Goal: Task Accomplishment & Management: Use online tool/utility

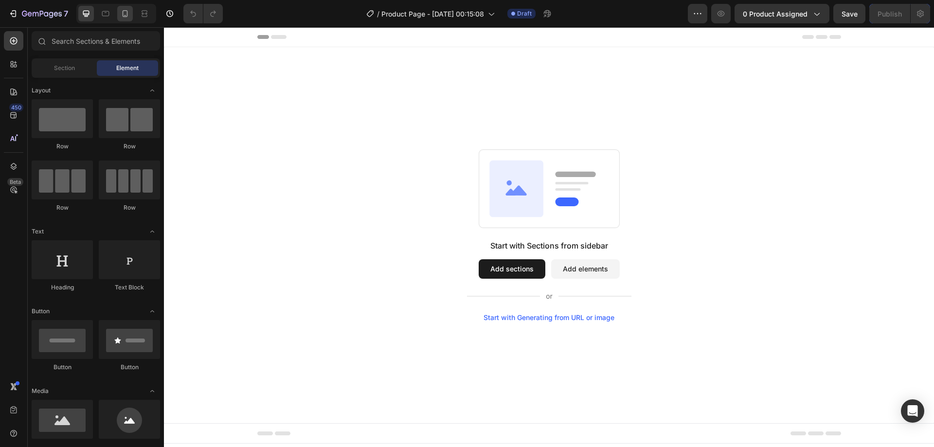
click at [127, 13] on icon at bounding box center [125, 13] width 5 height 7
click at [517, 102] on div "Start with Sections from sidebar Add sections Add elements Start with Generatin…" at bounding box center [549, 235] width 182 height 376
click at [506, 66] on div "Start with Sections from sidebar Add sections Add elements Start with Generatin…" at bounding box center [549, 235] width 182 height 376
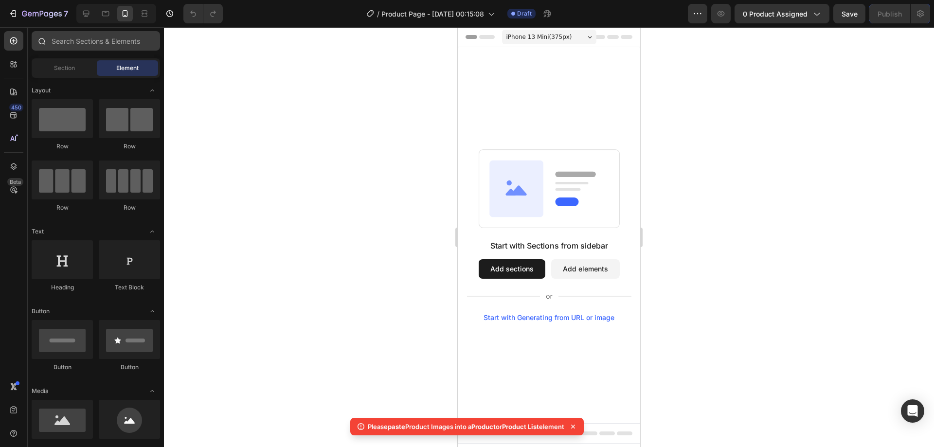
drag, startPoint x: 71, startPoint y: 53, endPoint x: 78, endPoint y: 40, distance: 14.6
click at [71, 53] on div at bounding box center [96, 42] width 136 height 23
click at [78, 40] on input "text" at bounding box center [96, 40] width 128 height 19
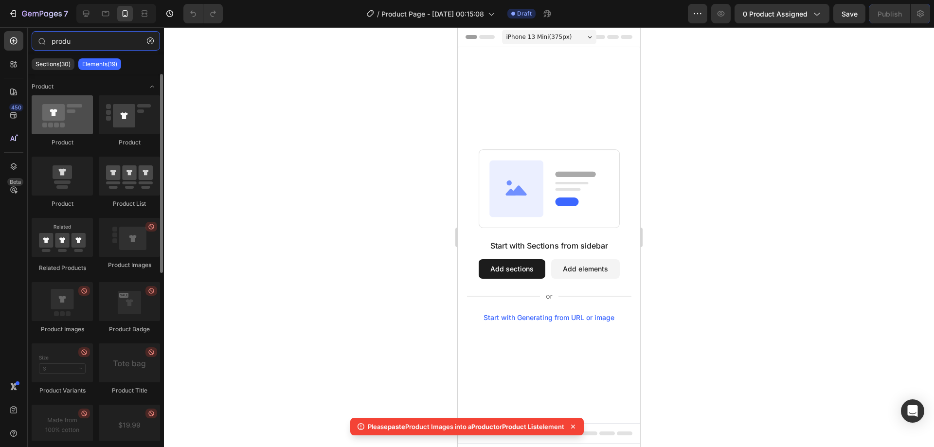
type input "produ"
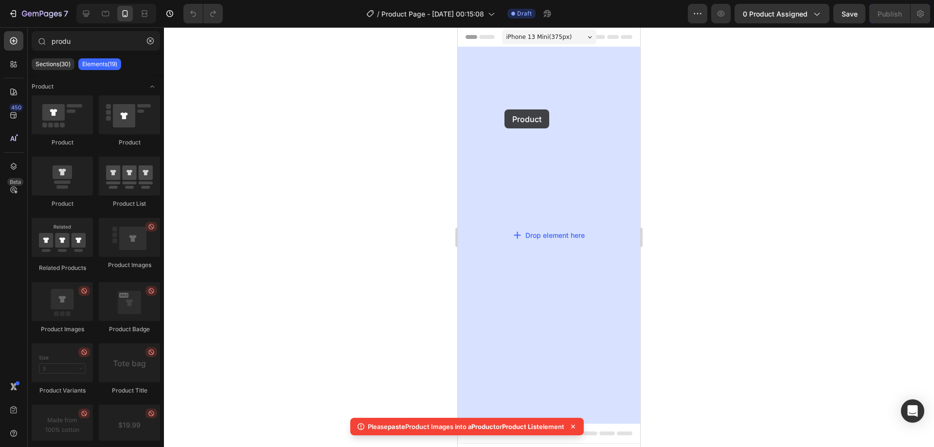
drag, startPoint x: 518, startPoint y: 139, endPoint x: 464, endPoint y: 97, distance: 68.3
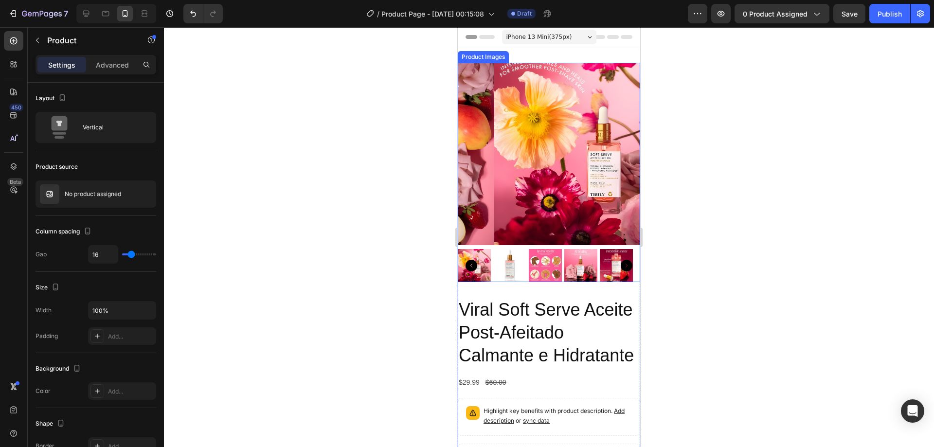
click at [507, 70] on img at bounding box center [585, 154] width 182 height 182
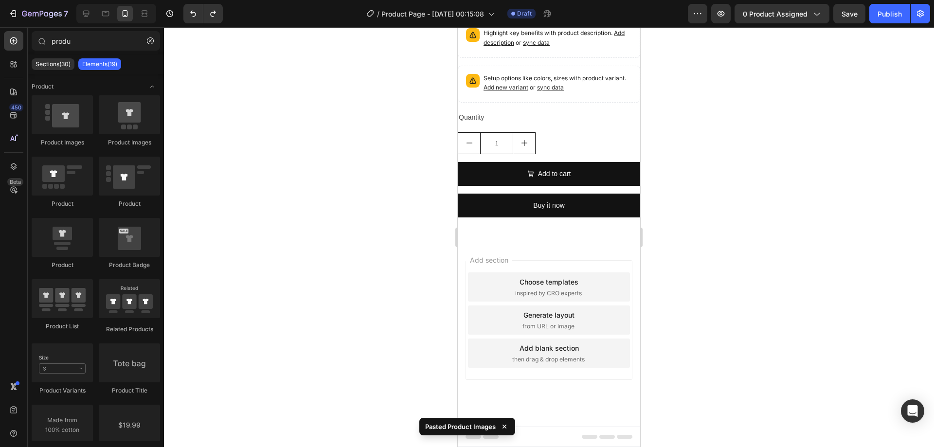
scroll to position [393, 0]
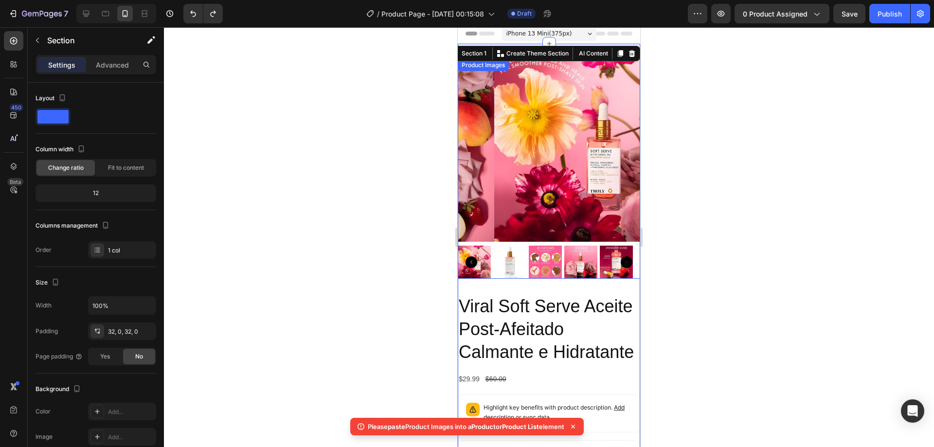
scroll to position [0, 0]
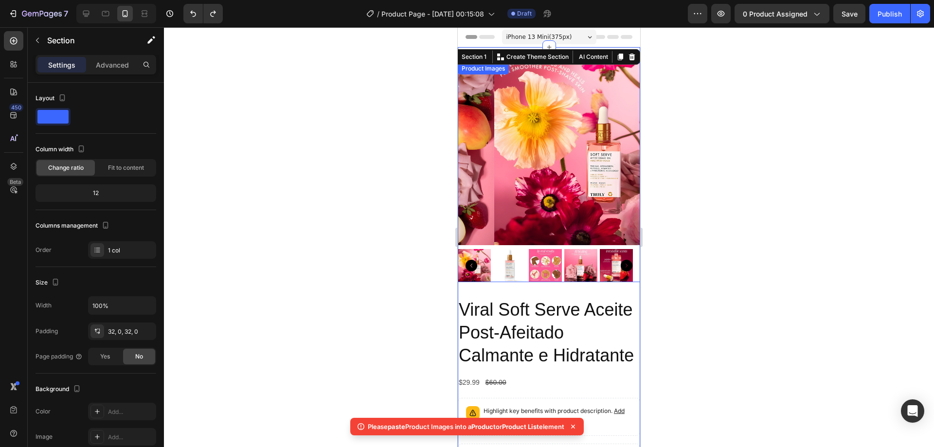
click at [530, 170] on img at bounding box center [585, 154] width 182 height 182
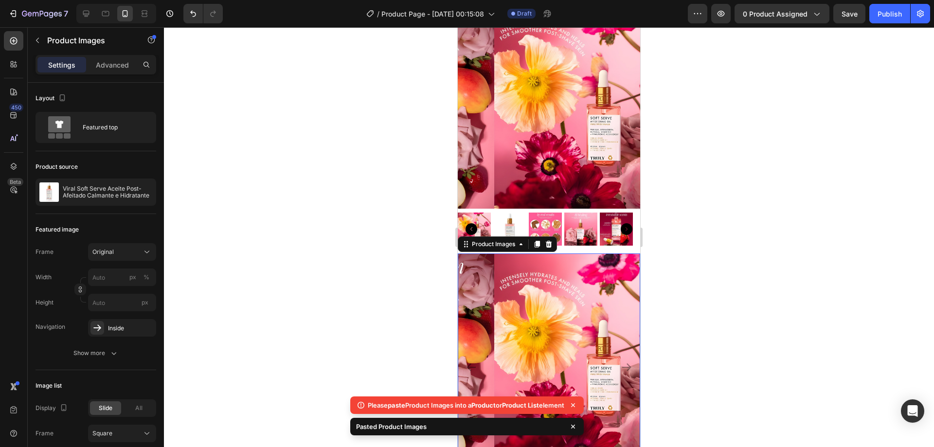
scroll to position [27, 0]
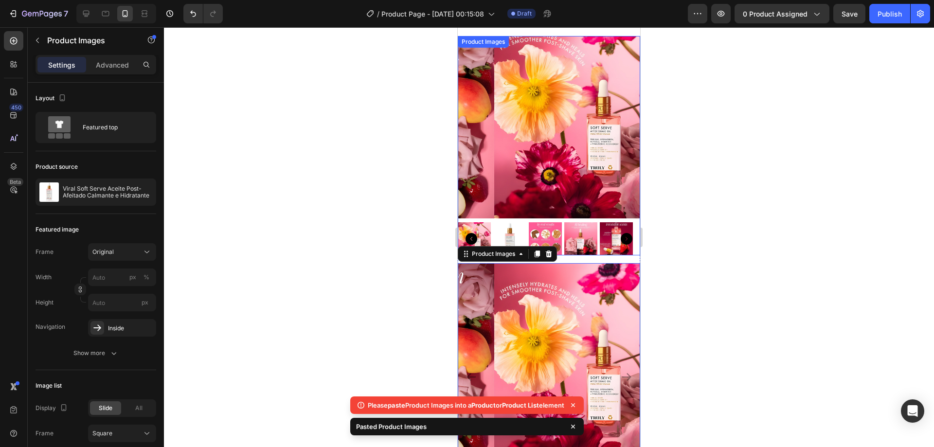
click at [533, 155] on img at bounding box center [585, 127] width 182 height 182
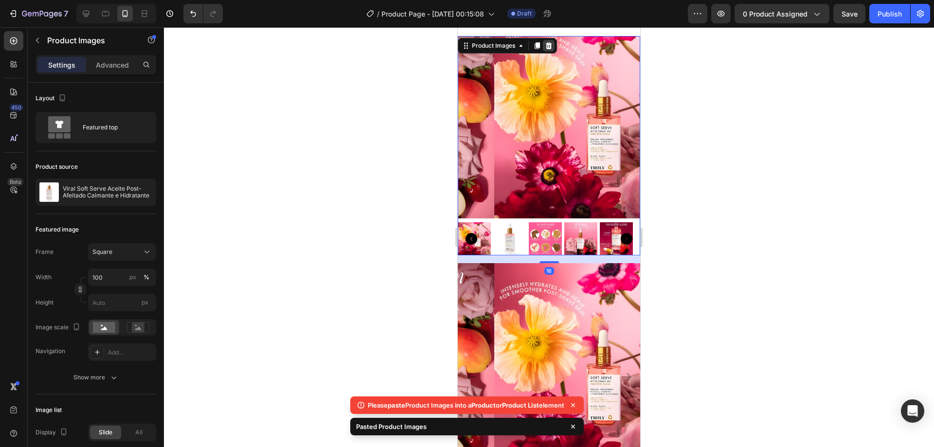
click at [547, 42] on icon at bounding box center [549, 46] width 8 height 8
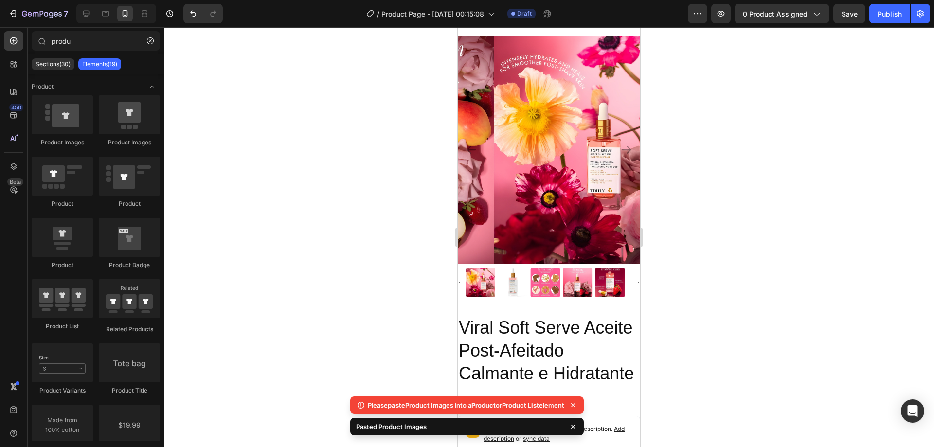
scroll to position [0, 0]
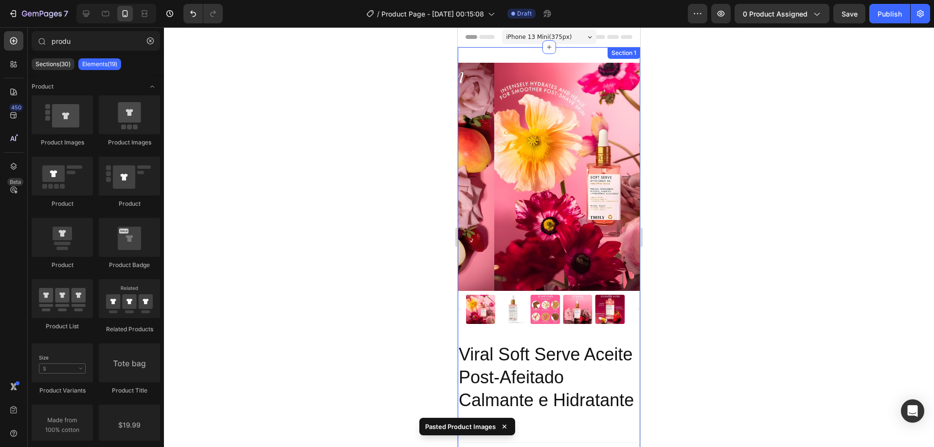
click at [550, 56] on div "Product Images Viral Soft Serve Aceite Post-Afeitado Calmante e Hidratante Prod…" at bounding box center [549, 355] width 182 height 616
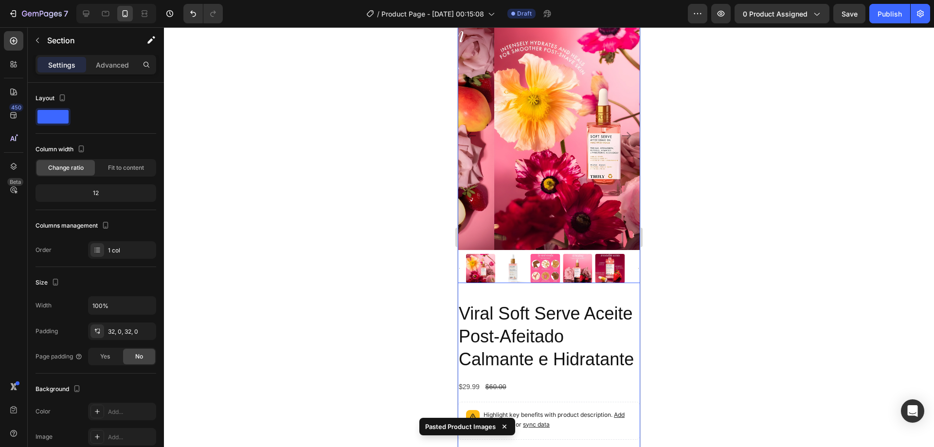
scroll to position [97, 0]
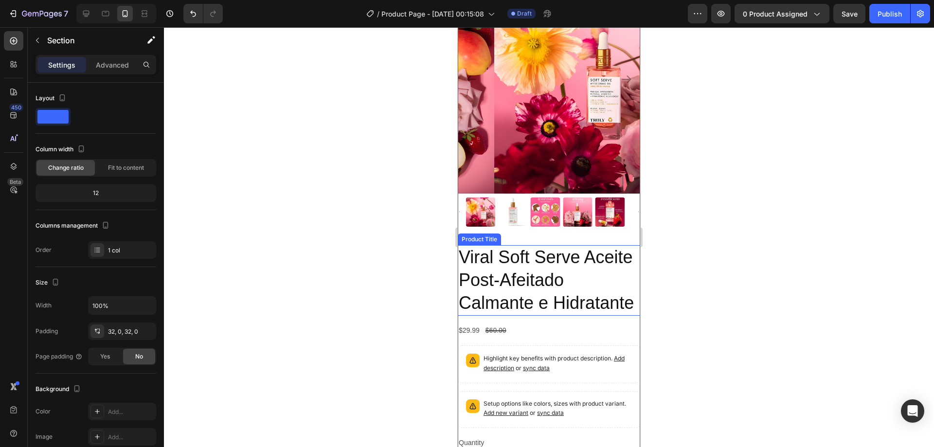
click at [527, 245] on h2 "Viral Soft Serve Aceite Post-Afeitado Calmante e Hidratante" at bounding box center [549, 280] width 182 height 70
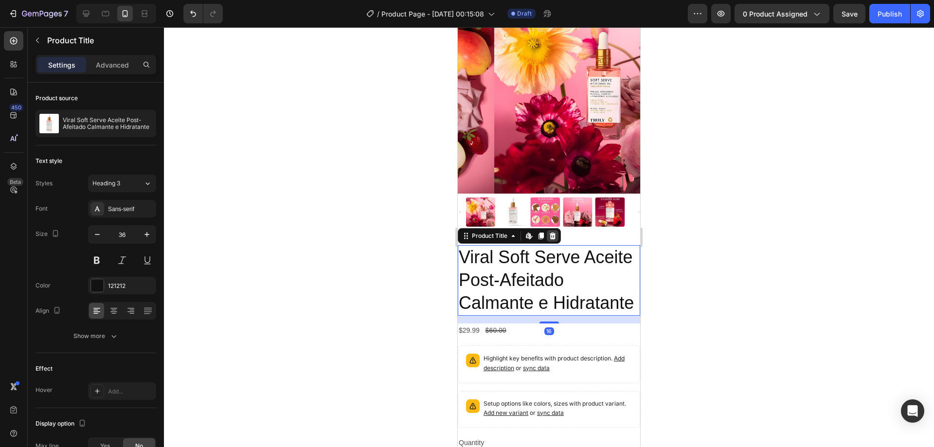
click at [550, 232] on icon at bounding box center [553, 236] width 8 height 8
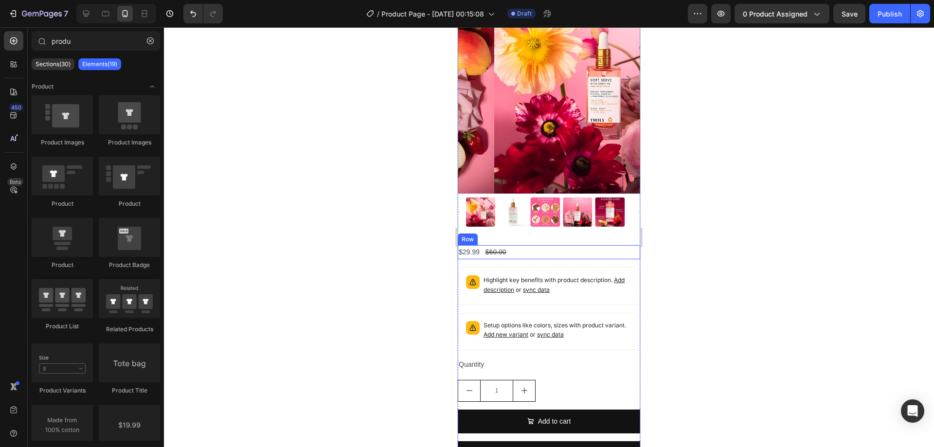
click at [529, 246] on div "$29.99 Product Price Product Price $60.00 Product Price Product Price Row" at bounding box center [549, 252] width 182 height 14
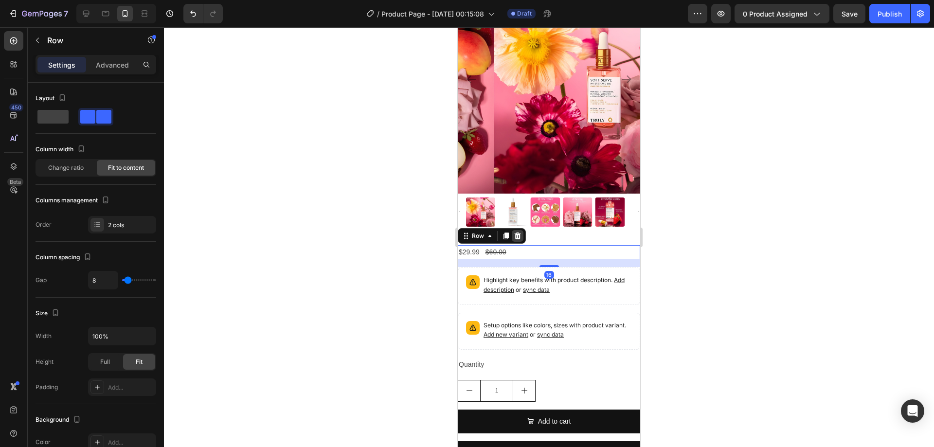
click at [514, 232] on icon at bounding box center [518, 236] width 8 height 8
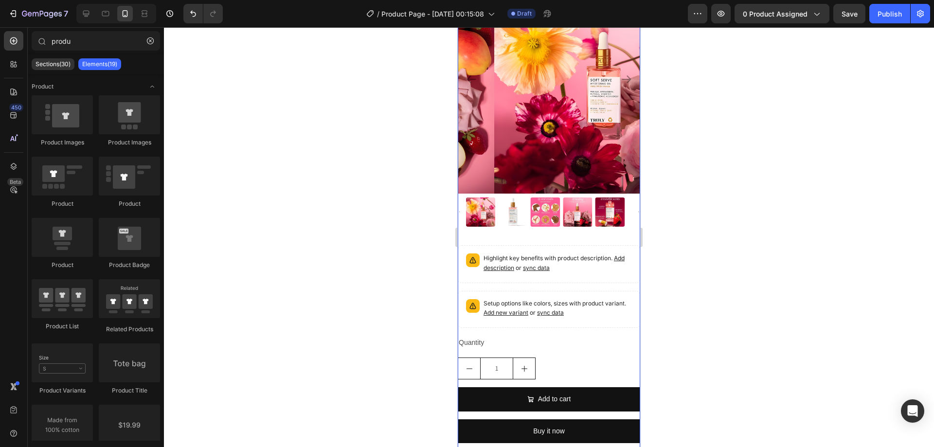
click at [522, 245] on div "Highlight key benefits with product description. Add description or sync data" at bounding box center [549, 264] width 182 height 38
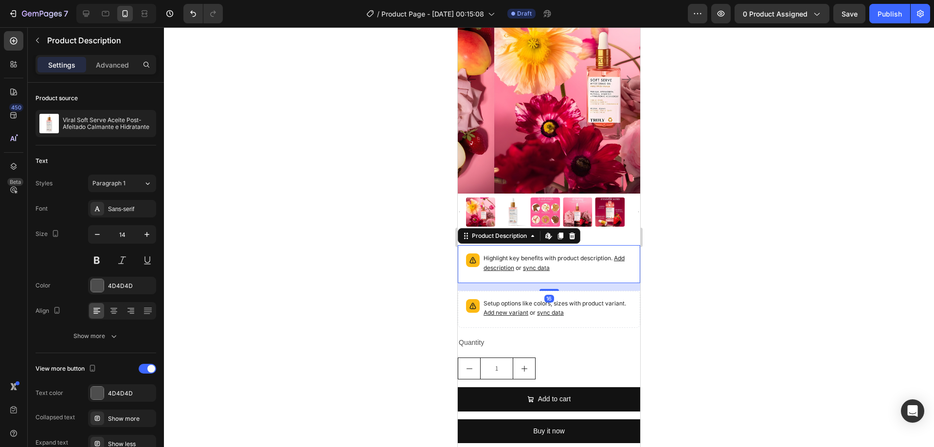
click at [580, 228] on div "Product Description Edit content in Shopify" at bounding box center [519, 236] width 123 height 16
click at [576, 232] on icon at bounding box center [572, 236] width 8 height 8
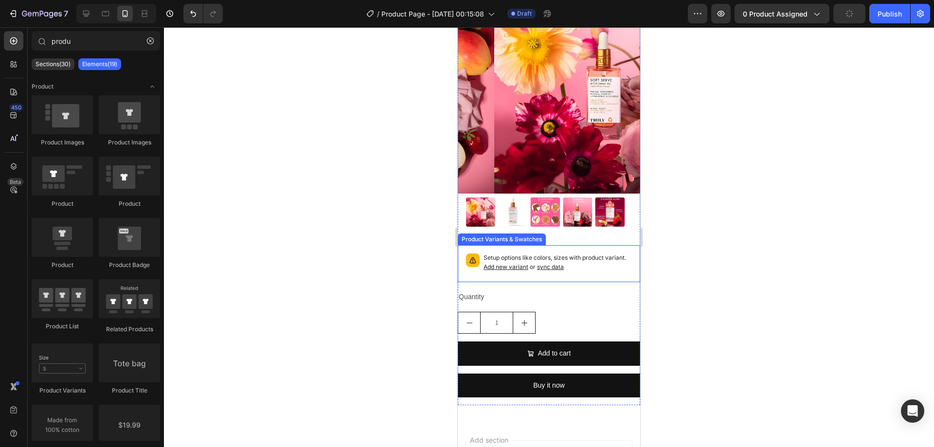
click at [550, 253] on p "Setup options like colors, sizes with product variant. Add new variant or sync …" at bounding box center [558, 262] width 148 height 18
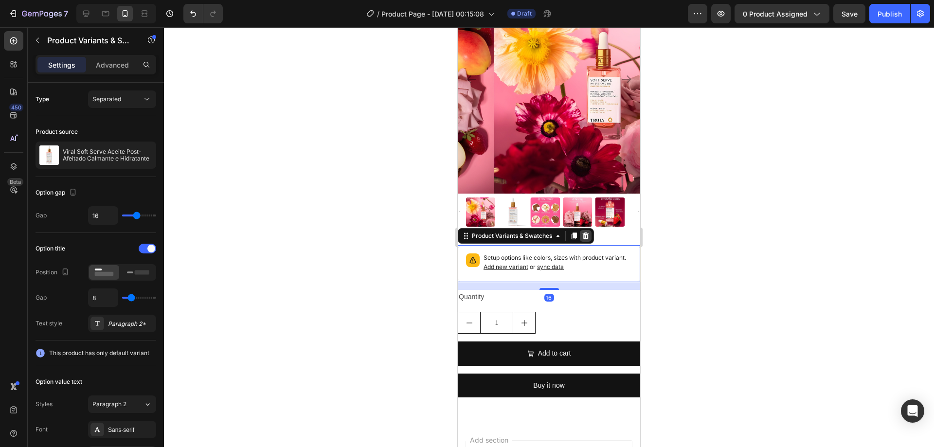
click at [584, 233] on icon at bounding box center [586, 236] width 6 height 7
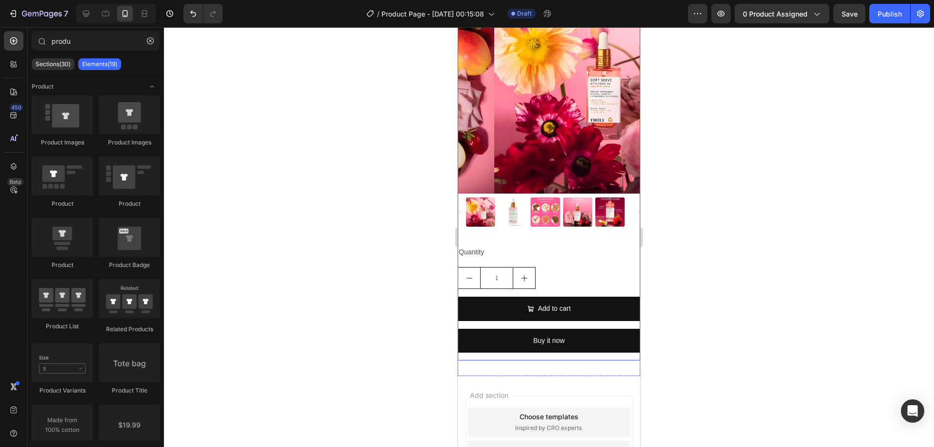
click at [556, 251] on div "Quantity Text Block 1 Product Quantity Add to cart Add to Cart Buy it now Dynam…" at bounding box center [549, 302] width 182 height 115
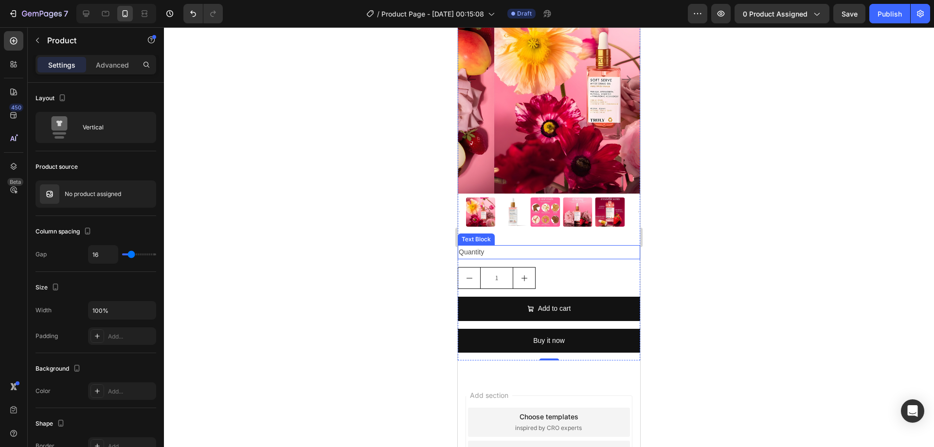
click at [515, 245] on div "Quantity" at bounding box center [549, 252] width 182 height 14
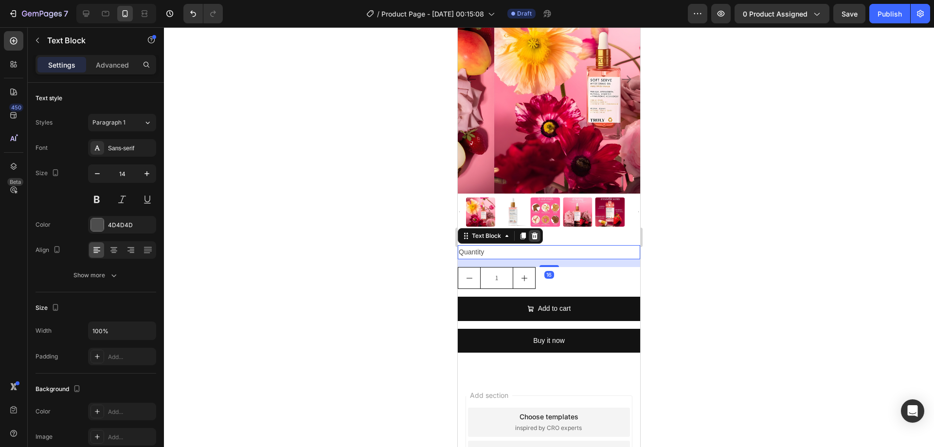
click at [534, 233] on icon at bounding box center [535, 236] width 6 height 7
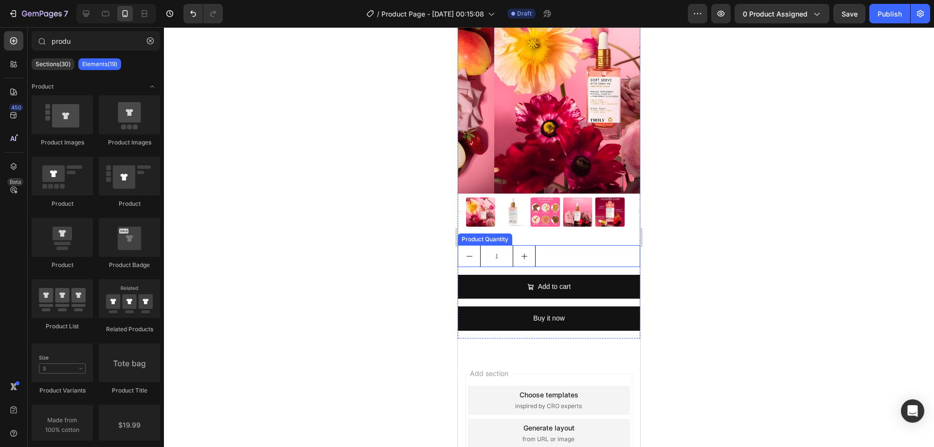
click at [541, 245] on div "1" at bounding box center [549, 256] width 182 height 22
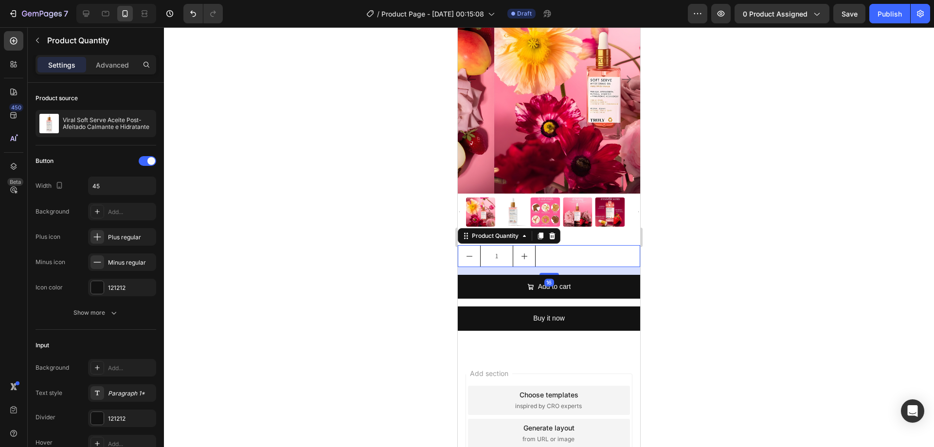
click at [552, 232] on icon at bounding box center [552, 236] width 8 height 8
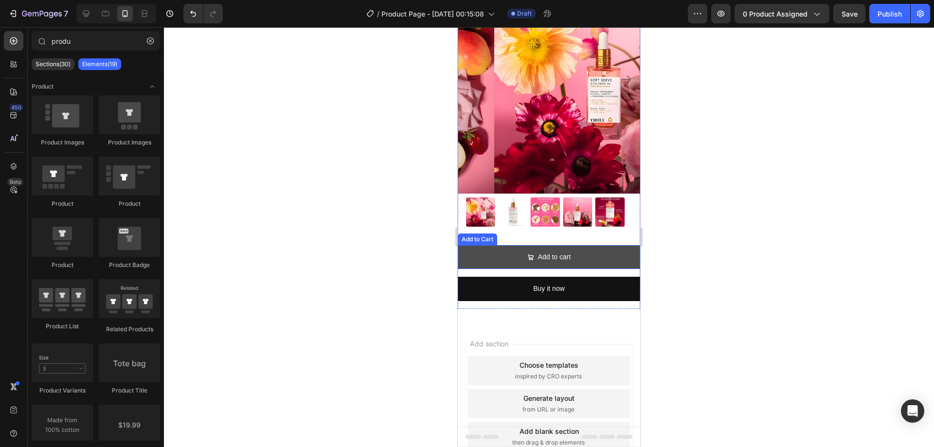
click at [549, 259] on button "Add to cart" at bounding box center [549, 257] width 182 height 24
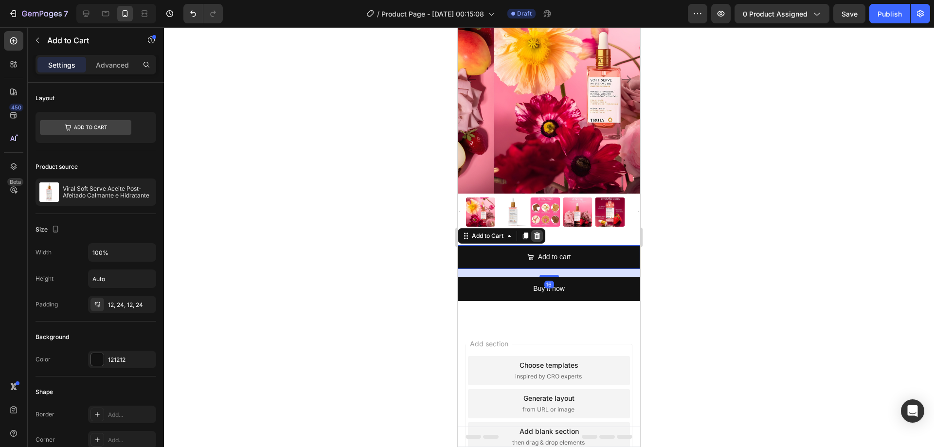
click at [539, 232] on icon at bounding box center [537, 236] width 8 height 8
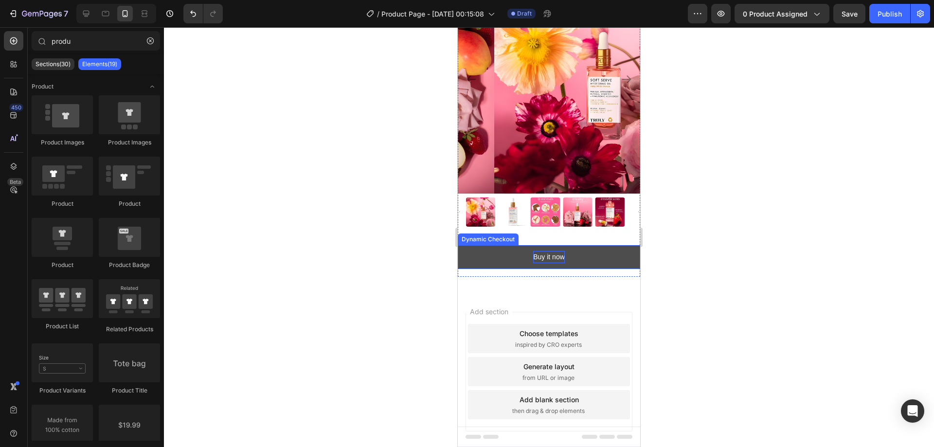
click at [541, 251] on div "Buy it now" at bounding box center [549, 257] width 32 height 12
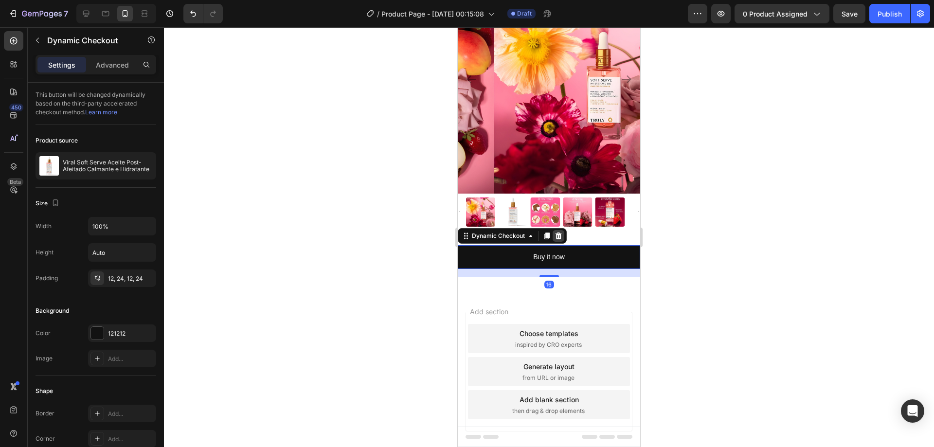
click at [555, 232] on icon at bounding box center [559, 236] width 8 height 8
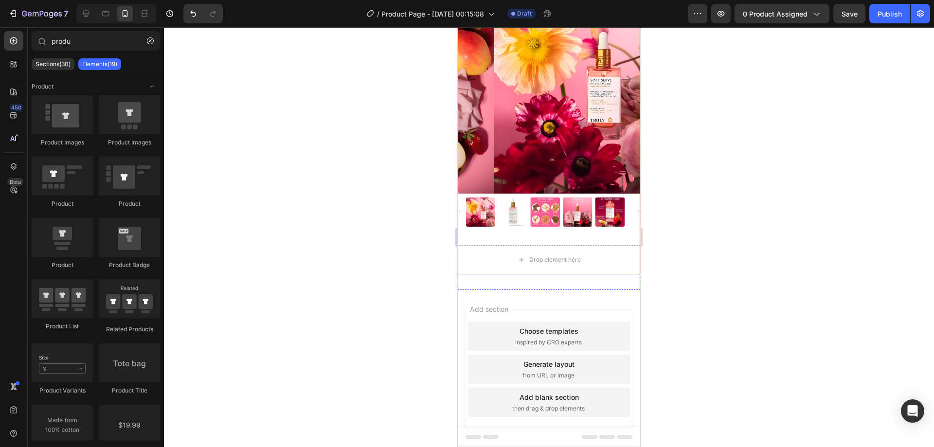
click at [526, 232] on div "Product Images Drop element here Product" at bounding box center [549, 119] width 182 height 309
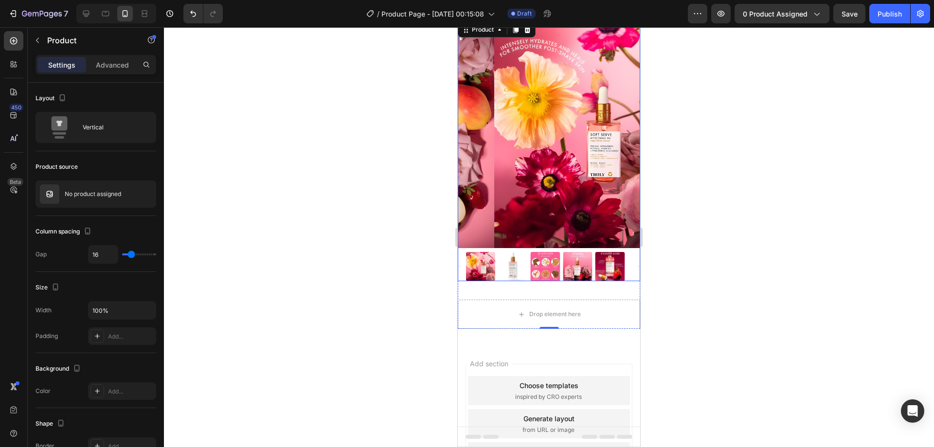
scroll to position [0, 0]
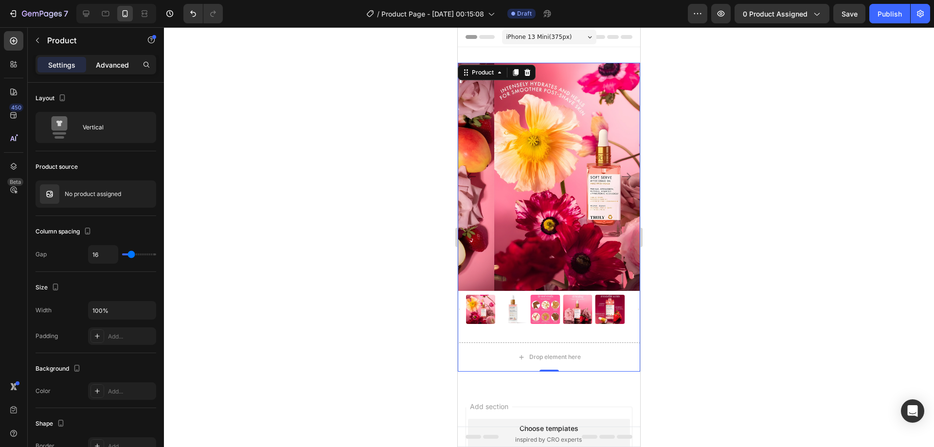
click at [108, 67] on p "Advanced" at bounding box center [112, 65] width 33 height 10
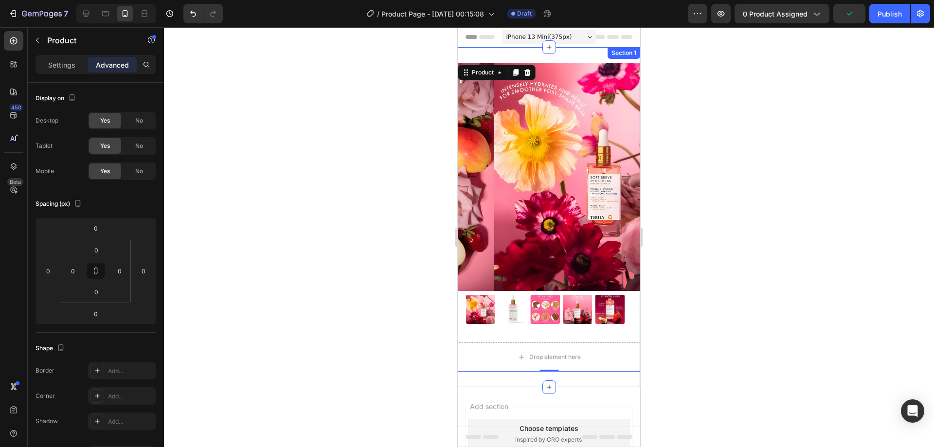
click at [481, 52] on div "Product Images Drop element here Product 0 Section 1" at bounding box center [549, 217] width 182 height 340
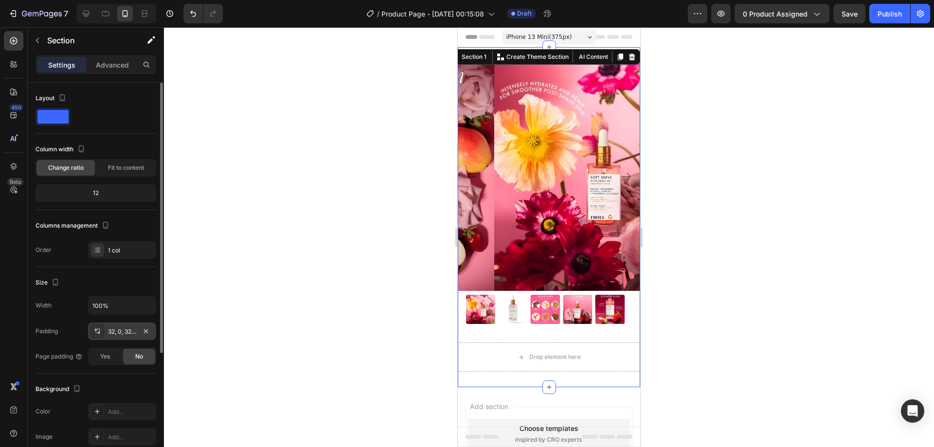
click at [107, 334] on div "32, 0, 32, 0" at bounding box center [122, 332] width 68 height 18
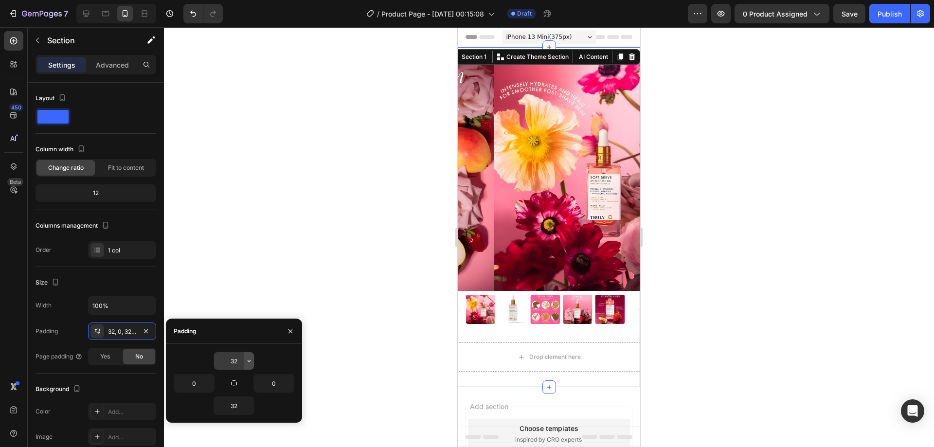
click at [247, 358] on icon "button" at bounding box center [249, 361] width 8 height 8
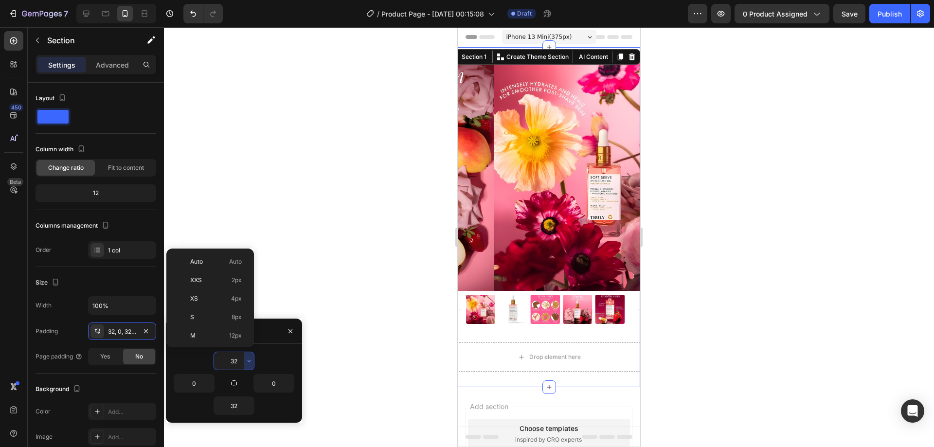
scroll to position [70, 0]
click at [237, 361] on input "32" at bounding box center [234, 361] width 40 height 18
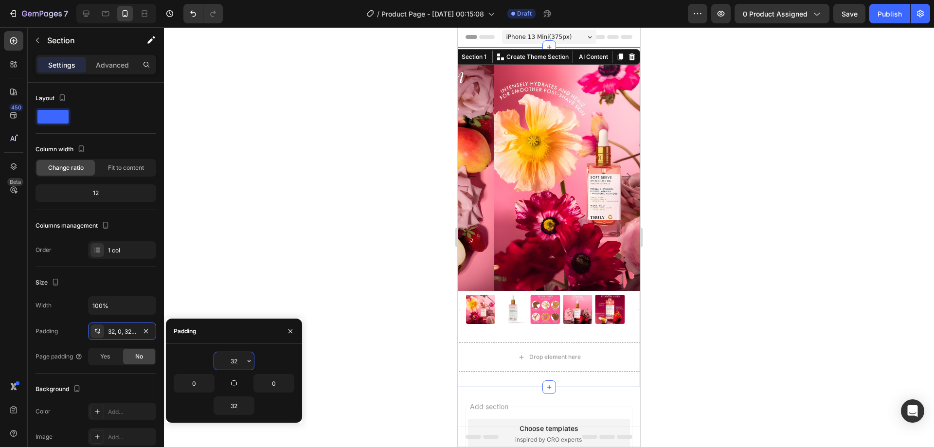
type input "0"
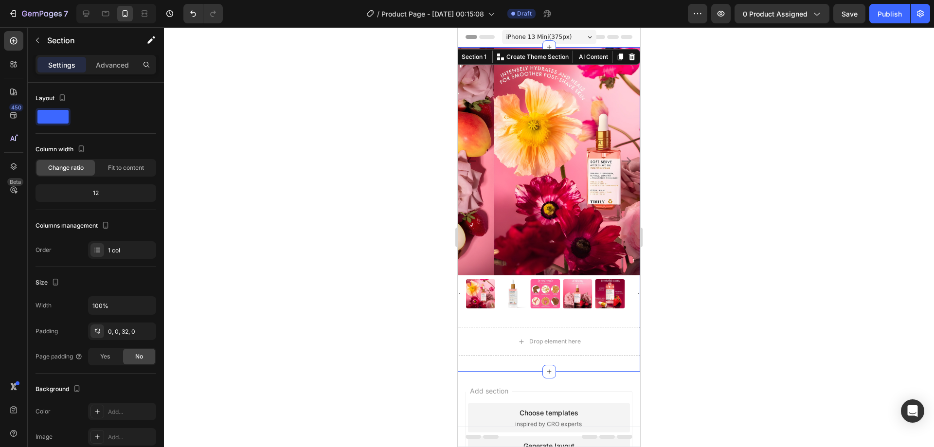
click at [305, 171] on div at bounding box center [549, 237] width 770 height 420
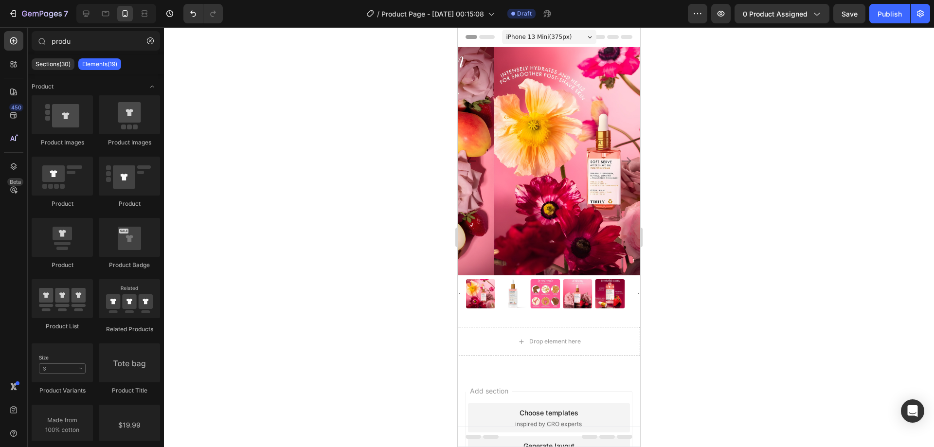
click at [437, 116] on div at bounding box center [549, 237] width 770 height 420
click at [501, 126] on img at bounding box center [585, 161] width 182 height 228
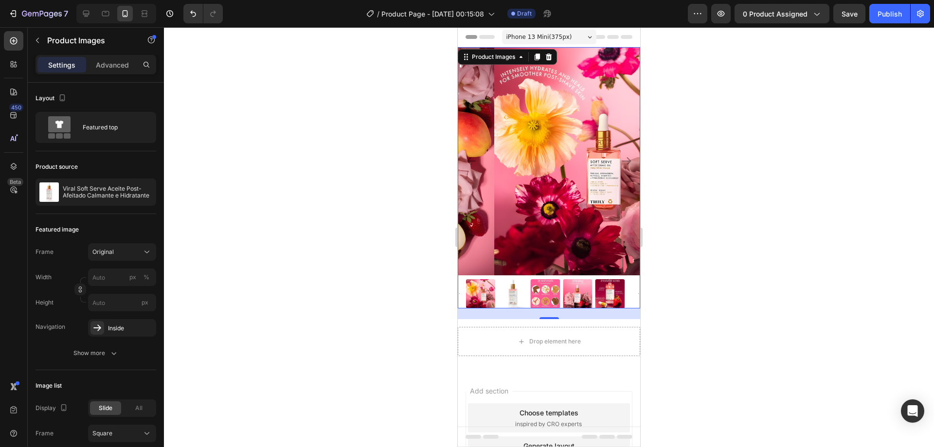
click at [494, 128] on img at bounding box center [585, 161] width 182 height 228
click at [122, 192] on p "Viral Soft Serve Aceite Post-Afeitado Calmante e Hidratante" at bounding box center [108, 192] width 90 height 14
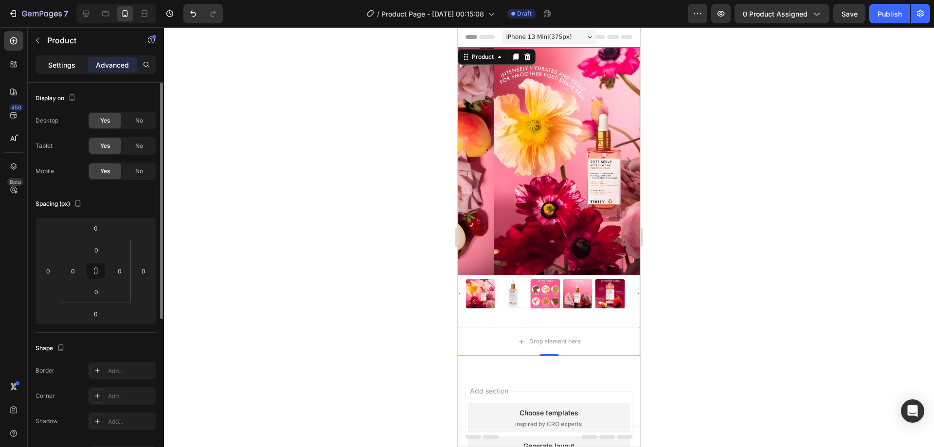
click at [65, 68] on p "Settings" at bounding box center [61, 65] width 27 height 10
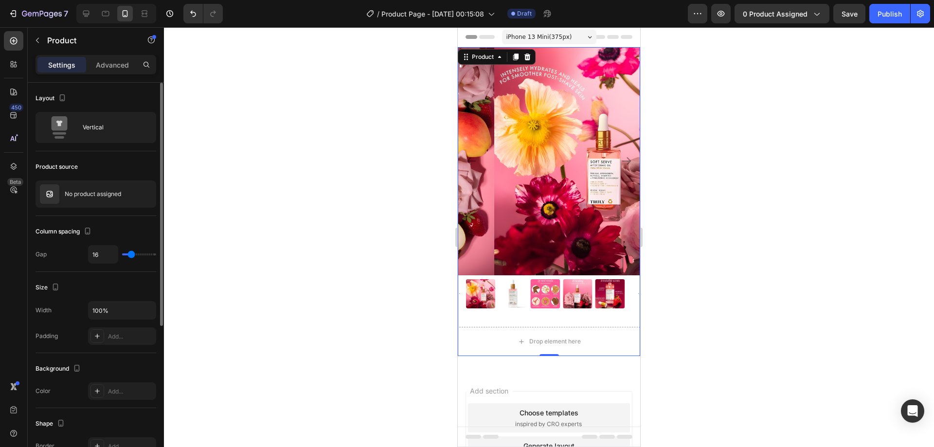
click at [524, 115] on img at bounding box center [585, 161] width 182 height 228
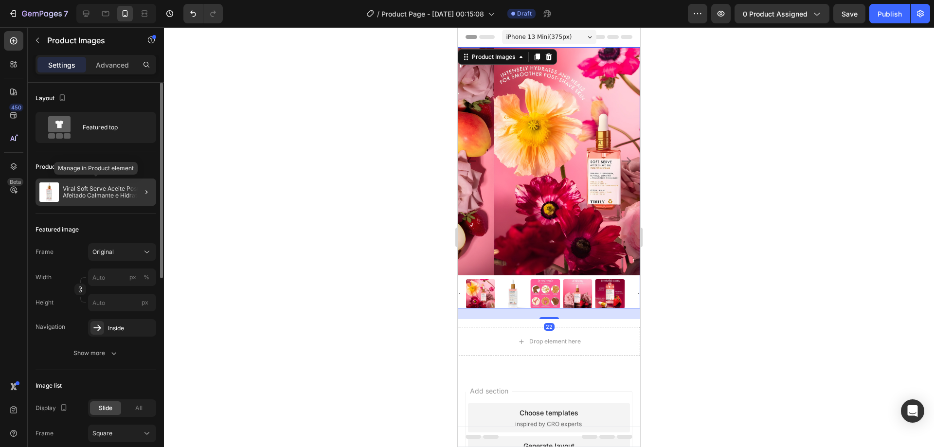
click at [103, 195] on p "Viral Soft Serve Aceite Post-Afeitado Calmante e Hidratante" at bounding box center [108, 192] width 90 height 14
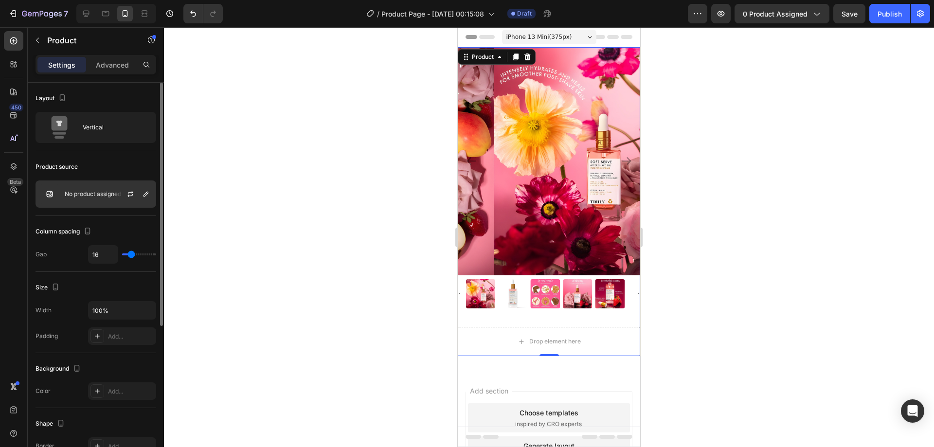
click at [99, 195] on p "No product assigned" at bounding box center [93, 194] width 56 height 7
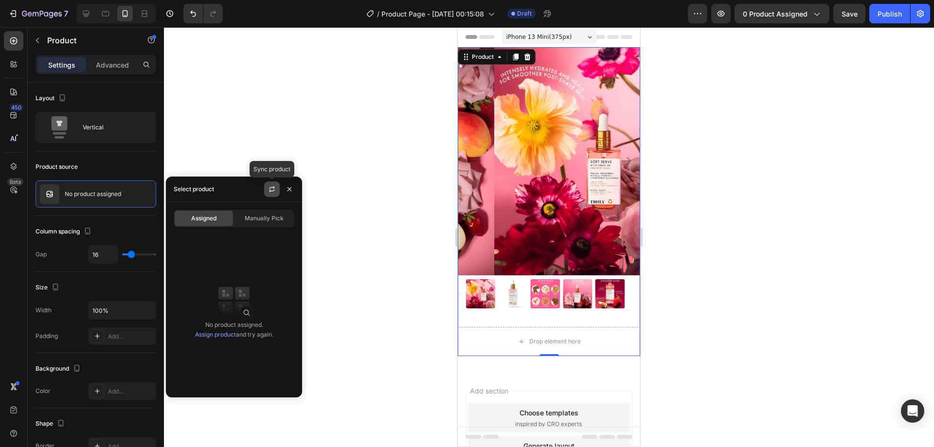
click at [270, 187] on icon "button" at bounding box center [272, 189] width 8 height 8
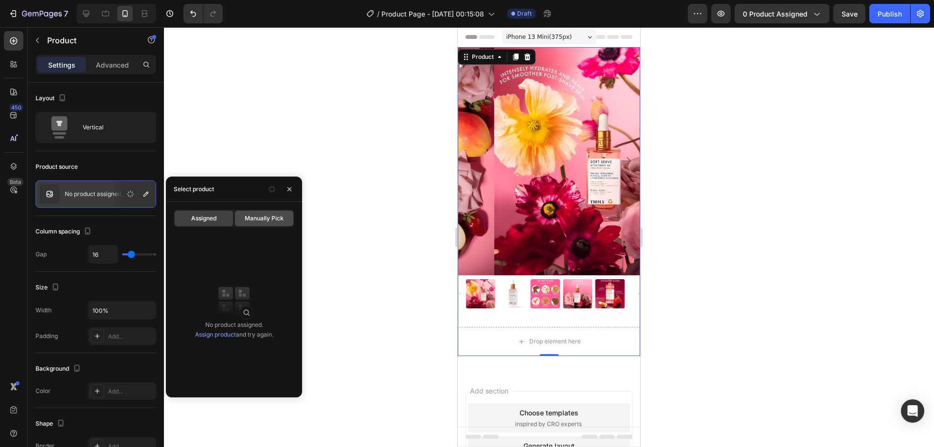
click at [272, 216] on span "Manually Pick" at bounding box center [264, 218] width 39 height 9
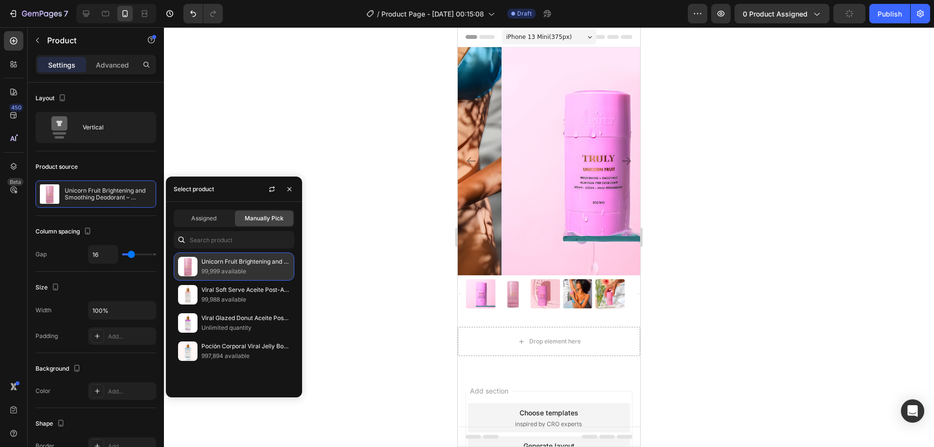
click at [236, 267] on p "99,999 available" at bounding box center [245, 272] width 89 height 10
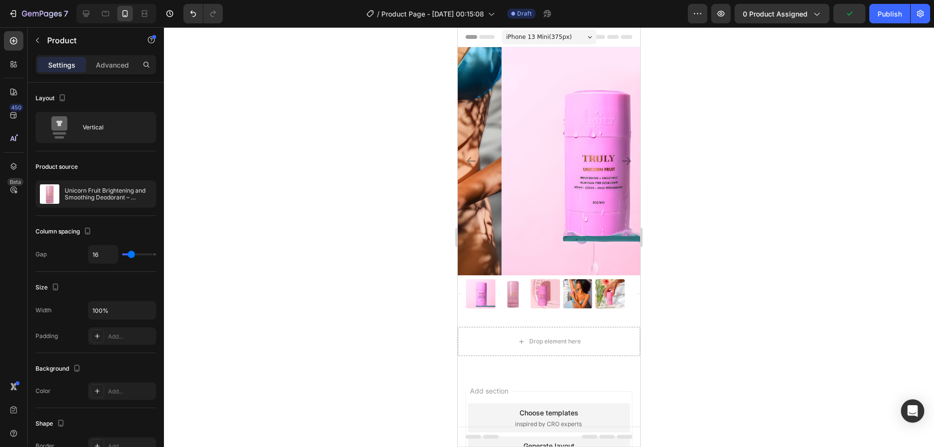
click at [695, 156] on div at bounding box center [549, 237] width 770 height 420
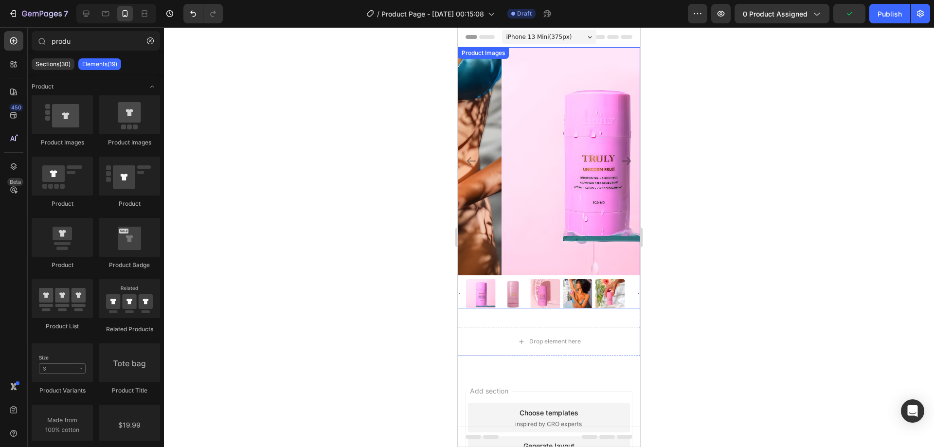
click at [621, 155] on icon "Carousel Next Arrow" at bounding box center [627, 161] width 12 height 12
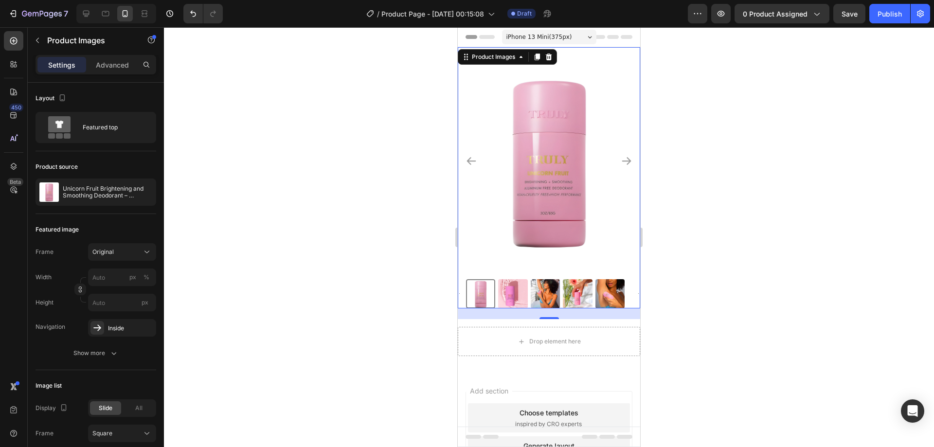
click at [476, 308] on div "22" at bounding box center [549, 313] width 182 height 11
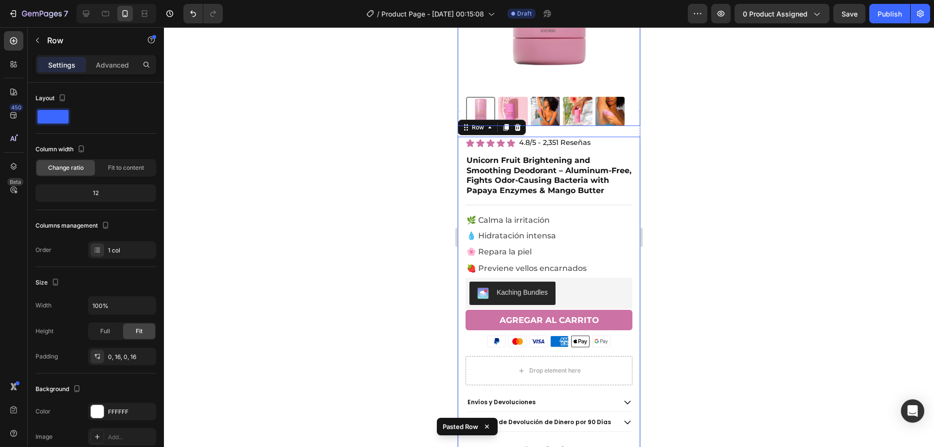
scroll to position [54, 0]
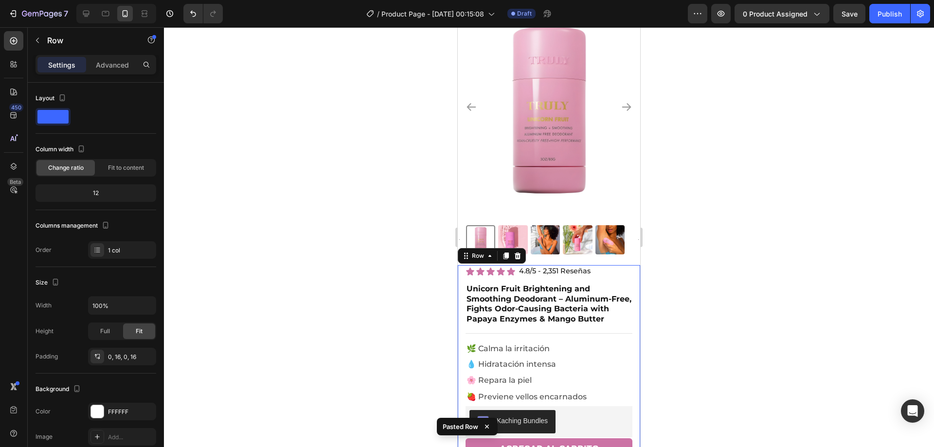
click at [695, 175] on div at bounding box center [549, 237] width 770 height 420
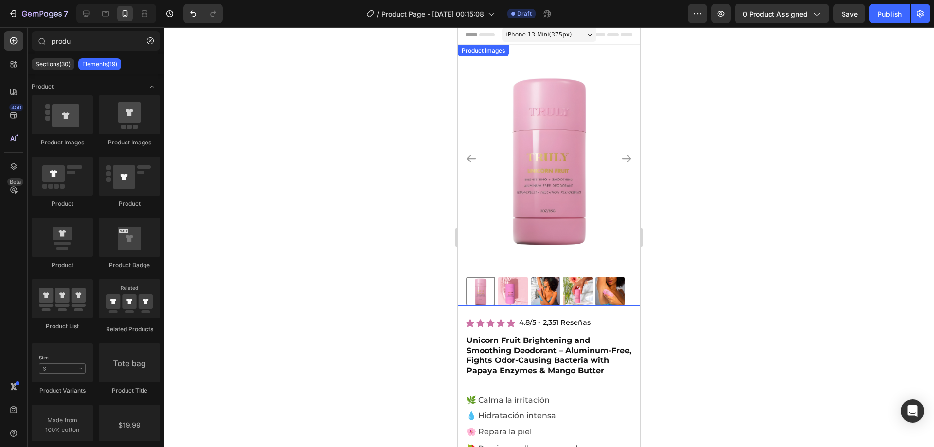
scroll to position [0, 0]
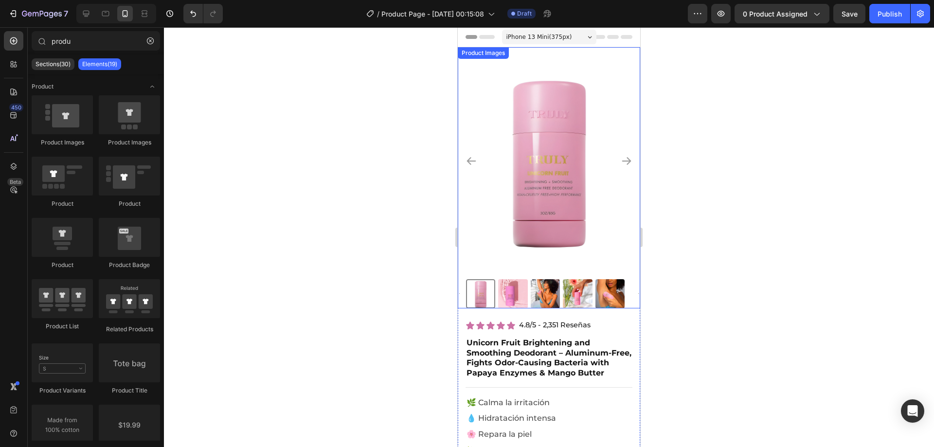
click at [621, 156] on icon "Carousel Next Arrow" at bounding box center [627, 161] width 12 height 12
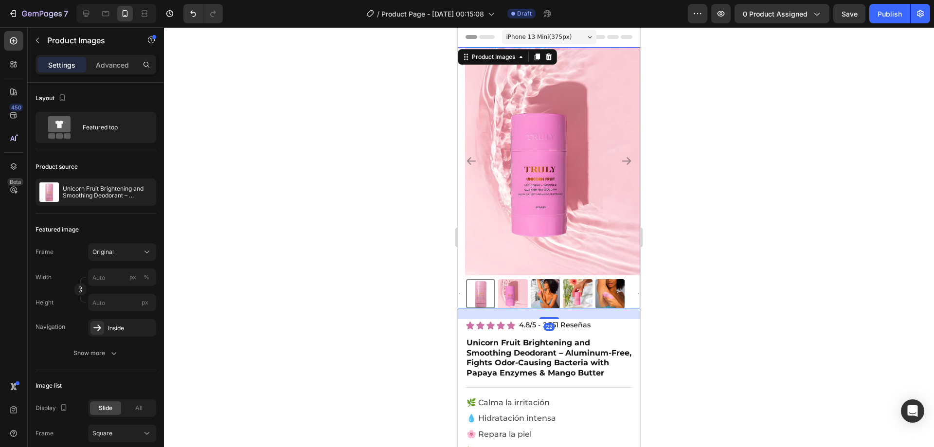
click at [622, 157] on icon "Carousel Next Arrow" at bounding box center [626, 161] width 9 height 8
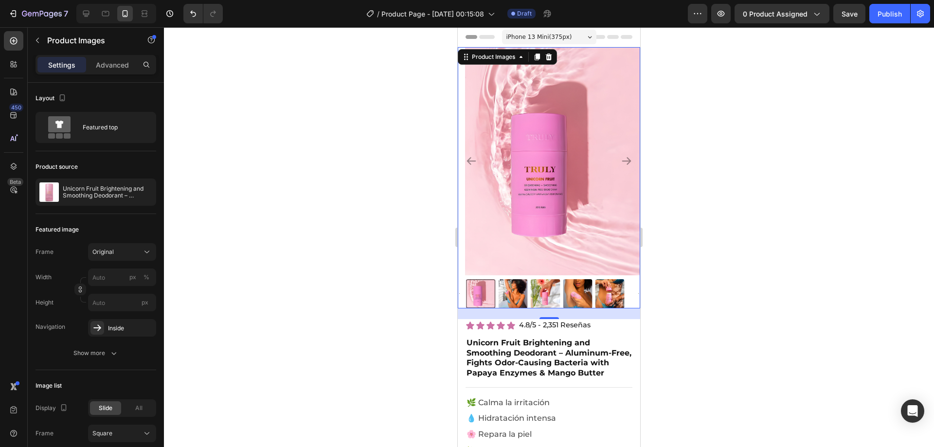
click at [622, 157] on icon "Carousel Next Arrow" at bounding box center [626, 161] width 9 height 8
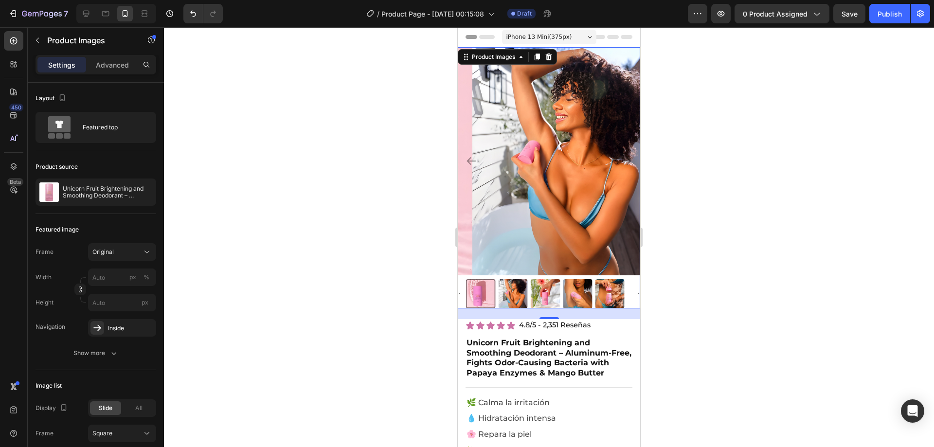
click at [622, 157] on icon "Carousel Next Arrow" at bounding box center [626, 161] width 9 height 8
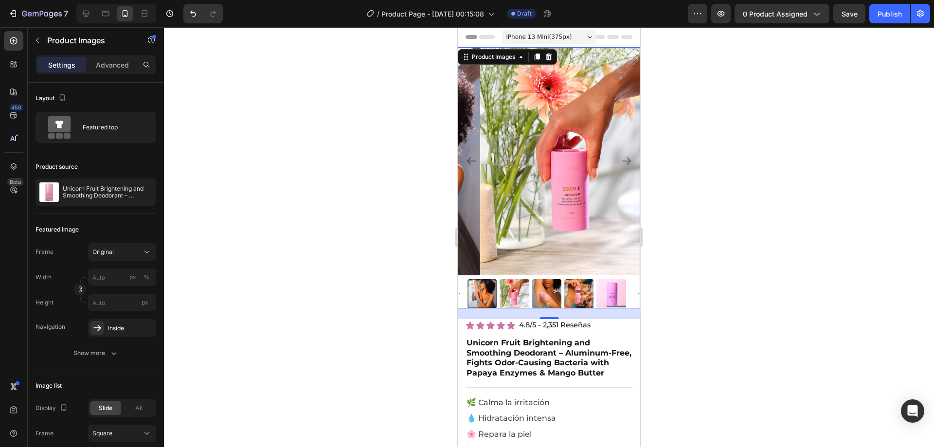
click at [622, 157] on icon "Carousel Next Arrow" at bounding box center [626, 161] width 9 height 8
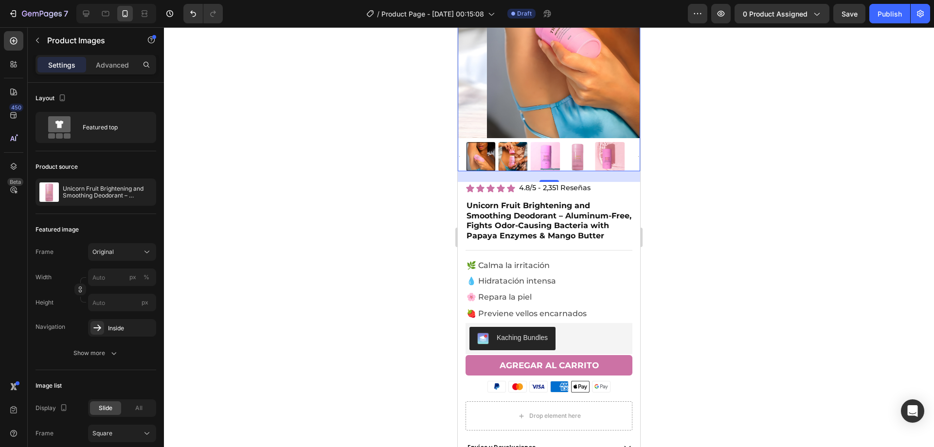
scroll to position [146, 0]
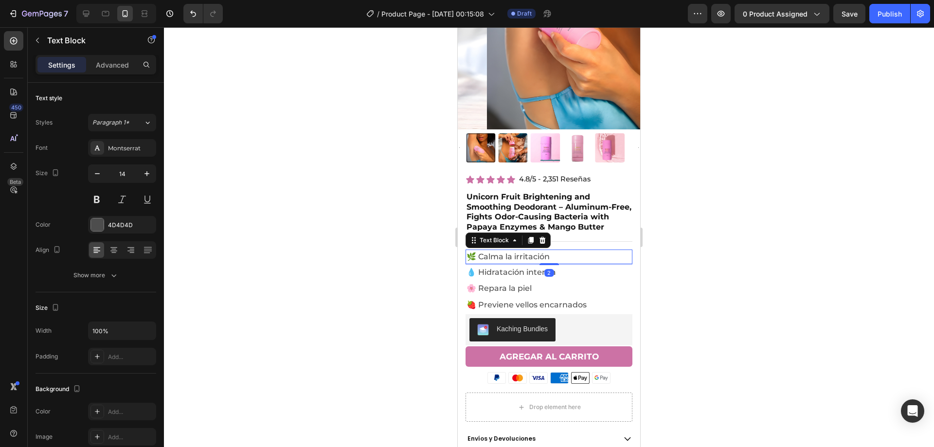
click at [503, 252] on span "🌿 Calma la irritación" at bounding box center [508, 256] width 83 height 9
click at [511, 252] on span "🌿 Calma la irritación" at bounding box center [508, 256] width 83 height 9
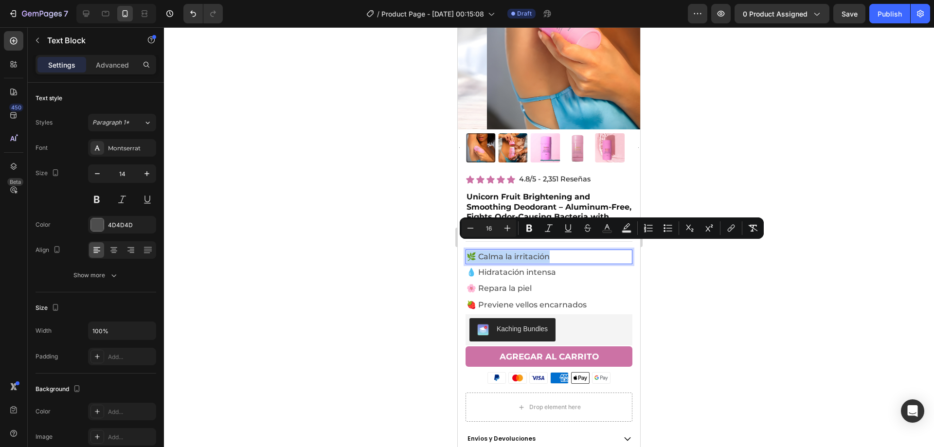
click at [511, 252] on span "🌿 Calma la irritación" at bounding box center [508, 256] width 83 height 9
click at [516, 252] on span "🌿 Calma la irritación" at bounding box center [508, 256] width 83 height 9
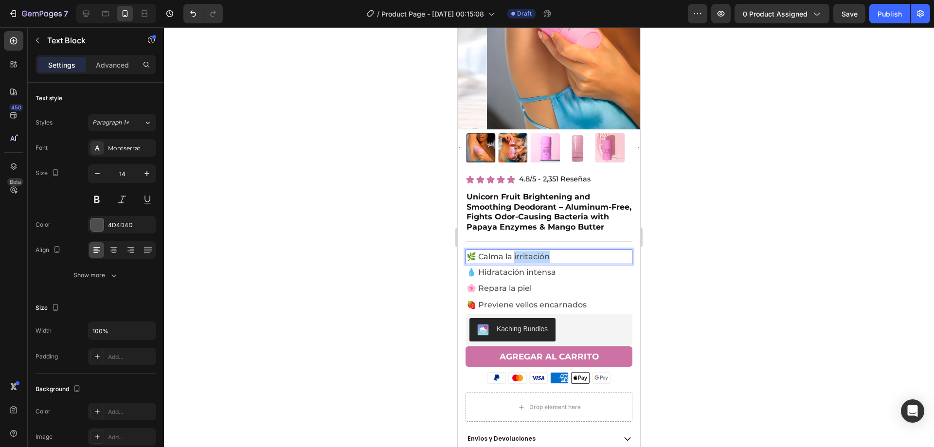
click at [516, 252] on span "🌿 Calma la irritación" at bounding box center [508, 256] width 83 height 9
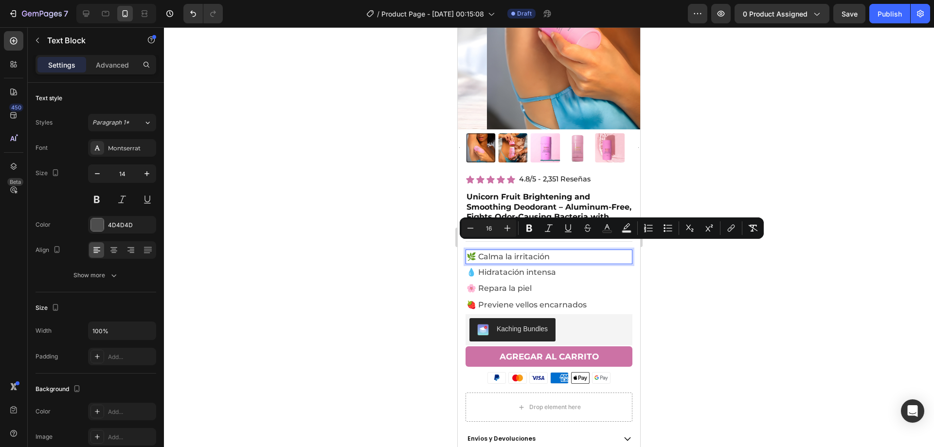
click at [516, 252] on span "🌿 Calma la irritación" at bounding box center [508, 256] width 83 height 9
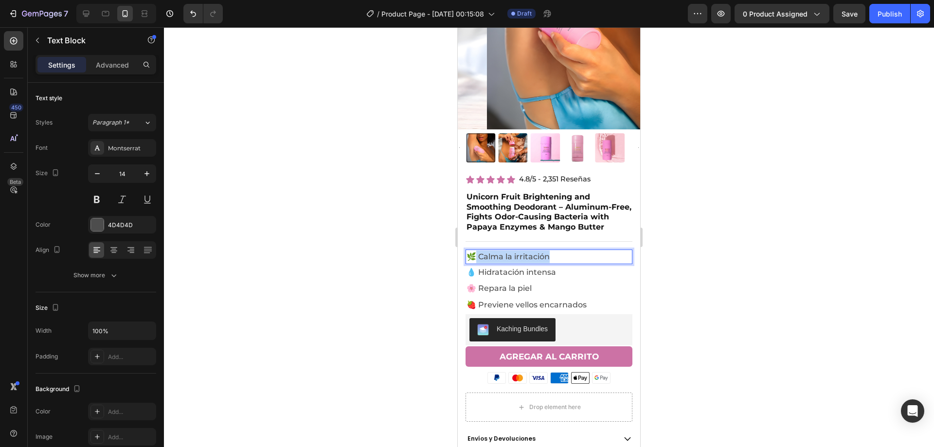
drag, startPoint x: 478, startPoint y: 248, endPoint x: 580, endPoint y: 245, distance: 102.7
click at [580, 251] on p "🌿 Calma la irritación" at bounding box center [549, 257] width 165 height 13
drag, startPoint x: 475, startPoint y: 247, endPoint x: 483, endPoint y: 262, distance: 17.0
click at [475, 252] on span "🌿 Sweet cotton candy scent" at bounding box center [524, 256] width 115 height 9
click at [885, 10] on div "Publish" at bounding box center [890, 14] width 24 height 10
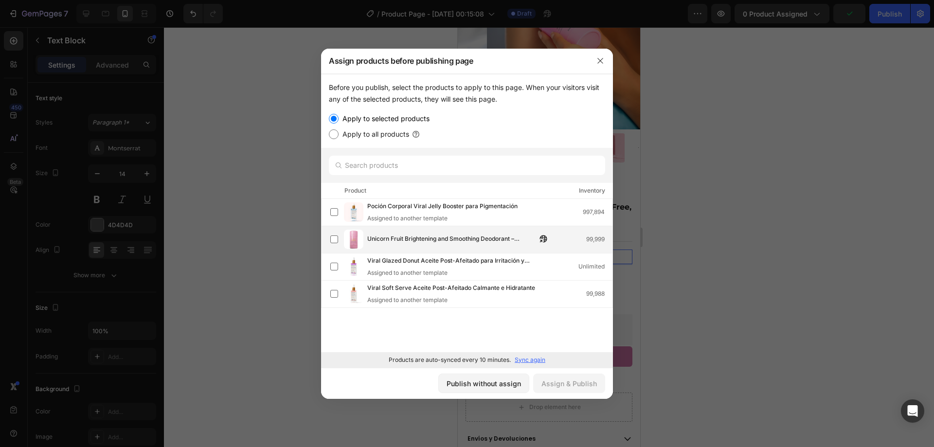
click at [409, 238] on span "Unicorn Fruit Brightening and Smoothing Deodorant – Aluminum-Free, Fights Odor-…" at bounding box center [451, 239] width 169 height 11
click at [575, 383] on div "Assign & Publish" at bounding box center [568, 383] width 55 height 10
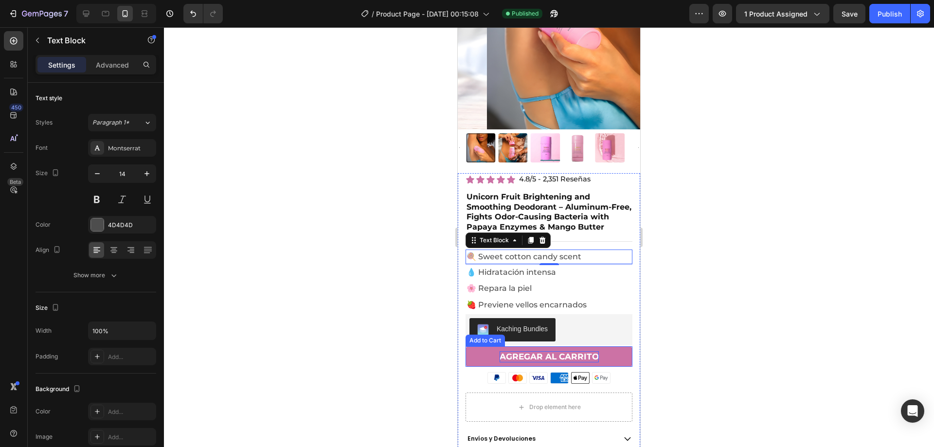
click at [534, 351] on div "Agregar al carrito" at bounding box center [549, 356] width 99 height 11
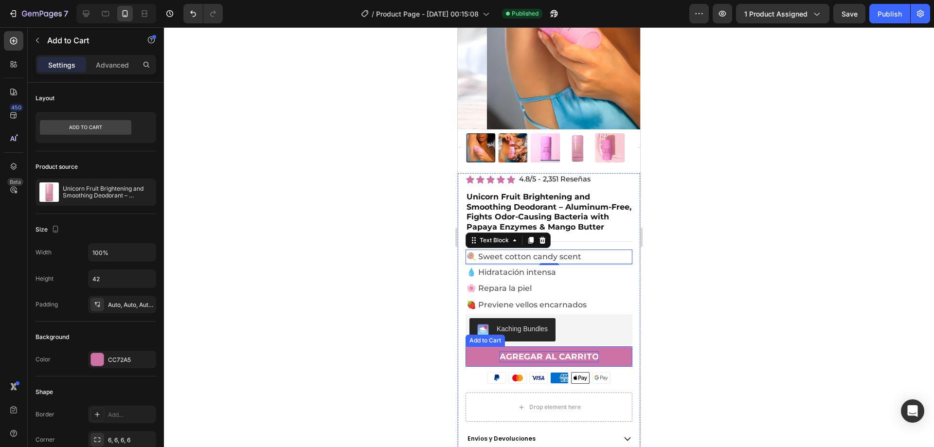
click at [534, 351] on div "Agregar al carrito" at bounding box center [549, 356] width 99 height 11
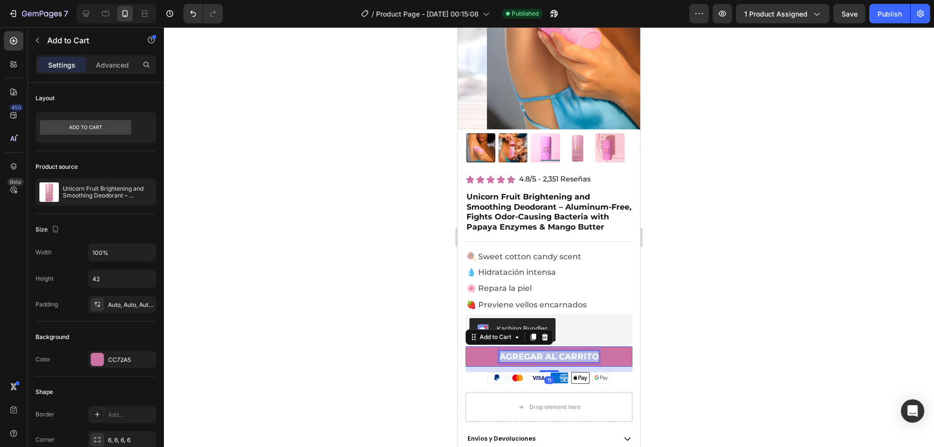
click at [534, 351] on p "Agregar al carrito" at bounding box center [549, 356] width 99 height 11
click at [541, 351] on p "Agregar al carrito" at bounding box center [549, 356] width 99 height 11
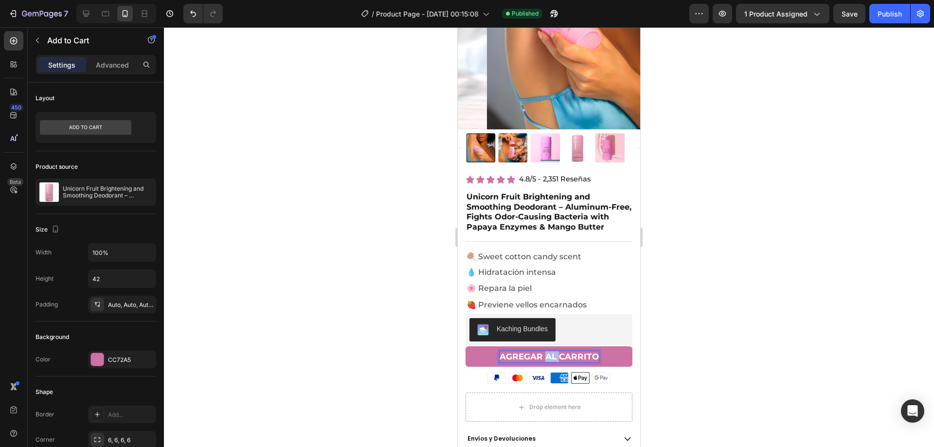
click at [541, 351] on p "Agregar al carrito" at bounding box center [549, 356] width 99 height 11
click at [466, 346] on button "ADD" at bounding box center [549, 356] width 167 height 20
click at [466, 346] on button "ADD TO" at bounding box center [549, 356] width 167 height 20
click at [740, 299] on div at bounding box center [549, 237] width 770 height 420
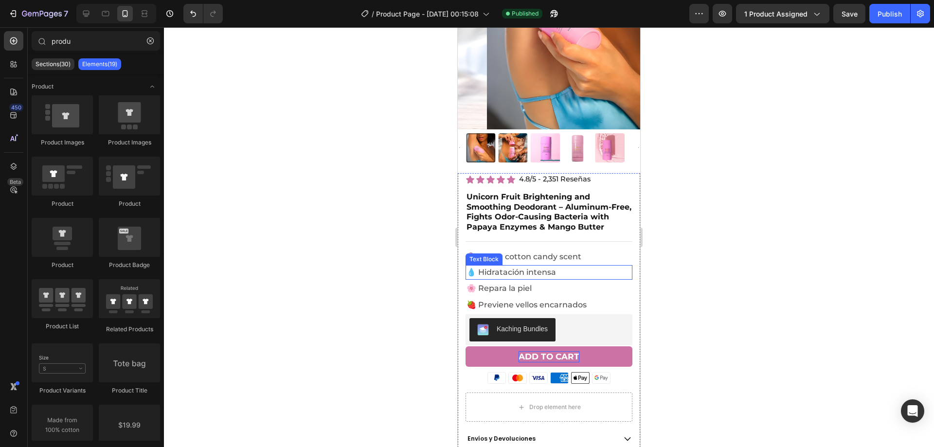
click at [518, 268] on span "💧 Hidratación intensa" at bounding box center [512, 272] width 90 height 9
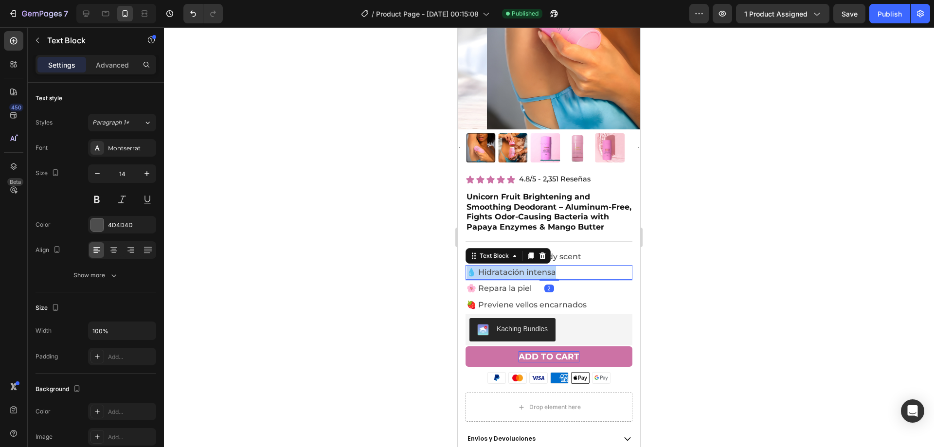
click at [518, 268] on span "💧 Hidratación intensa" at bounding box center [512, 272] width 90 height 9
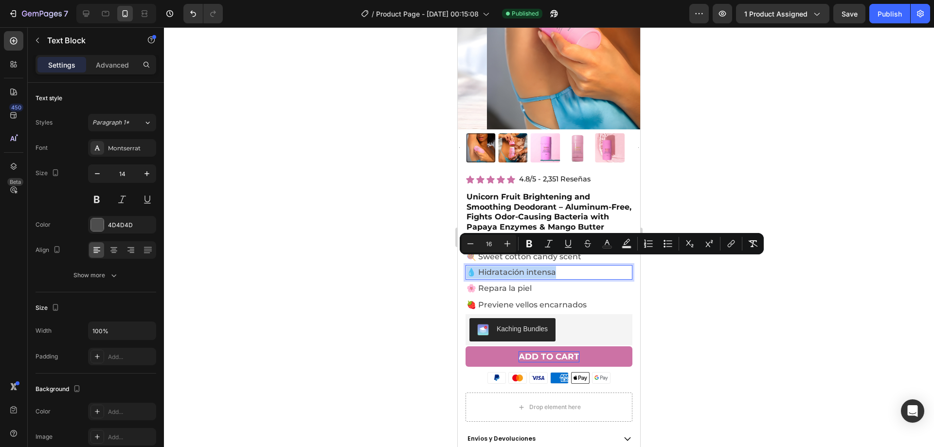
click at [529, 268] on span "💧 Hidratación intensa" at bounding box center [512, 272] width 90 height 9
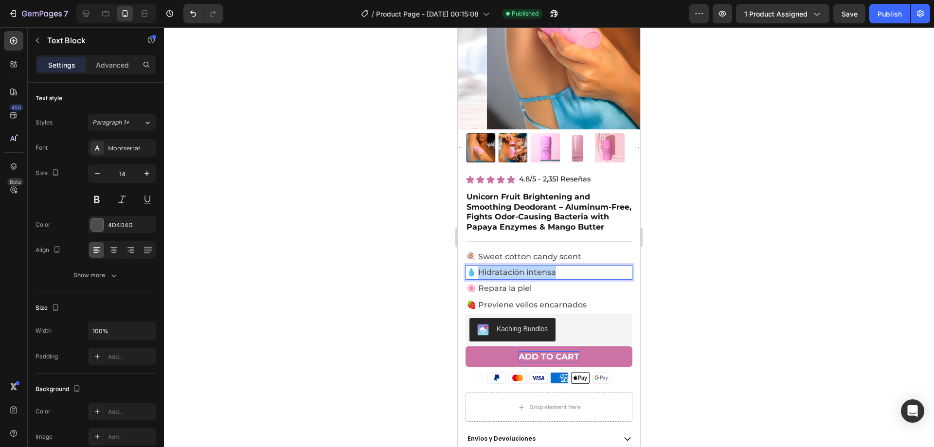
drag, startPoint x: 477, startPoint y: 264, endPoint x: 594, endPoint y: 262, distance: 117.2
click at [594, 266] on p "💧 Hidratación intensa" at bounding box center [549, 272] width 165 height 13
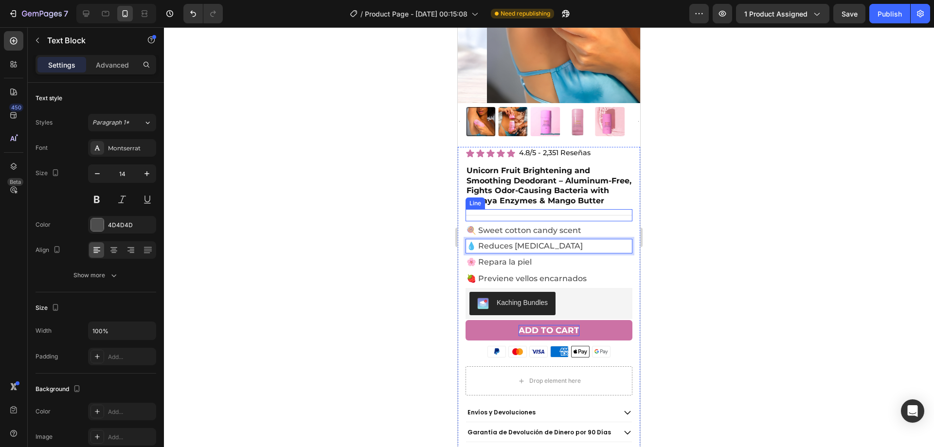
scroll to position [195, 0]
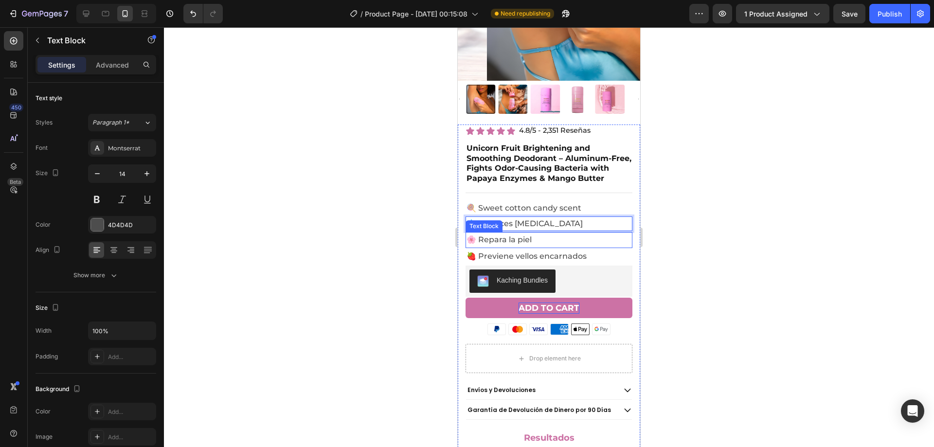
click at [493, 235] on span "🌸 Repara la piel" at bounding box center [499, 239] width 65 height 9
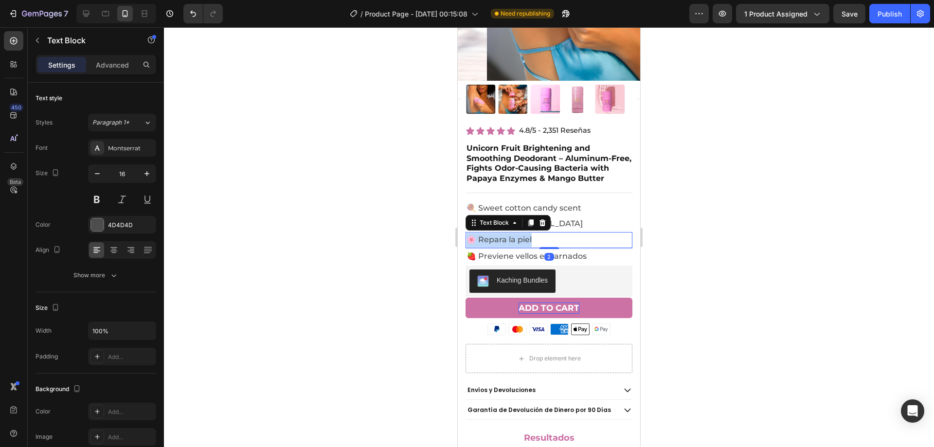
click at [493, 235] on span "🌸 Repara la piel" at bounding box center [499, 239] width 65 height 9
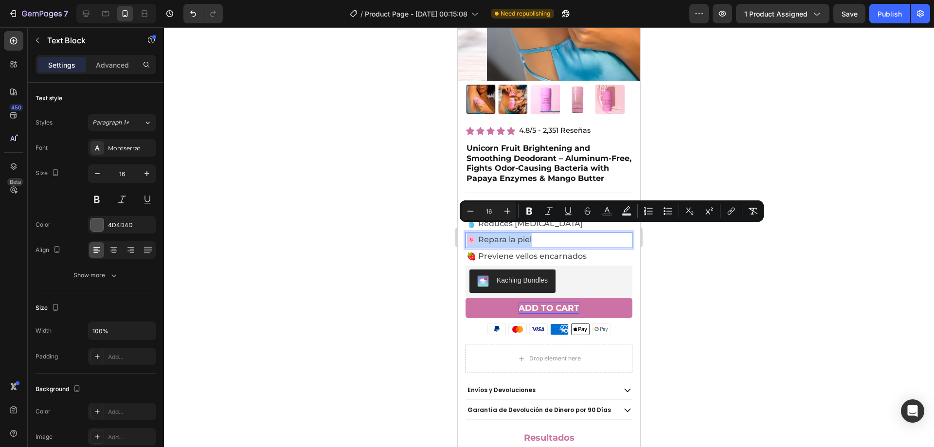
click at [486, 235] on span "🌸 Repara la piel" at bounding box center [499, 239] width 65 height 9
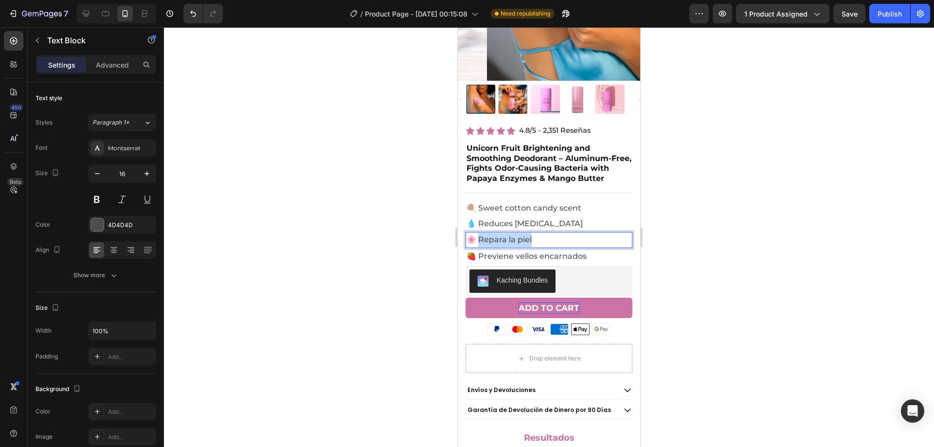
drag, startPoint x: 481, startPoint y: 230, endPoint x: 593, endPoint y: 233, distance: 112.4
click at [593, 233] on p "🌸 Repara la piel" at bounding box center [549, 240] width 165 height 14
click at [480, 219] on span "💧 Reduces [MEDICAL_DATA]" at bounding box center [525, 223] width 116 height 9
click at [476, 219] on span "💧 Reduces [MEDICAL_DATA]" at bounding box center [525, 223] width 116 height 9
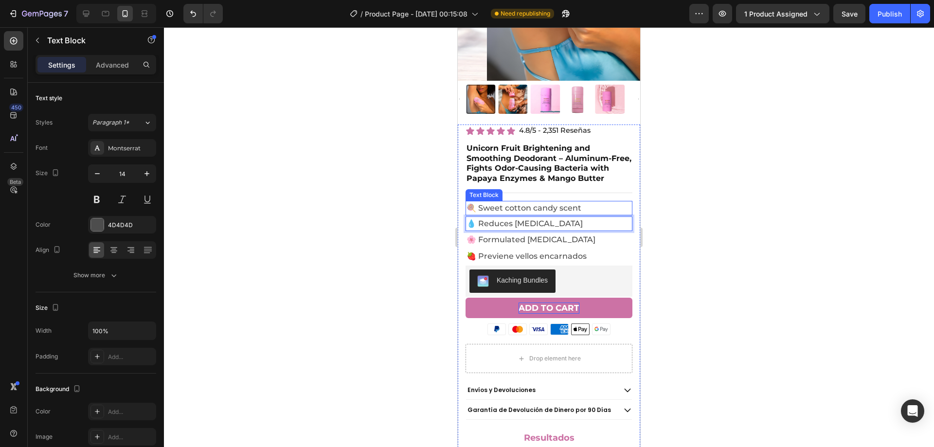
click at [480, 203] on span "🍭 Sweet cotton candy scent" at bounding box center [524, 207] width 115 height 9
click at [481, 203] on span "🍭 Sweet cotton candy scent" at bounding box center [524, 207] width 115 height 9
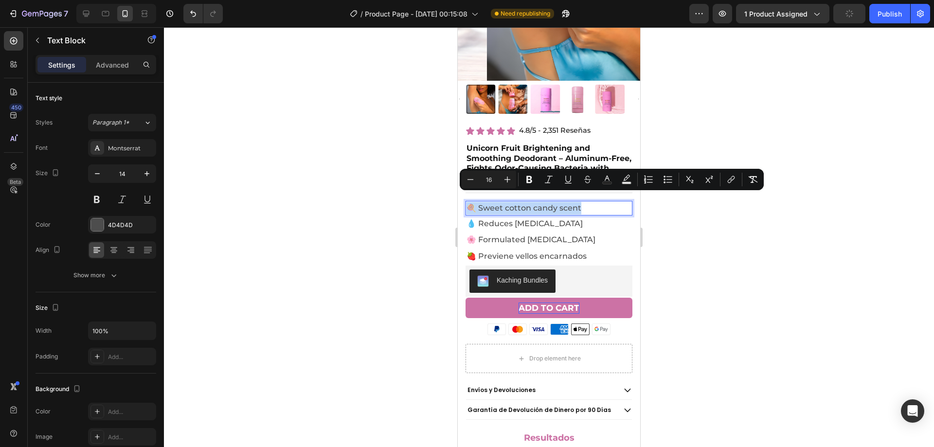
click at [479, 203] on span "🍭 Sweet cotton candy scent" at bounding box center [524, 207] width 115 height 9
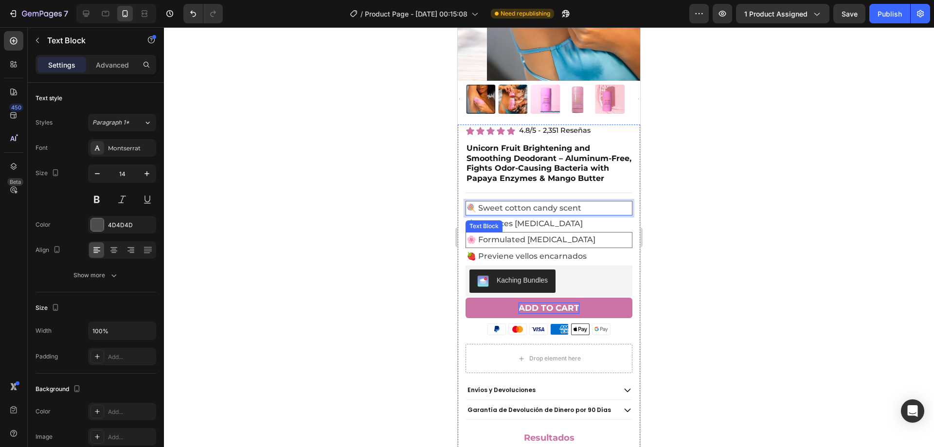
click at [492, 235] on span "🌸 Formulated [MEDICAL_DATA]" at bounding box center [531, 239] width 129 height 9
click at [495, 235] on span "🌸 Formulated [MEDICAL_DATA]" at bounding box center [531, 239] width 129 height 9
click at [482, 235] on span "🌸 Formulated [MEDICAL_DATA]" at bounding box center [531, 239] width 129 height 9
click at [710, 198] on div at bounding box center [549, 237] width 770 height 420
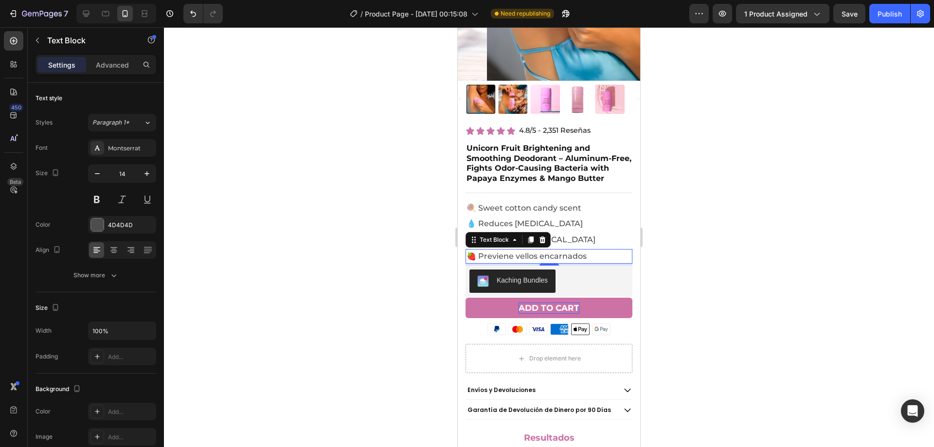
click at [491, 252] on span "🍓 Previene vellos encarnados" at bounding box center [527, 256] width 120 height 9
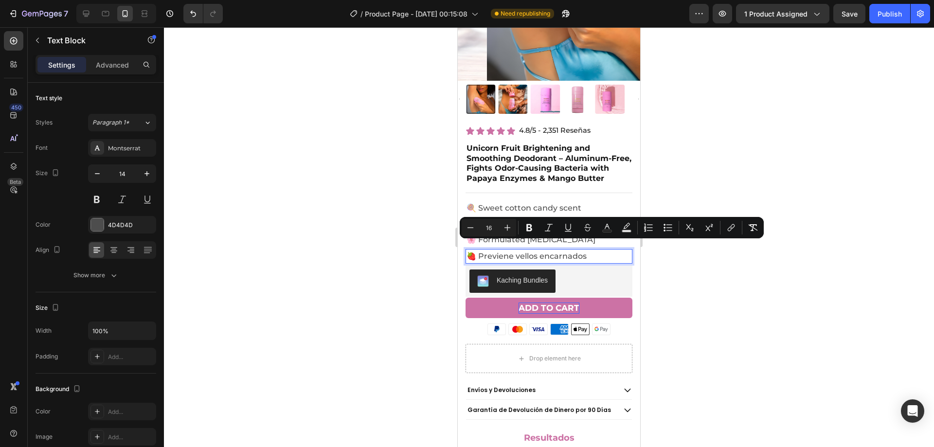
click at [478, 252] on span "🍓 Previene vellos encarnados" at bounding box center [527, 256] width 120 height 9
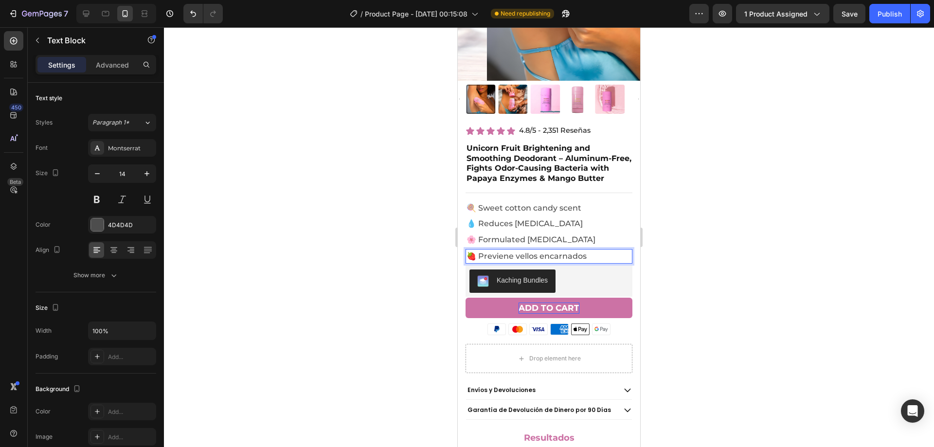
click at [483, 252] on span "🍓 Previene vellos encarnados" at bounding box center [527, 256] width 120 height 9
drag, startPoint x: 480, startPoint y: 246, endPoint x: 639, endPoint y: 250, distance: 159.1
click at [639, 249] on html "iPhone 13 Mini ( 375 px) iPhone 13 Mini iPhone 13 Pro iPhone 11 Pro Max iPhone …" at bounding box center [549, 363] width 182 height 1061
click at [742, 190] on div at bounding box center [549, 237] width 770 height 420
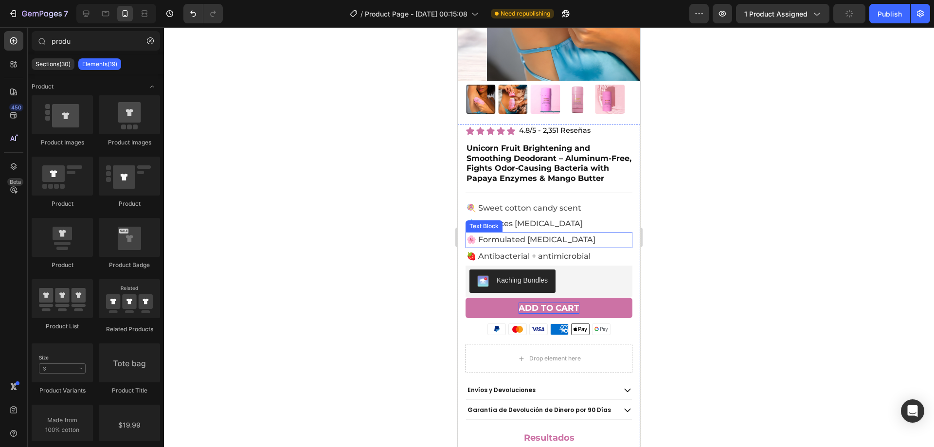
click at [496, 252] on span "🍓 Antibacterial + antimicrobial" at bounding box center [529, 256] width 124 height 9
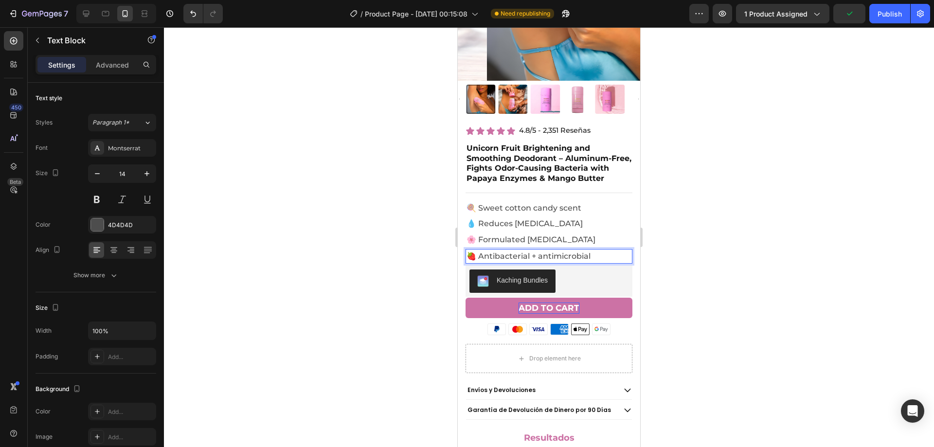
click at [477, 252] on span "🍓 Antibacterial + antimicrobial" at bounding box center [529, 256] width 124 height 9
click at [669, 219] on div at bounding box center [549, 237] width 770 height 420
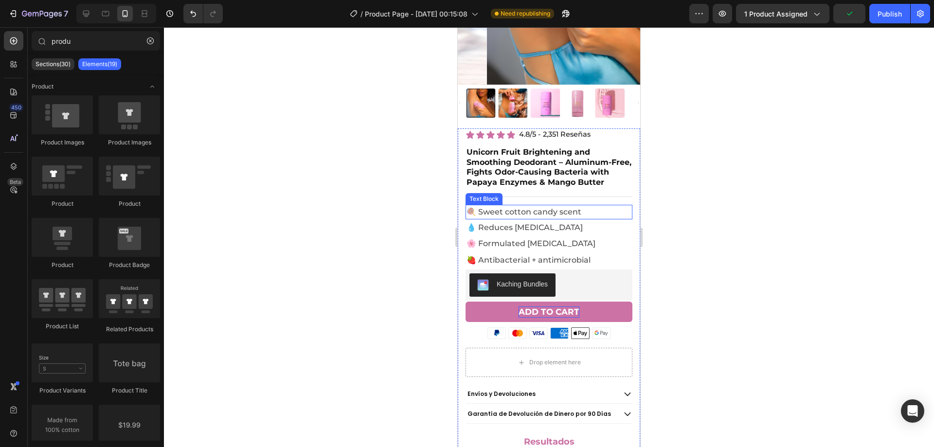
scroll to position [146, 0]
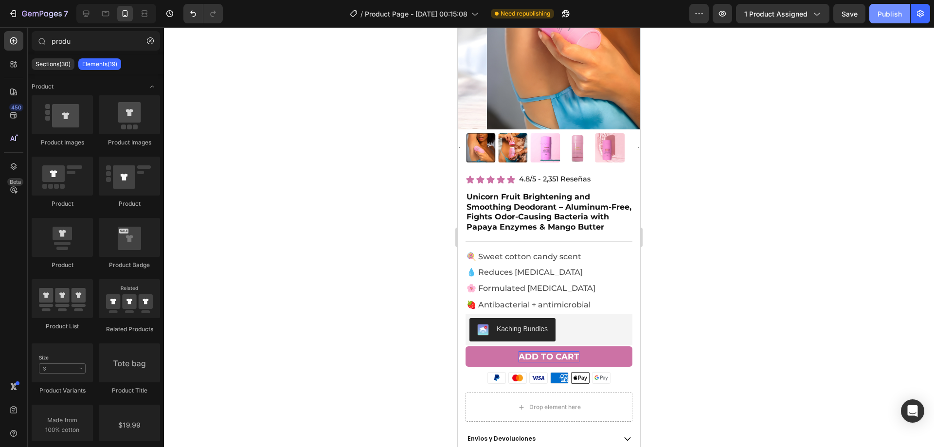
click at [907, 11] on button "Publish" at bounding box center [889, 13] width 41 height 19
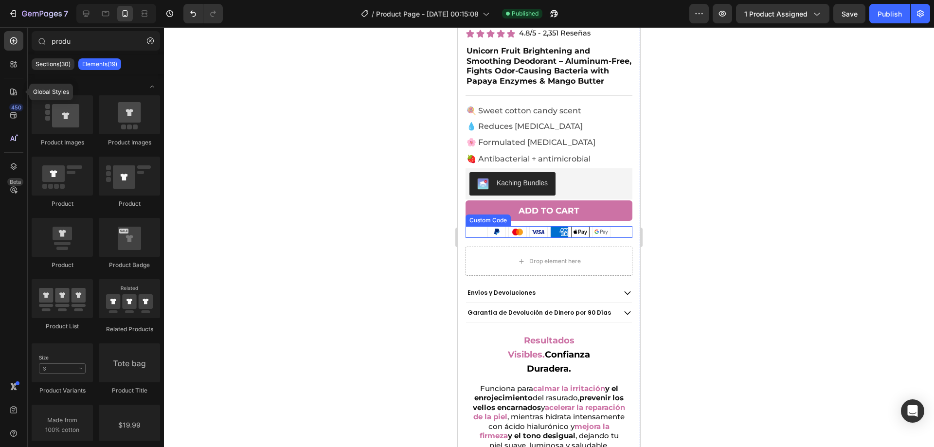
scroll to position [438, 0]
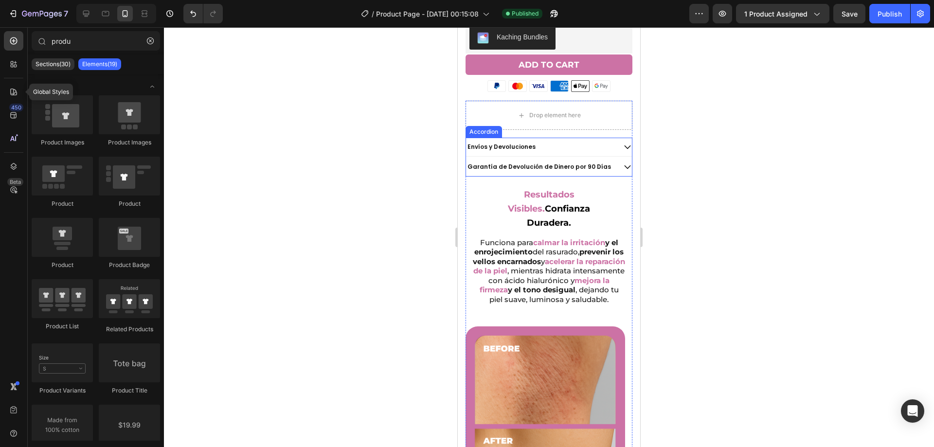
click at [502, 143] on p "Envíos y Devoluciones" at bounding box center [501, 147] width 68 height 8
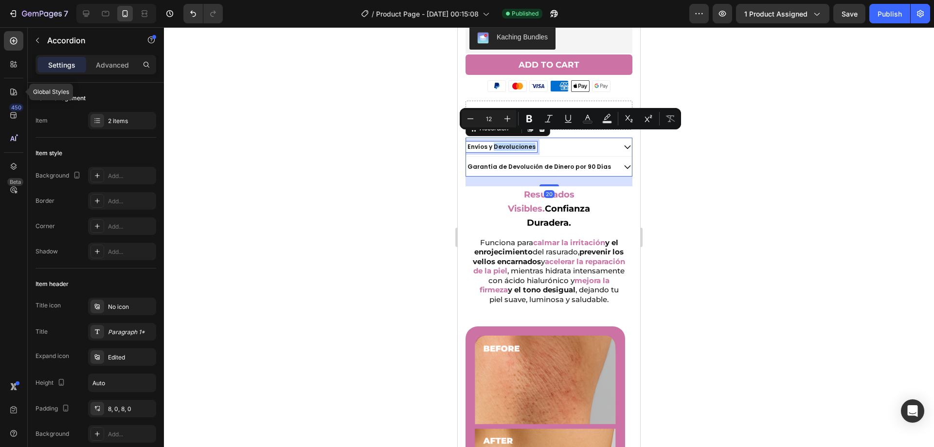
click at [504, 143] on p "Envíos y Devoluciones" at bounding box center [501, 147] width 68 height 8
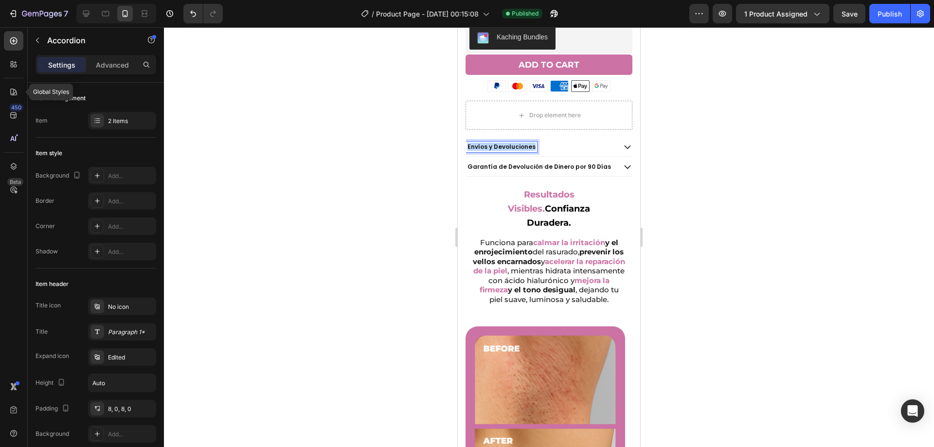
click at [504, 143] on p "Envíos y Devoluciones" at bounding box center [501, 147] width 68 height 8
click at [558, 142] on div "Shipping & Returns" at bounding box center [540, 147] width 149 height 11
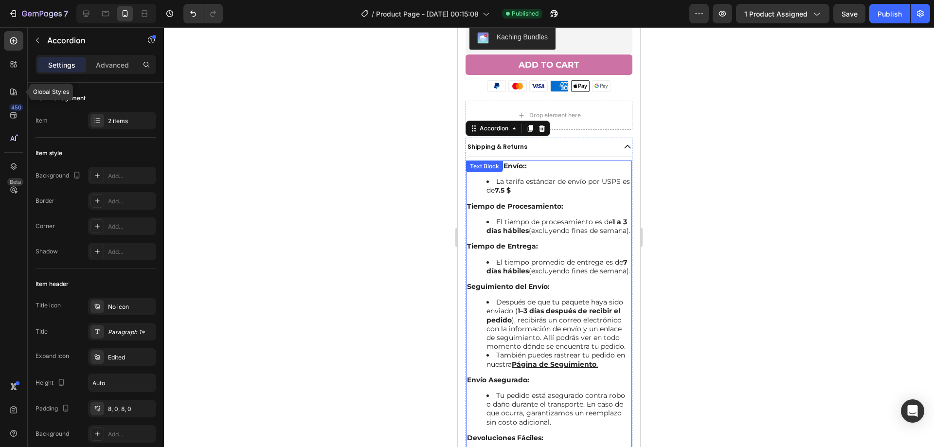
click at [511, 186] on strong "7.5 $" at bounding box center [503, 190] width 16 height 9
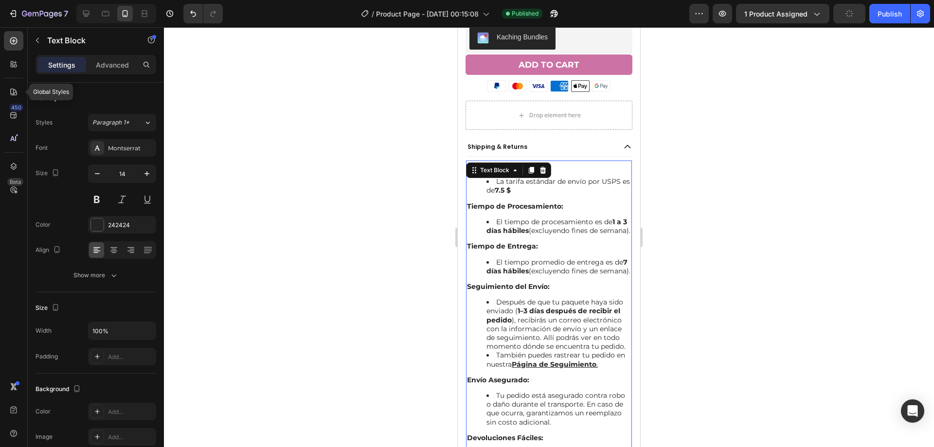
click at [508, 177] on li "La tarifa estándar de envío por USPS es de 7.5 $" at bounding box center [558, 186] width 144 height 18
click at [473, 177] on ul "La tarifa estándar de envío por USPS es de 7.5 $" at bounding box center [549, 186] width 164 height 18
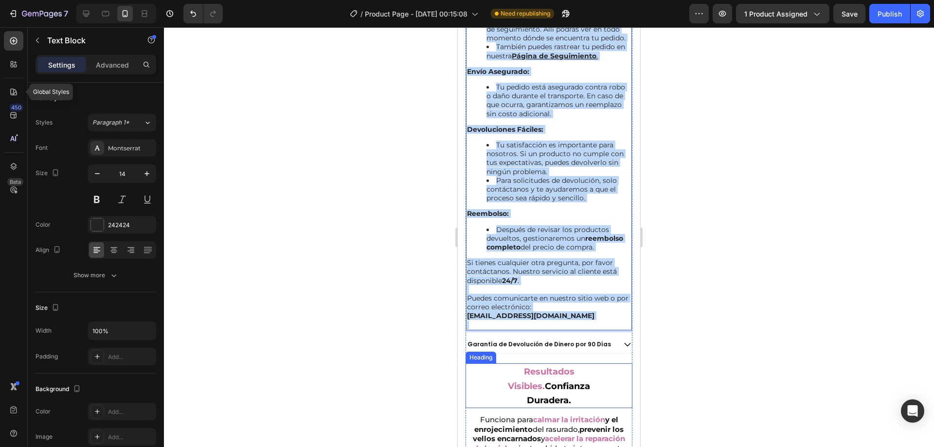
scroll to position [751, 0]
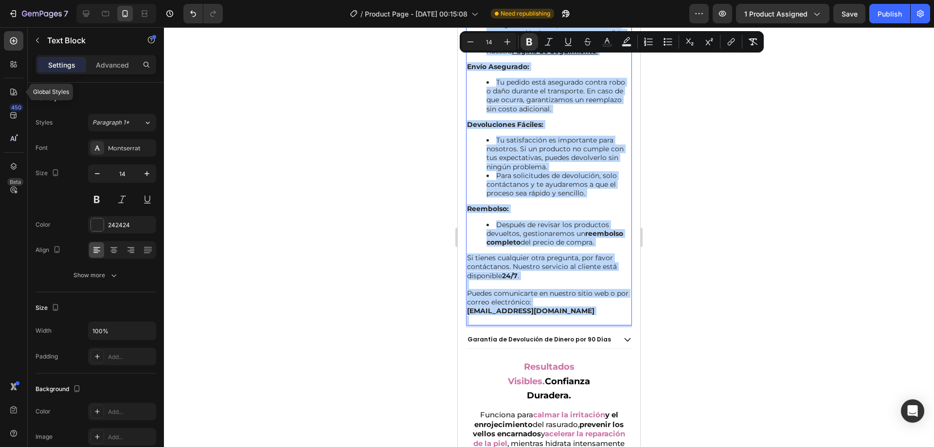
drag, startPoint x: 467, startPoint y: 158, endPoint x: 569, endPoint y: 345, distance: 212.9
click at [569, 325] on div "Costos de Envío:: La tarifa estándar de envío por USPS es de 7.5 $ Tiempo de Pr…" at bounding box center [549, 86] width 166 height 478
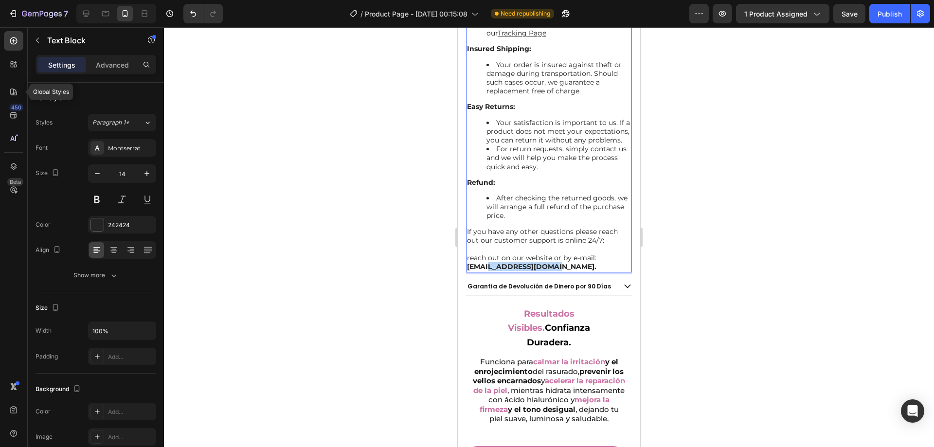
drag, startPoint x: 489, startPoint y: 274, endPoint x: 587, endPoint y: 278, distance: 97.4
click at [587, 271] on p "[EMAIL_ADDRESS][DOMAIN_NAME]." at bounding box center [549, 266] width 164 height 9
click at [734, 257] on div at bounding box center [549, 237] width 770 height 420
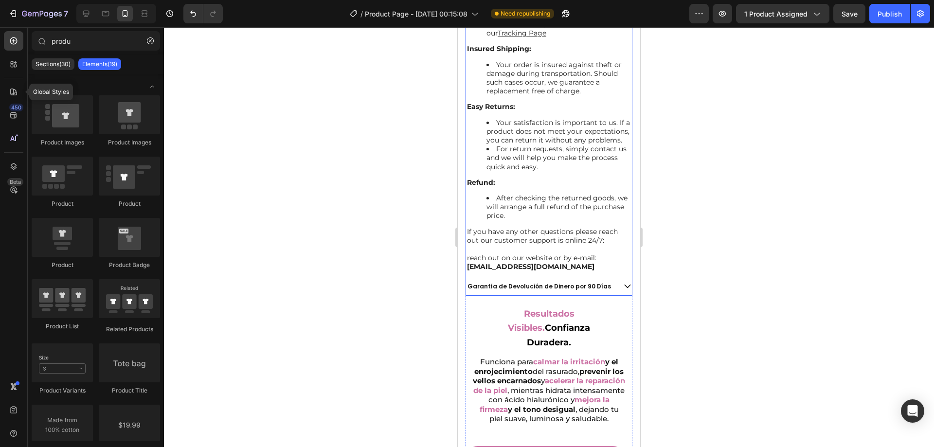
click at [624, 290] on icon at bounding box center [627, 286] width 9 height 9
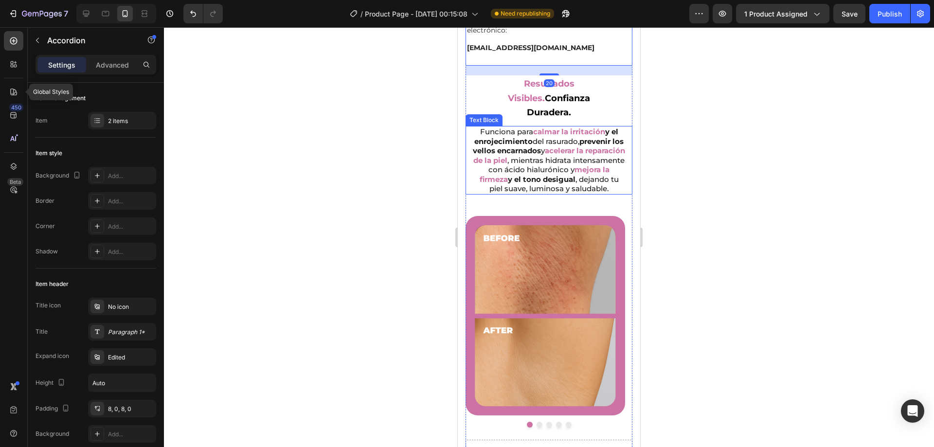
scroll to position [557, 0]
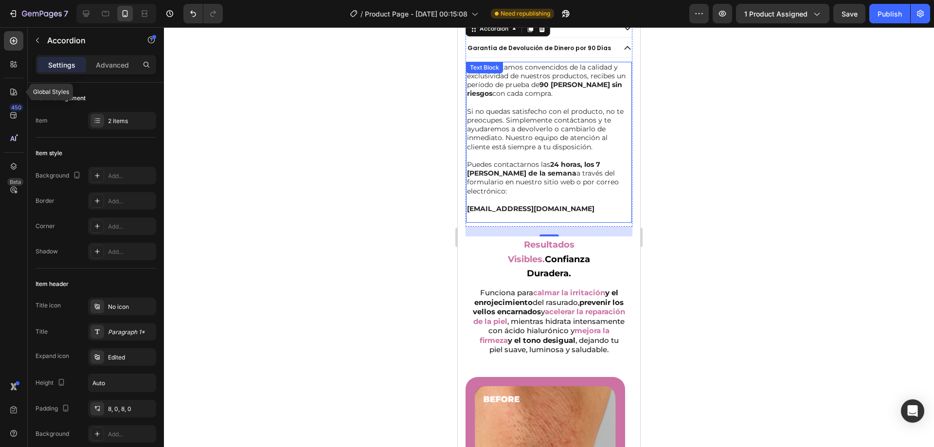
click at [511, 213] on p at bounding box center [549, 217] width 164 height 9
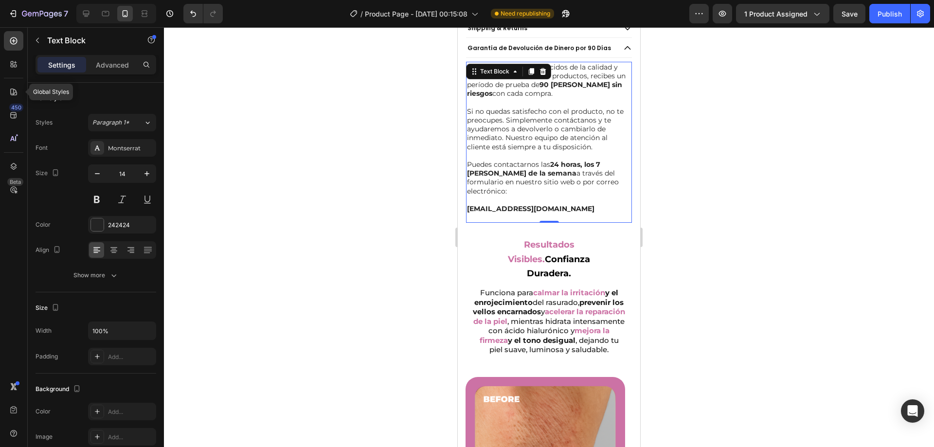
click at [511, 213] on p at bounding box center [549, 217] width 164 height 9
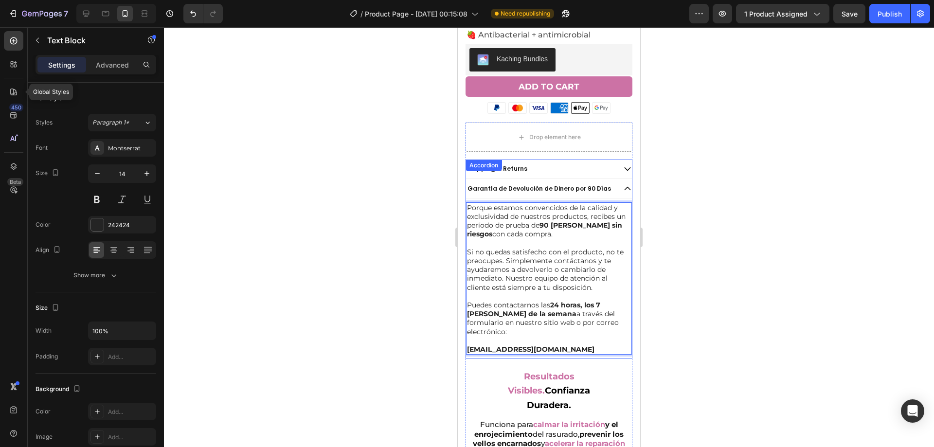
scroll to position [411, 0]
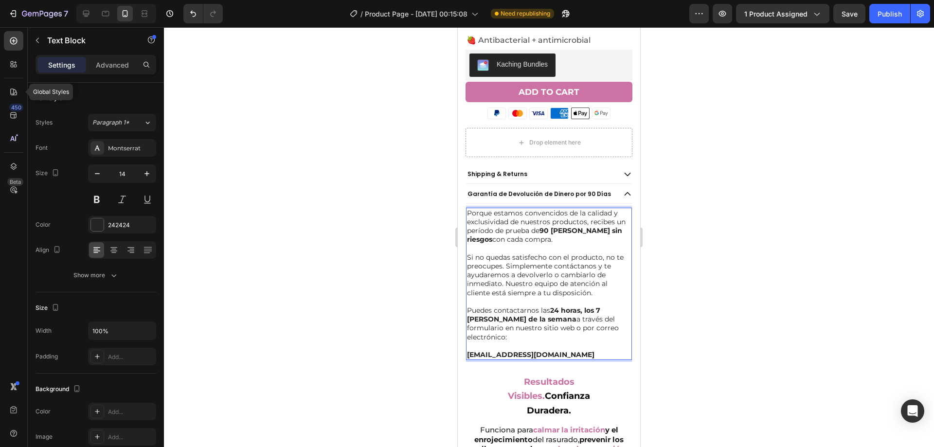
click at [519, 221] on p "Porque estamos convencidos de la calidad y exclusividad de nuestros productos, …" at bounding box center [549, 227] width 164 height 36
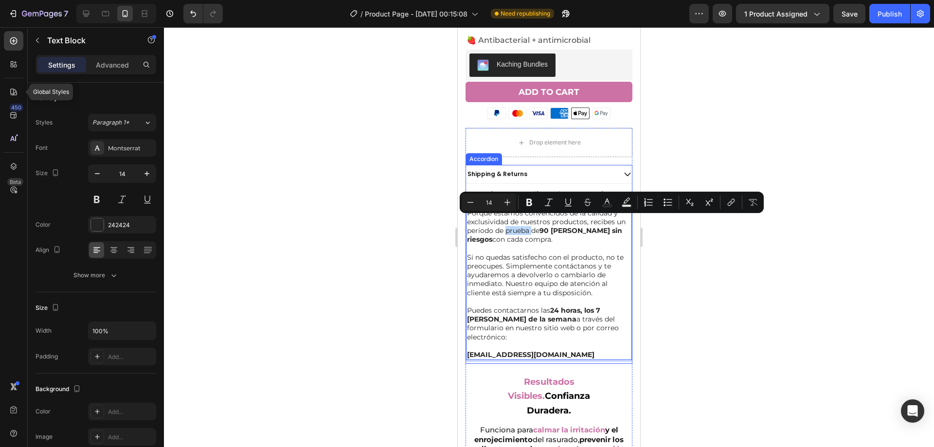
click at [508, 190] on p "Garantía de Devolución de Dinero por 90 Días" at bounding box center [539, 194] width 144 height 8
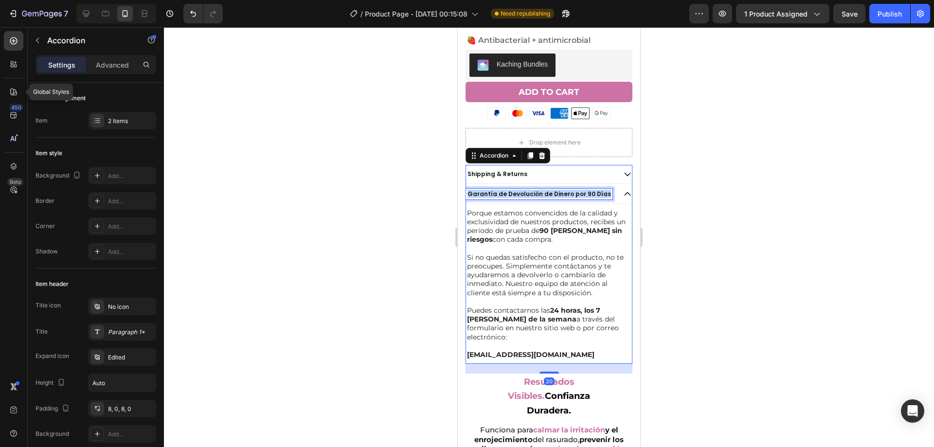
click at [508, 190] on p "Garantía de Devolución de Dinero por 90 Días" at bounding box center [539, 194] width 144 height 8
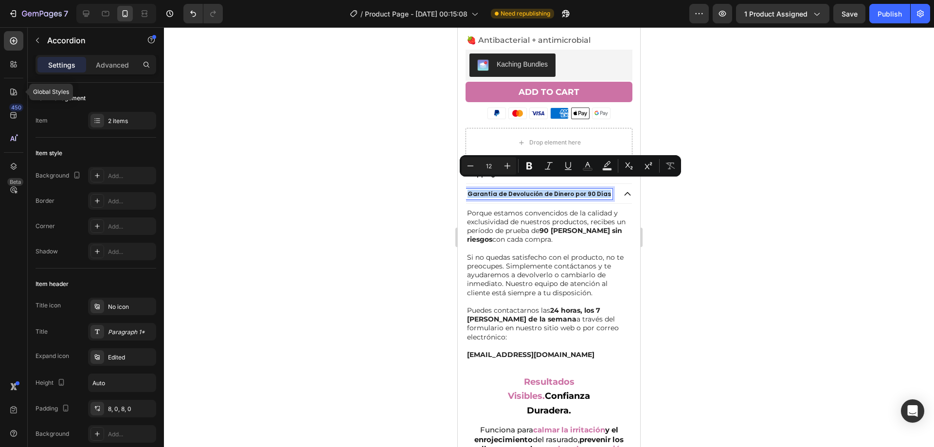
click at [508, 190] on p "Garantía de Devolución de Dinero por 90 Días" at bounding box center [539, 194] width 144 height 8
click at [502, 190] on p "Garantía de Devolución de Dinero por 90 Días" at bounding box center [539, 194] width 144 height 8
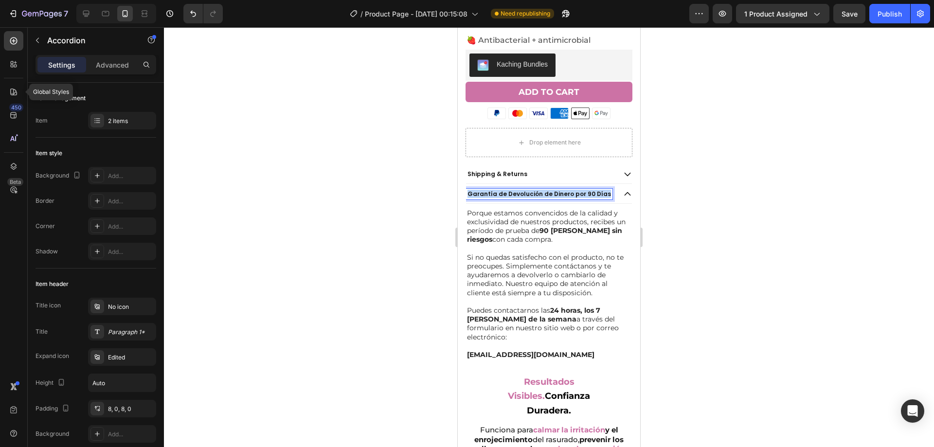
click at [503, 190] on p "Garantía de Devolución de Dinero por 90 Días" at bounding box center [539, 194] width 144 height 8
click at [431, 176] on div at bounding box center [549, 237] width 770 height 420
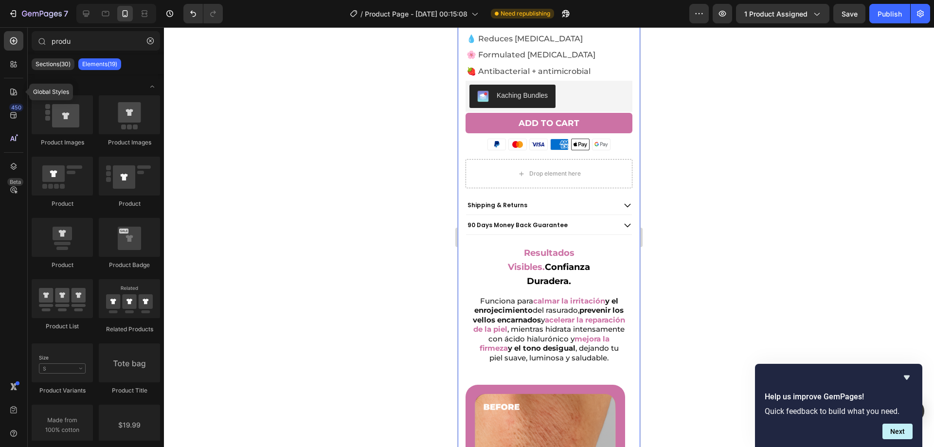
scroll to position [362, 0]
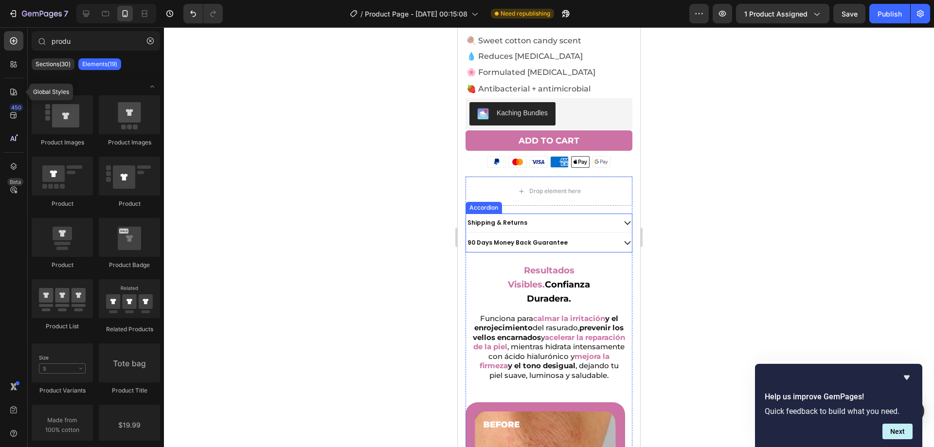
click at [593, 237] on div "90 Days Money Back Guarantee" at bounding box center [540, 242] width 149 height 11
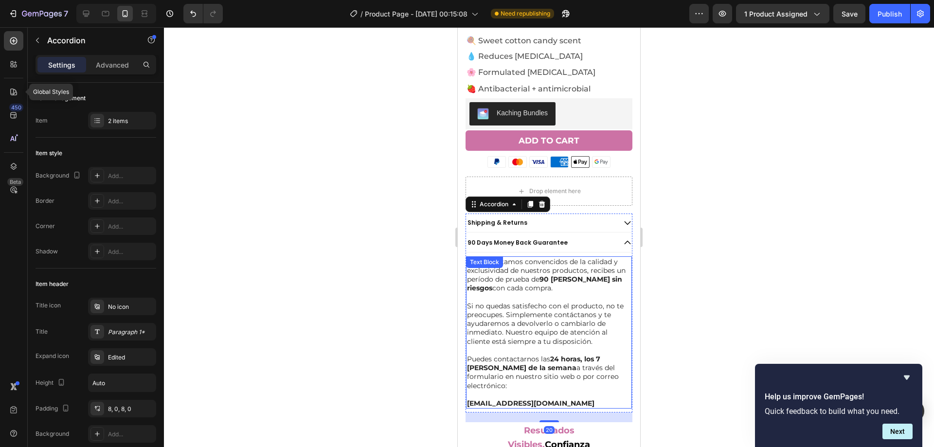
click at [530, 259] on p "Porque estamos convencidos de la calidad y exclusividad de nuestros productos, …" at bounding box center [549, 275] width 164 height 36
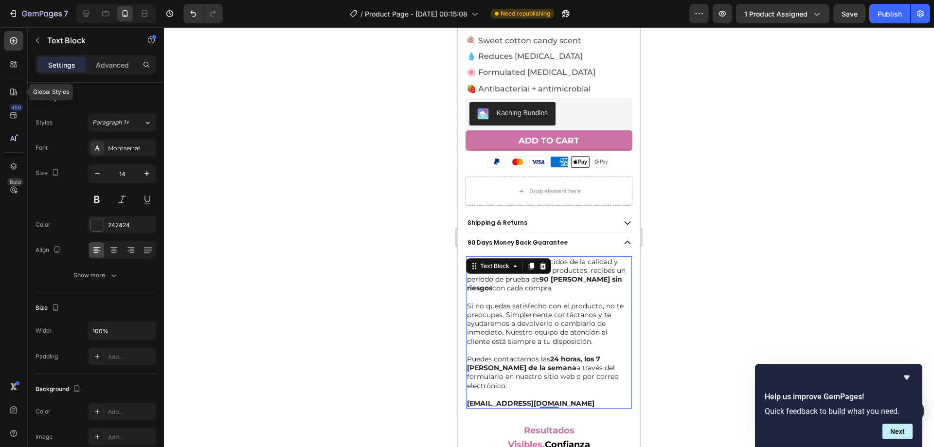
click at [530, 262] on icon at bounding box center [531, 266] width 8 height 8
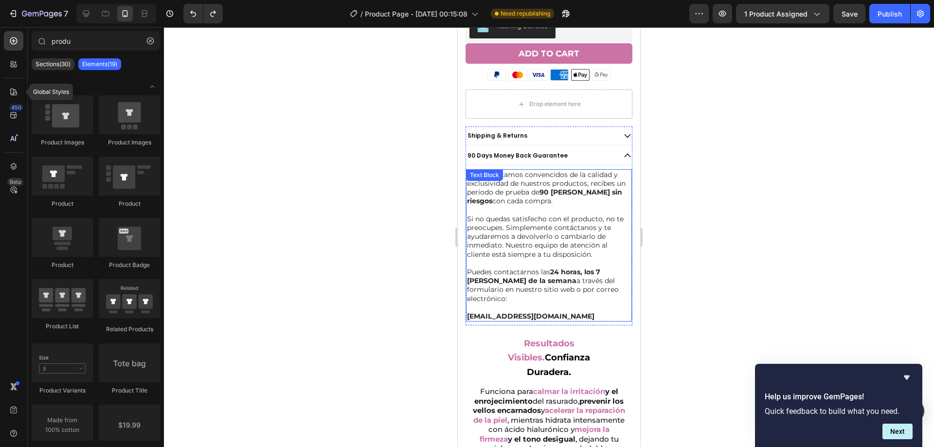
scroll to position [448, 0]
click at [575, 250] on div "Porque estamos convencidos de la calidad y exclusividad de nuestros productos, …" at bounding box center [549, 246] width 166 height 152
click at [575, 250] on p "Si no quedas satisfecho con el producto, no te preocupes. Simplemente contáctan…" at bounding box center [549, 238] width 164 height 44
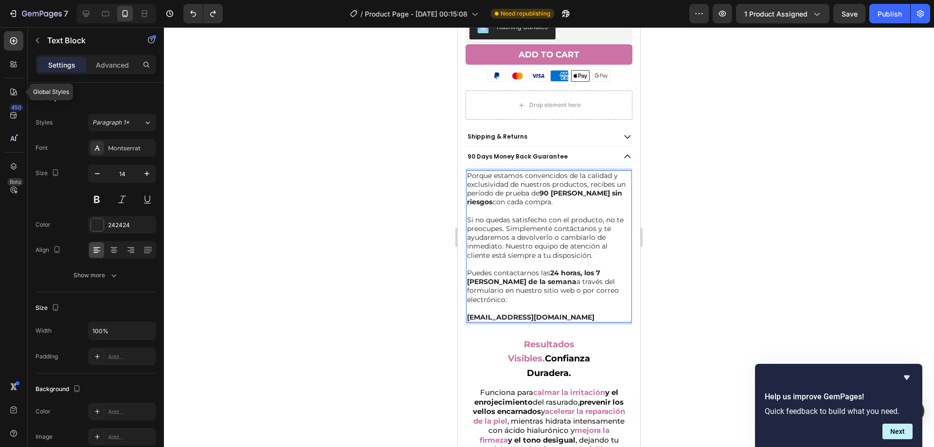
drag, startPoint x: 610, startPoint y: 283, endPoint x: 904, endPoint y: 190, distance: 308.9
click at [458, 163] on html "iPhone 13 Mini ( 375 px) iPhone 13 Mini iPhone 13 Pro iPhone 11 Pro Max iPhone …" at bounding box center [549, 289] width 182 height 1421
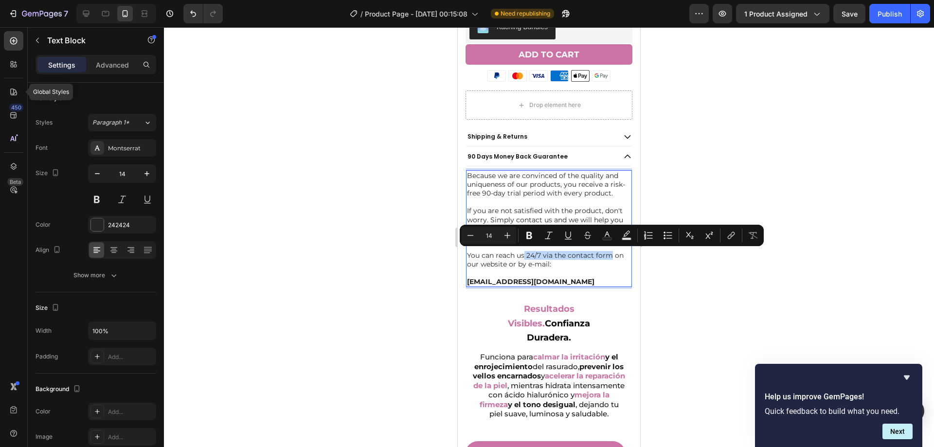
drag, startPoint x: 524, startPoint y: 254, endPoint x: 611, endPoint y: 255, distance: 87.1
click at [611, 255] on p "You can reach us 24/7 via the contact form on our website or by e-mail:" at bounding box center [549, 260] width 164 height 18
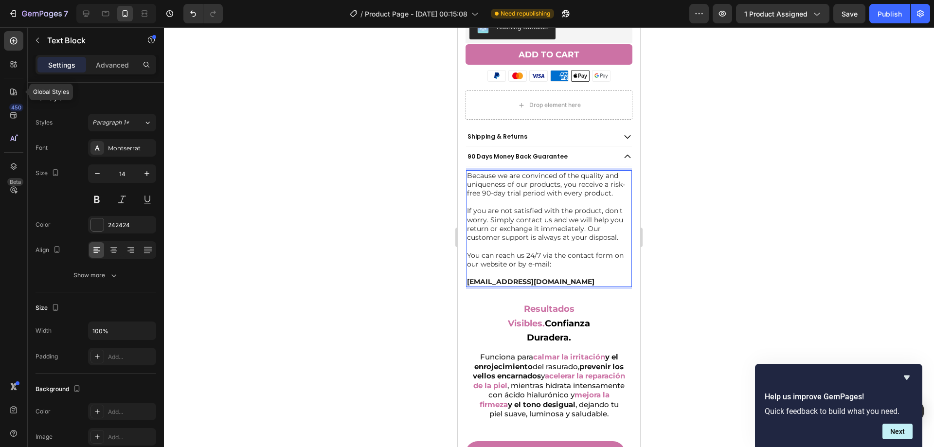
click at [606, 262] on p "You can reach us 24/7 via the contact form on our website or by e-mail:" at bounding box center [549, 260] width 164 height 18
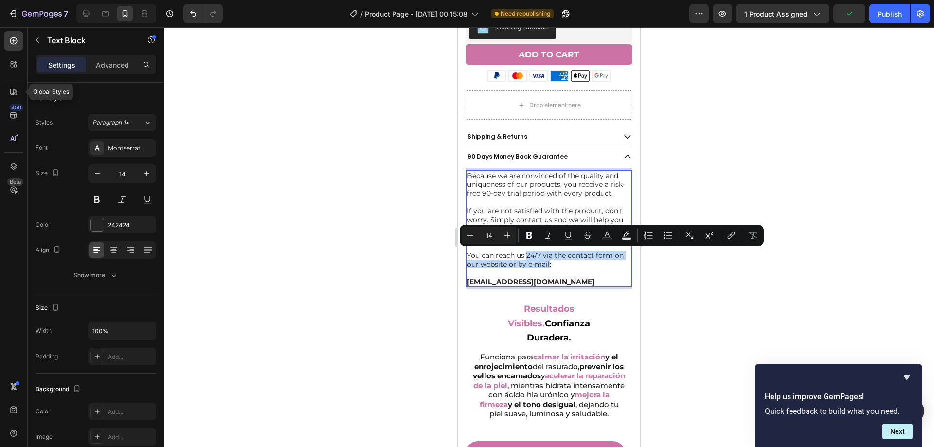
drag, startPoint x: 527, startPoint y: 254, endPoint x: 549, endPoint y: 264, distance: 23.5
click at [549, 264] on p "You can reach us 24/7 via the contact form on our website or by e-mail:" at bounding box center [549, 260] width 164 height 18
click at [522, 233] on button "Bold" at bounding box center [530, 236] width 18 height 18
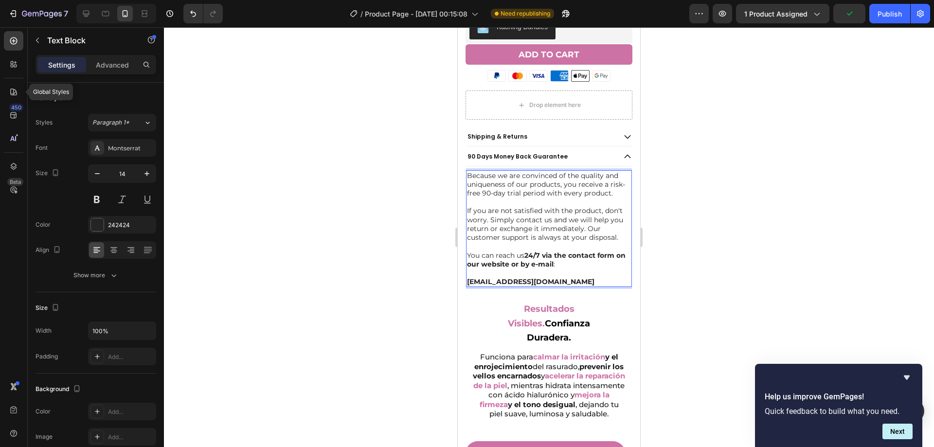
click at [555, 259] on strong "24/7 via the contact form on our website or by e-mail" at bounding box center [546, 260] width 159 height 18
click at [575, 265] on p "You can reach us 24/7 via the contact form on our website or by e-mail :" at bounding box center [549, 260] width 164 height 18
drag, startPoint x: 496, startPoint y: 184, endPoint x: 581, endPoint y: 195, distance: 85.8
click at [581, 195] on p "Because we are convinced of the quality and uniqueness of our products, you rec…" at bounding box center [549, 184] width 164 height 27
click at [501, 185] on p "Because we are convinced of the quality and uniqueness of our products, you rec…" at bounding box center [549, 184] width 164 height 27
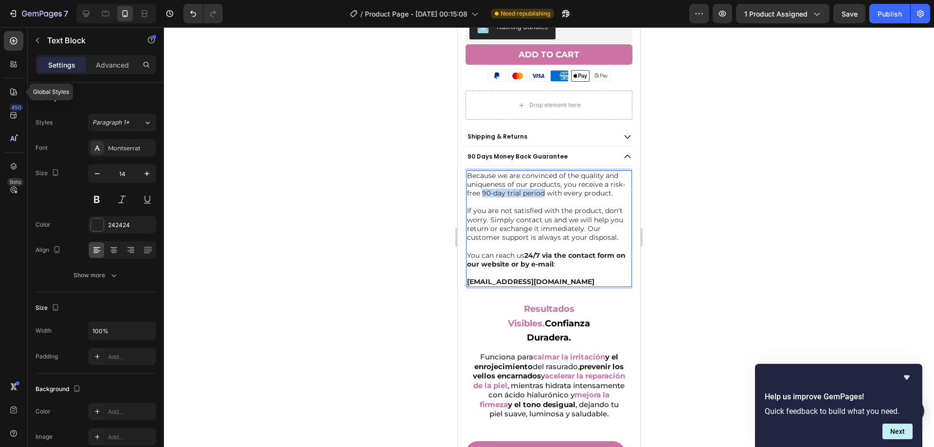
drag, startPoint x: 497, startPoint y: 184, endPoint x: 558, endPoint y: 187, distance: 61.4
click at [558, 187] on p "Because we are convinced of the quality and uniqueness of our products, you rec…" at bounding box center [549, 184] width 164 height 27
click at [539, 184] on p "Because we are convinced of the quality and uniqueness of our products, you rec…" at bounding box center [549, 184] width 164 height 27
click at [501, 182] on p "Because we are convinced of the quality and uniqueness of our products, you rec…" at bounding box center [549, 184] width 164 height 27
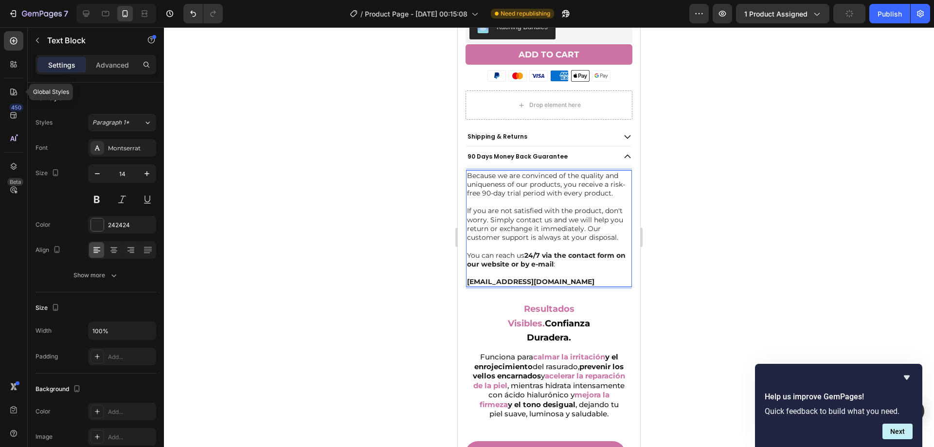
click at [498, 182] on p "Because we are convinced of the quality and uniqueness of our products, you rec…" at bounding box center [549, 184] width 164 height 27
click at [603, 151] on div "90 Days Money Back Guarantee" at bounding box center [540, 156] width 149 height 11
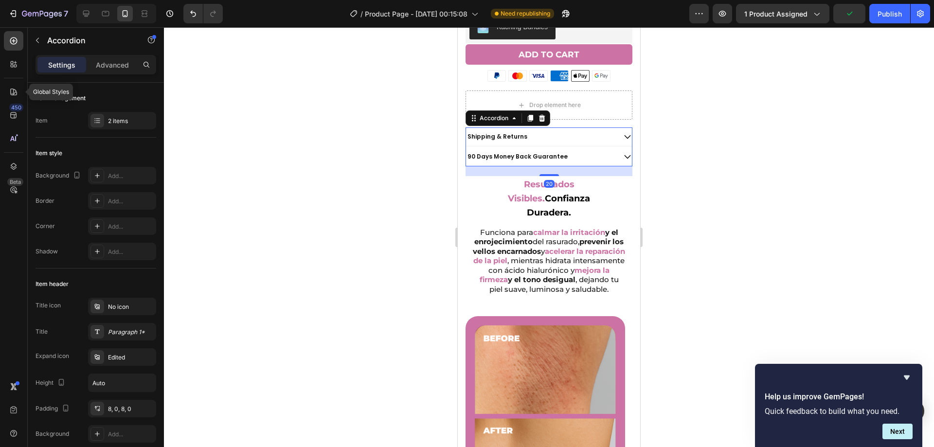
click at [674, 155] on div at bounding box center [549, 237] width 770 height 420
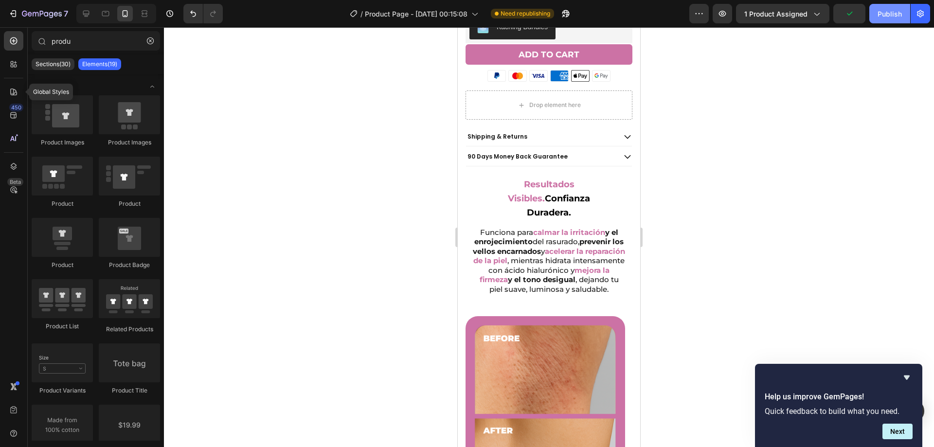
click at [883, 10] on div "Publish" at bounding box center [890, 14] width 24 height 10
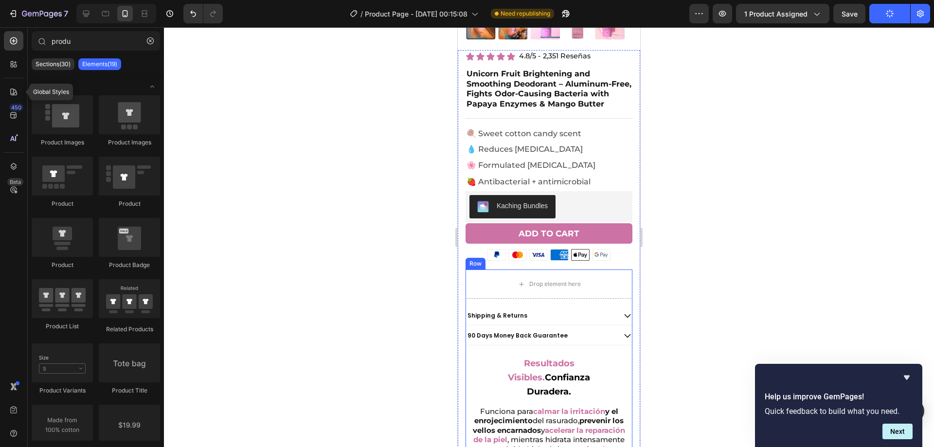
scroll to position [205, 0]
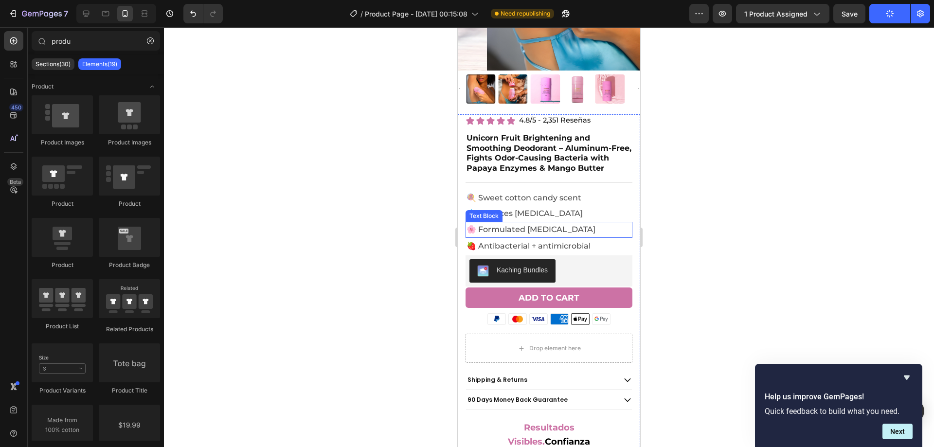
click at [484, 225] on span "🌸 Formulated [MEDICAL_DATA]" at bounding box center [531, 229] width 129 height 9
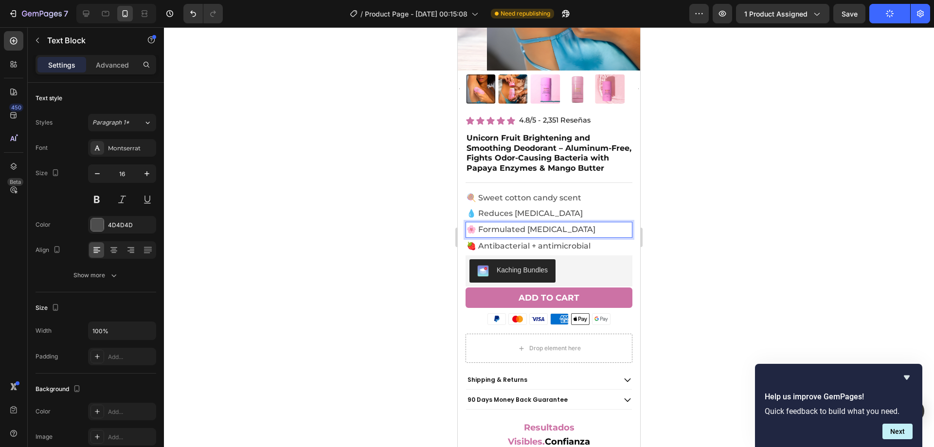
click at [469, 225] on span "🌸 Formulated [MEDICAL_DATA]" at bounding box center [531, 229] width 129 height 9
click at [468, 209] on span "💧 Reduces [MEDICAL_DATA]" at bounding box center [525, 213] width 116 height 9
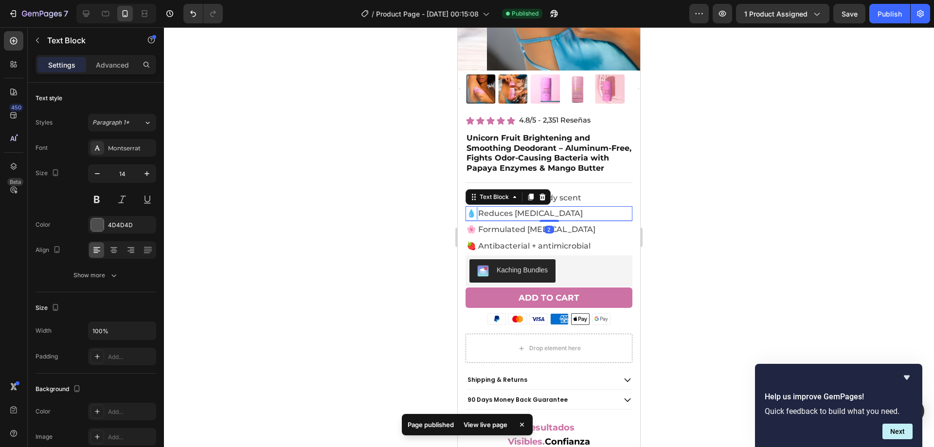
click at [471, 209] on span "💧 Reduces [MEDICAL_DATA]" at bounding box center [525, 213] width 116 height 9
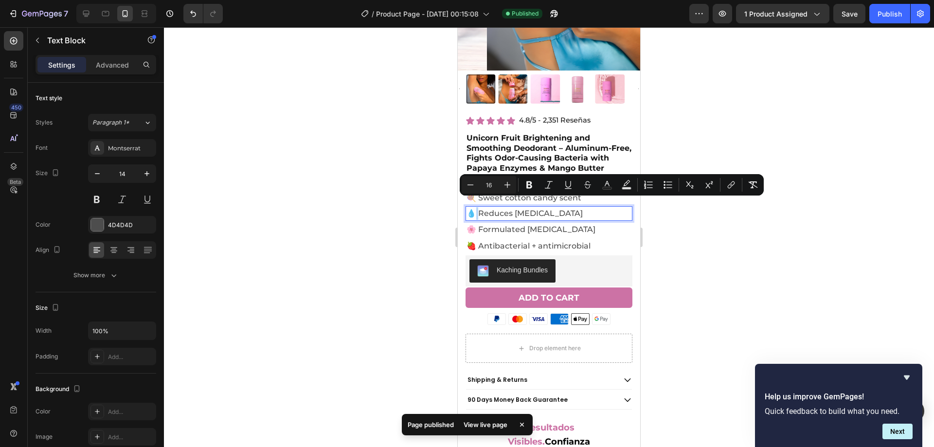
click at [474, 209] on span "💧 Reduces [MEDICAL_DATA]" at bounding box center [525, 213] width 116 height 9
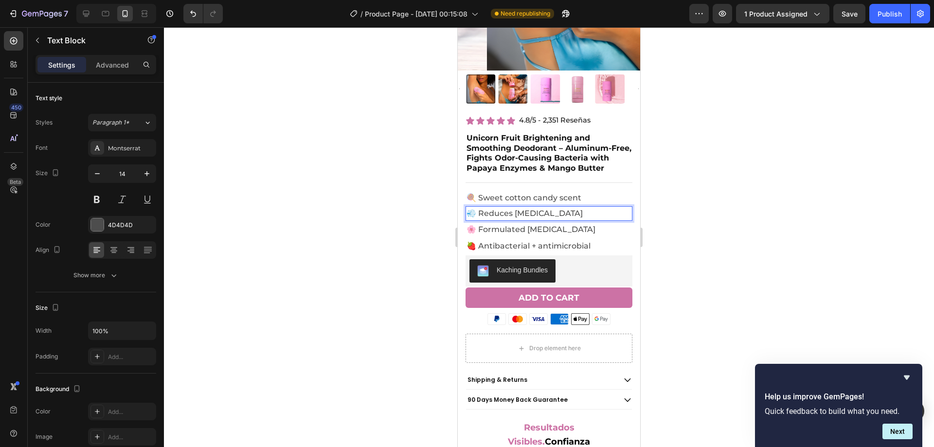
click at [562, 207] on p "💨 Reduces [MEDICAL_DATA]" at bounding box center [549, 213] width 165 height 13
click at [479, 209] on span "💨 Reduces [MEDICAL_DATA]" at bounding box center [525, 213] width 116 height 9
click at [738, 173] on div at bounding box center [549, 237] width 770 height 420
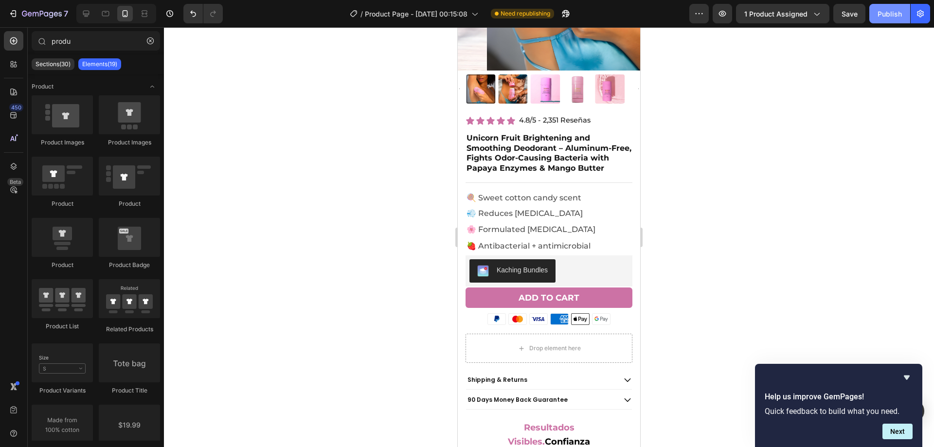
click at [892, 23] on button "Publish" at bounding box center [889, 13] width 41 height 19
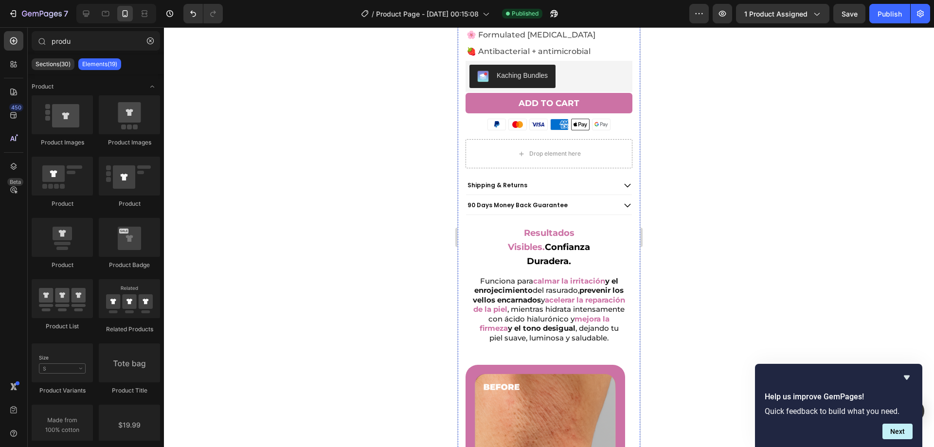
scroll to position [448, 0]
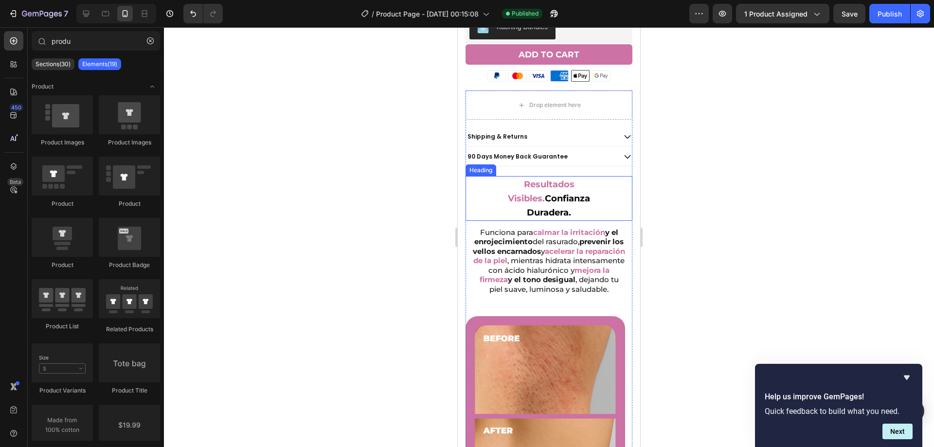
click at [593, 180] on h2 "Resultados Visibles. Confianza Duradera." at bounding box center [549, 198] width 112 height 45
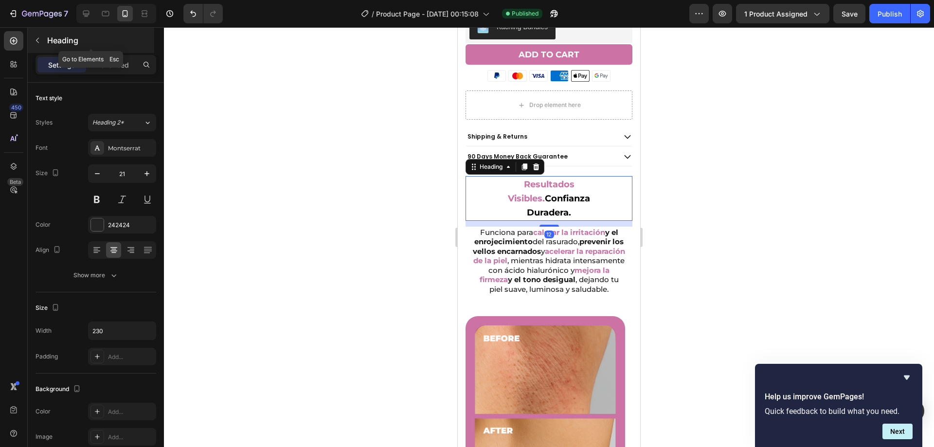
click at [41, 36] on icon "button" at bounding box center [38, 40] width 8 height 8
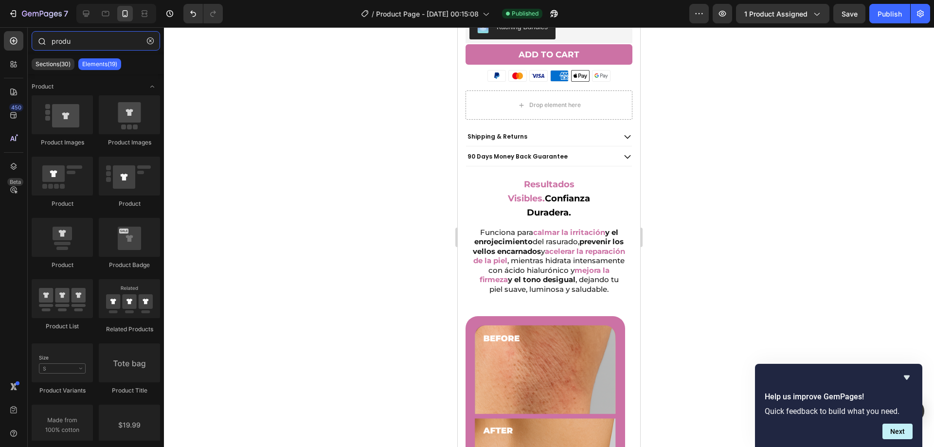
click at [71, 41] on input "produ" at bounding box center [96, 40] width 128 height 19
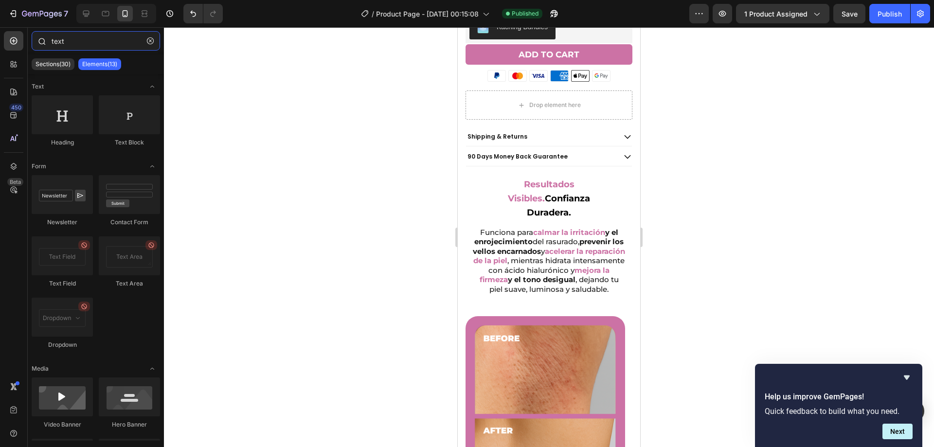
click at [81, 47] on input "text" at bounding box center [96, 40] width 128 height 19
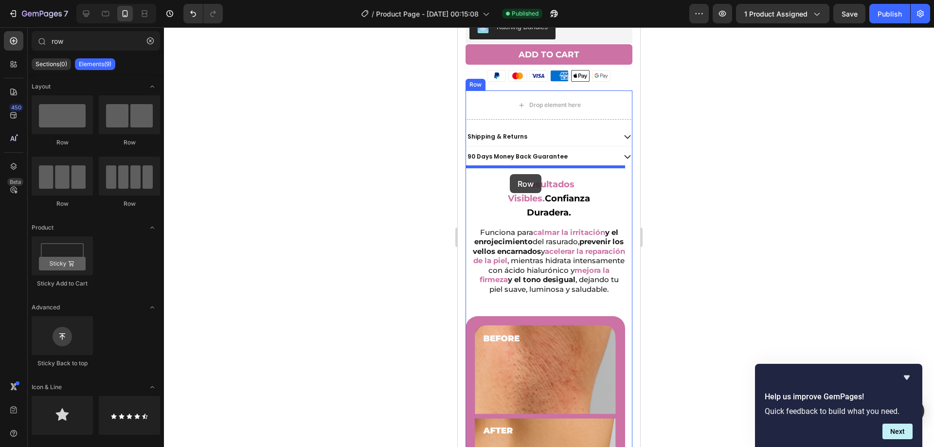
drag, startPoint x: 526, startPoint y: 132, endPoint x: 510, endPoint y: 174, distance: 45.3
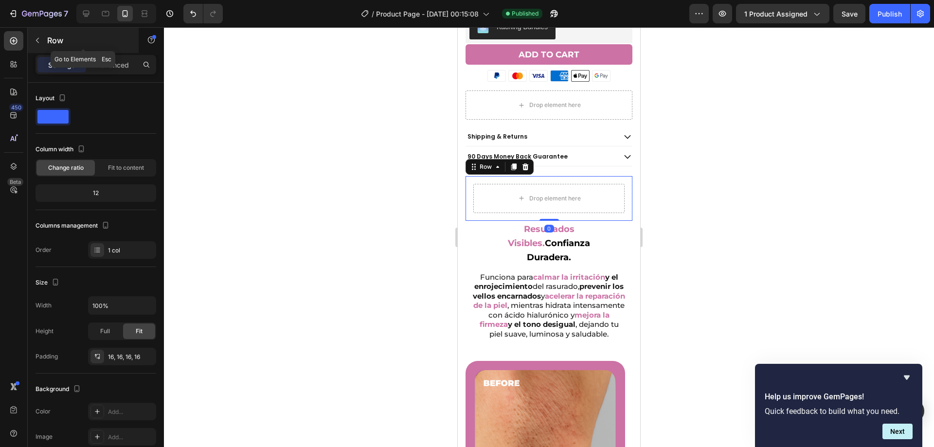
click at [40, 36] on icon "button" at bounding box center [38, 40] width 8 height 8
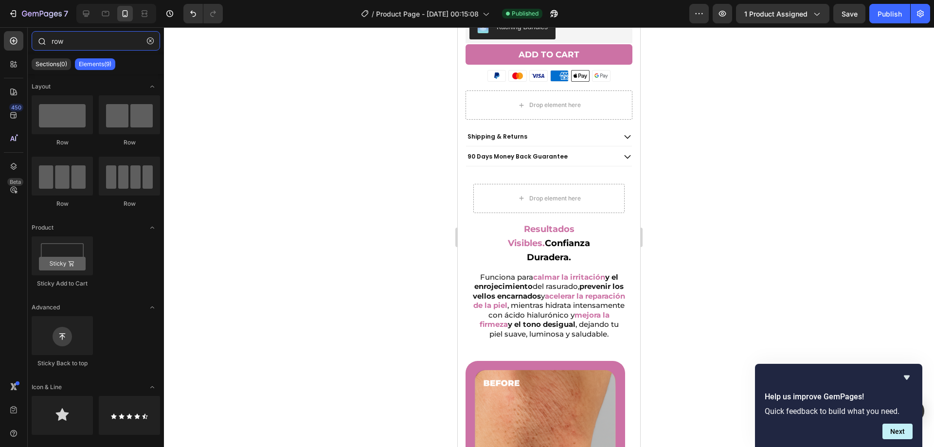
click at [66, 46] on input "row" at bounding box center [96, 40] width 128 height 19
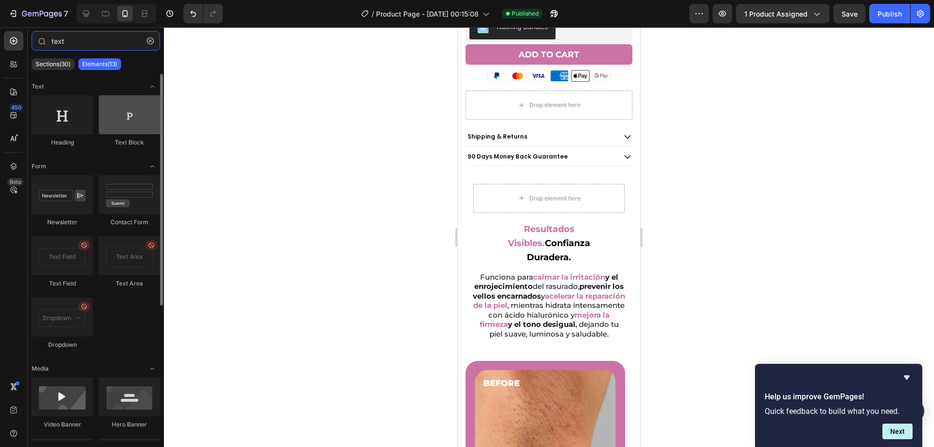
type input "text"
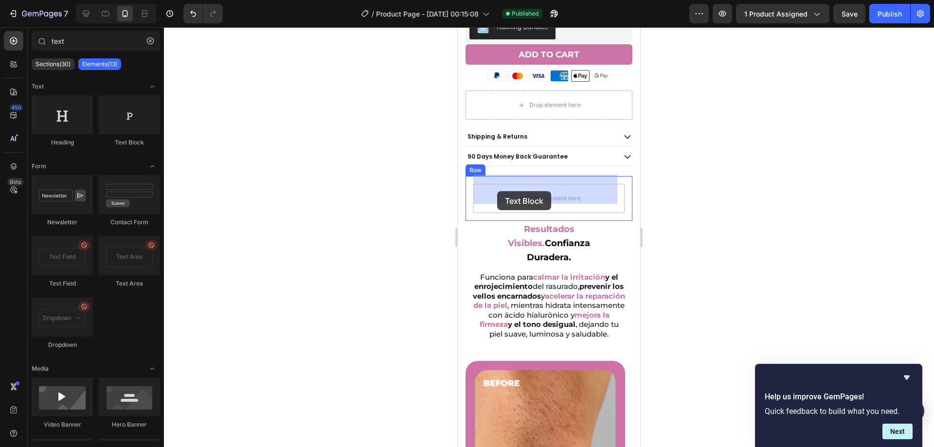
drag, startPoint x: 583, startPoint y: 145, endPoint x: 497, endPoint y: 191, distance: 97.5
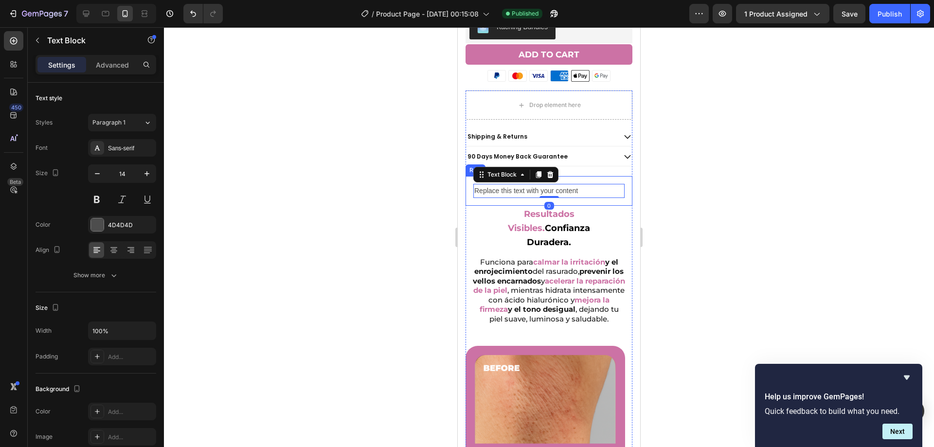
click at [481, 192] on div "Replace this text with your content Text Block 0 Row" at bounding box center [549, 191] width 167 height 30
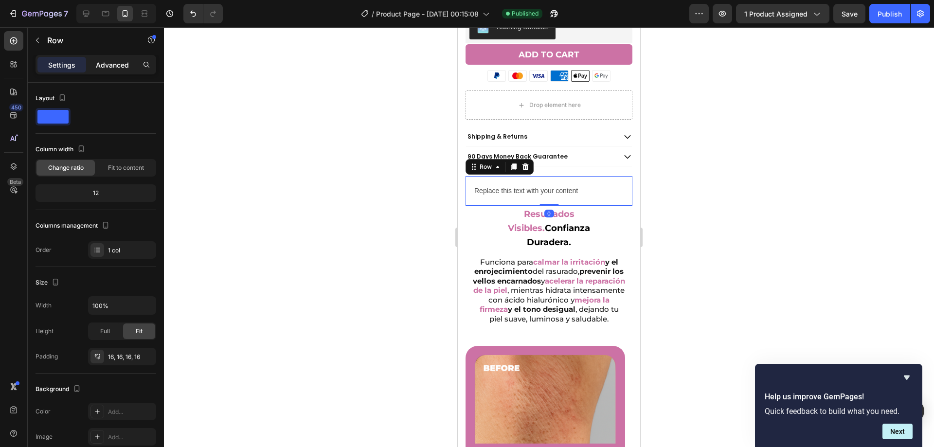
click at [130, 67] on div "Advanced" at bounding box center [112, 65] width 49 height 16
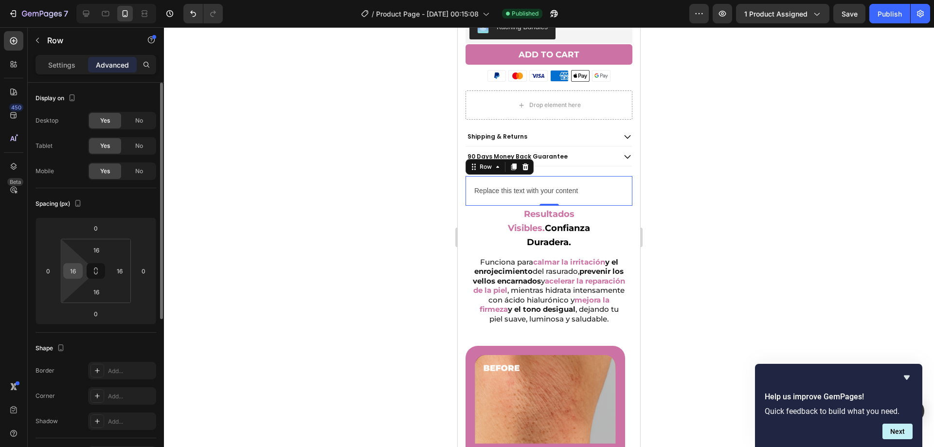
click at [77, 273] on input "16" at bounding box center [73, 271] width 15 height 15
type input "0"
click at [98, 251] on input "16" at bounding box center [96, 250] width 19 height 15
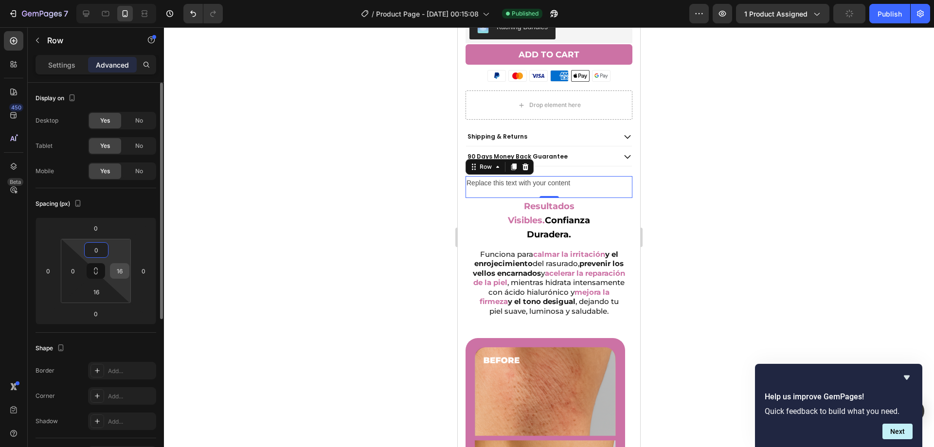
type input "0"
click at [120, 269] on input "16" at bounding box center [119, 271] width 15 height 15
type input "0"
click at [99, 295] on input "16" at bounding box center [96, 292] width 19 height 15
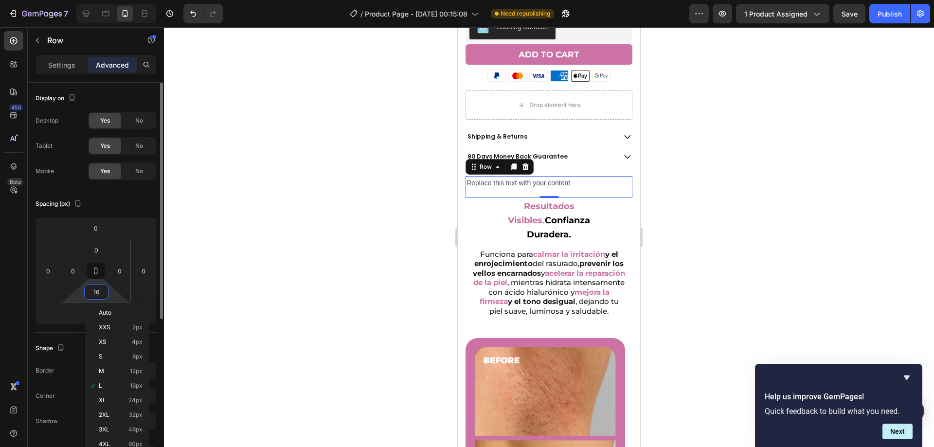
type input "0"
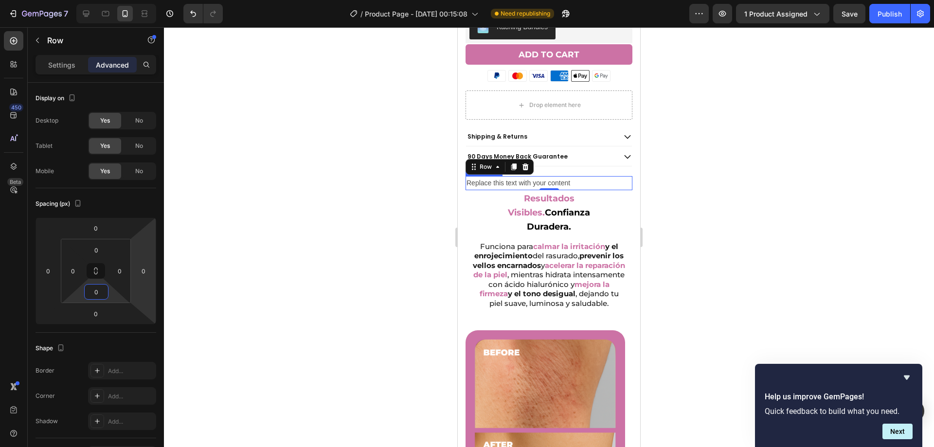
click at [575, 176] on div "Replace this text with your content" at bounding box center [549, 183] width 167 height 14
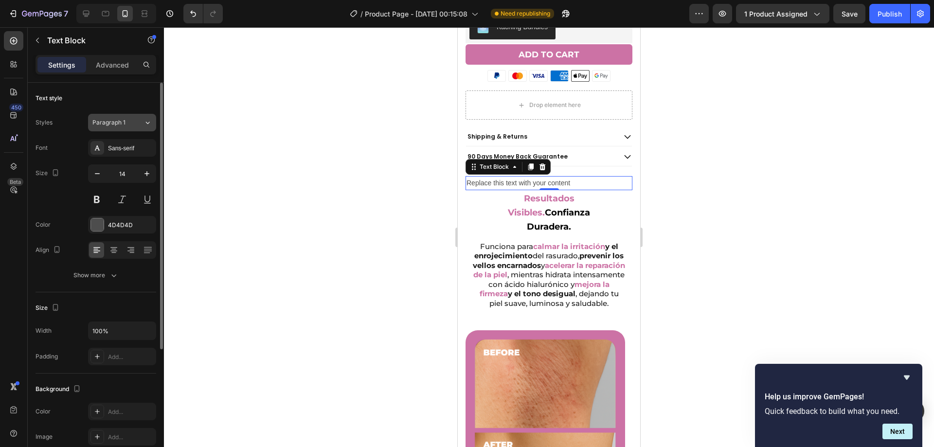
click at [125, 125] on div "Paragraph 1" at bounding box center [111, 122] width 39 height 9
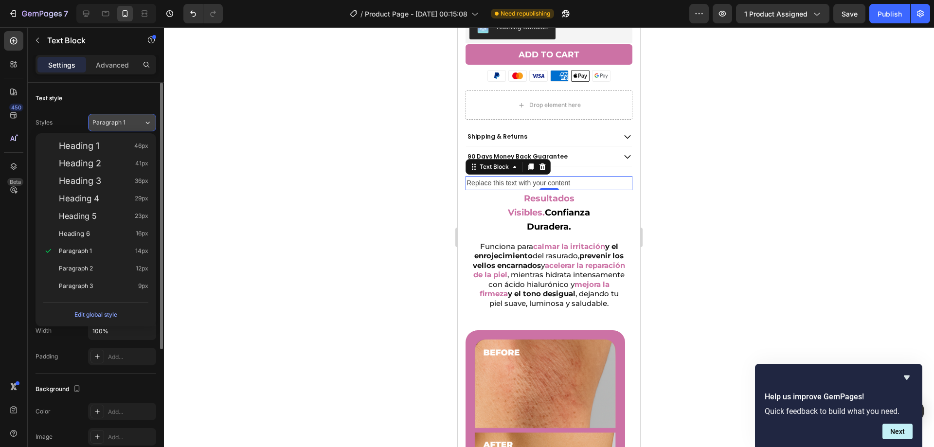
click at [125, 122] on span "Paragraph 1" at bounding box center [108, 122] width 33 height 9
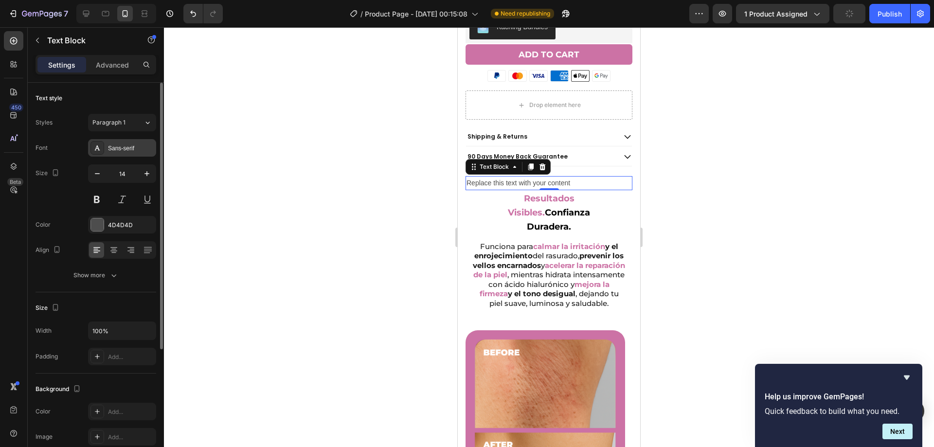
click at [127, 155] on div "Sans-serif" at bounding box center [122, 148] width 68 height 18
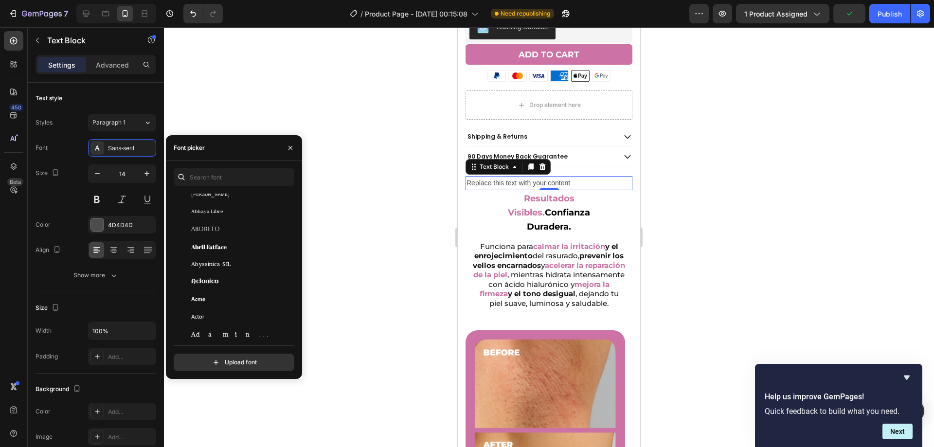
scroll to position [195, 0]
click at [229, 252] on div "Aclonica" at bounding box center [233, 260] width 118 height 18
click at [494, 179] on div "Replace this text with your content" at bounding box center [549, 183] width 167 height 14
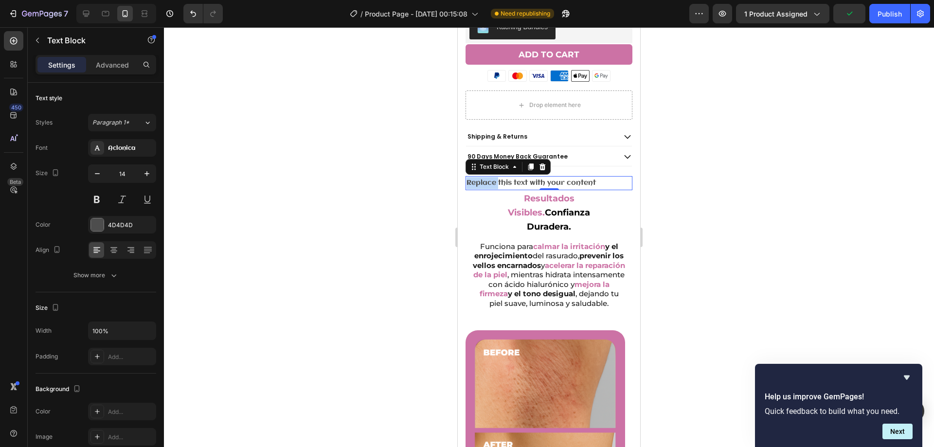
click at [494, 179] on p "Replace this text with your content" at bounding box center [549, 183] width 165 height 12
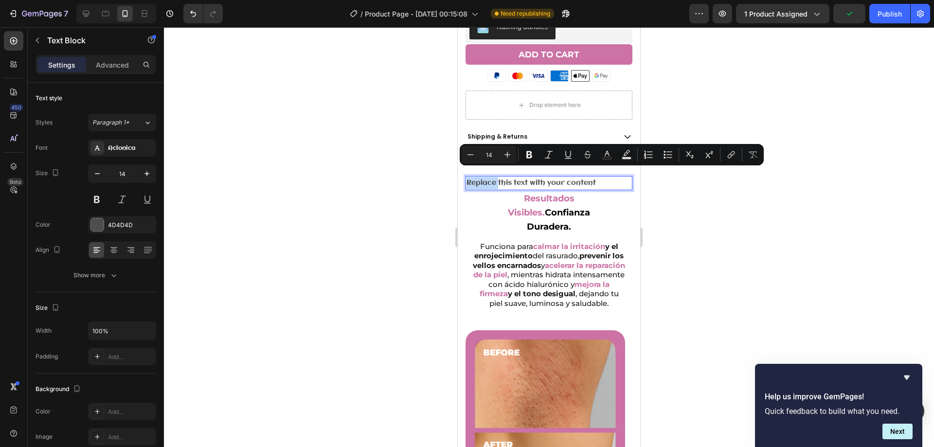
click at [493, 178] on p "Replace this text with your content" at bounding box center [549, 183] width 165 height 12
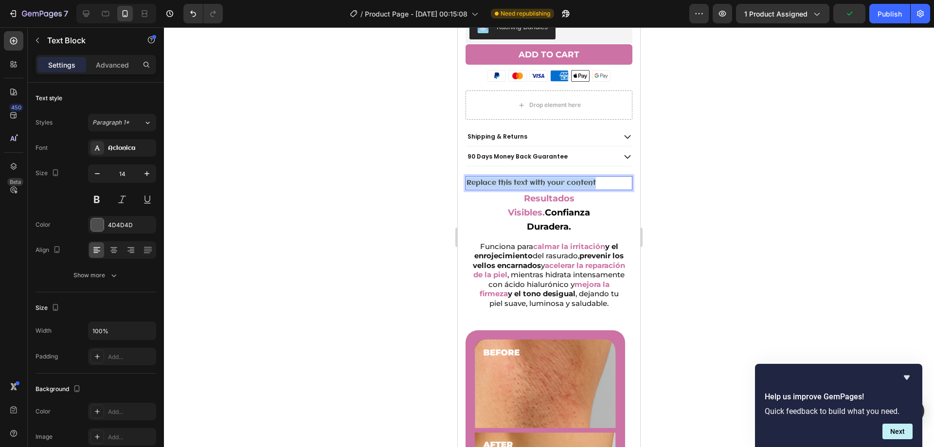
click at [493, 178] on p "Replace this text with your content" at bounding box center [549, 183] width 165 height 12
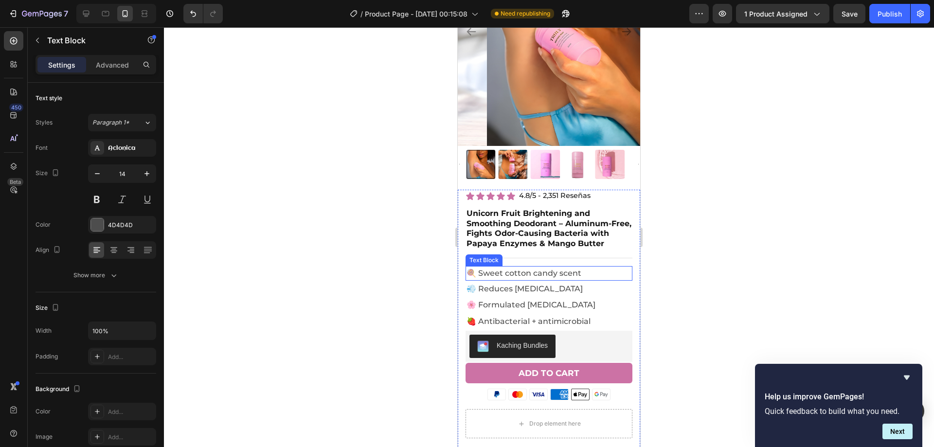
scroll to position [108, 0]
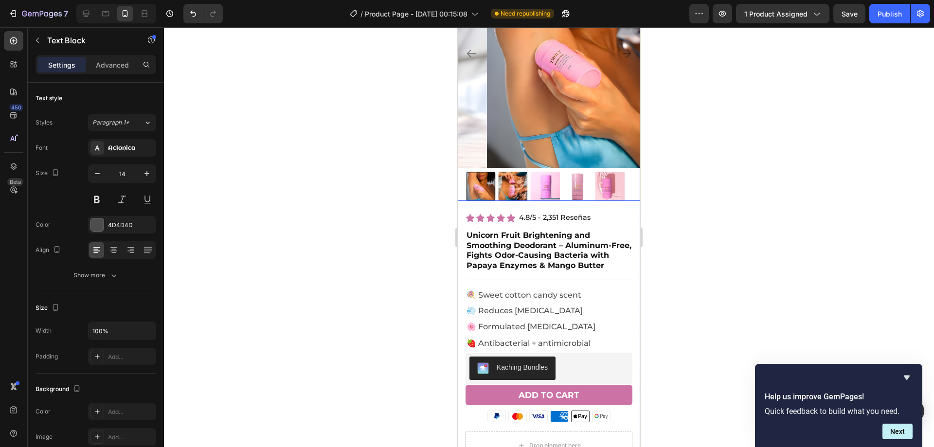
click at [588, 179] on img at bounding box center [577, 186] width 29 height 29
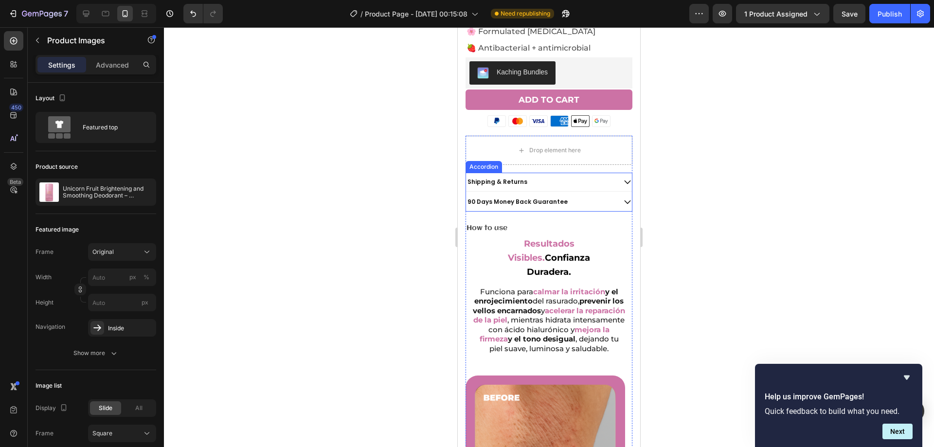
scroll to position [399, 0]
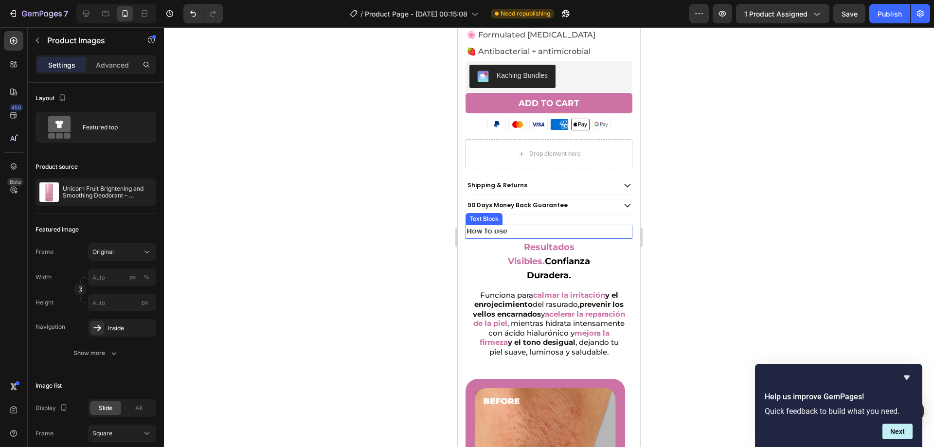
click at [515, 226] on p "How to use" at bounding box center [549, 232] width 165 height 12
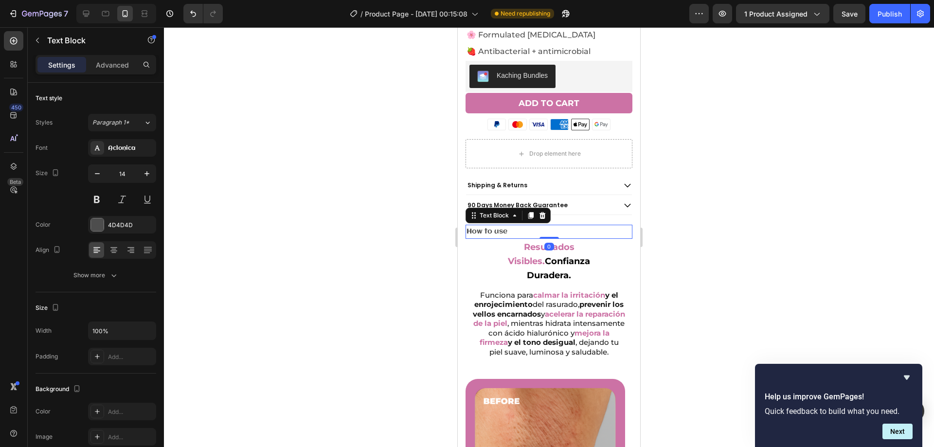
click at [524, 226] on p "How to use" at bounding box center [549, 232] width 165 height 12
click at [679, 214] on div at bounding box center [549, 237] width 770 height 420
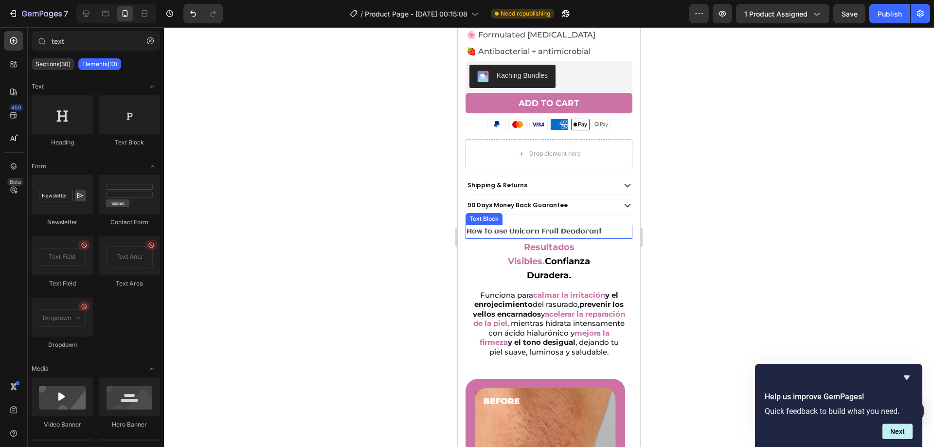
click at [601, 226] on p "How to use Unicorn Fruit Deodorant" at bounding box center [549, 232] width 165 height 12
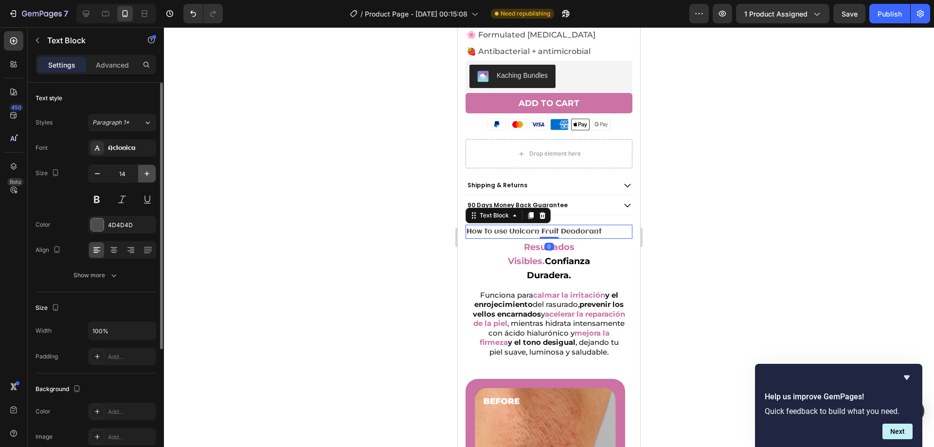
click at [144, 169] on icon "button" at bounding box center [147, 174] width 10 height 10
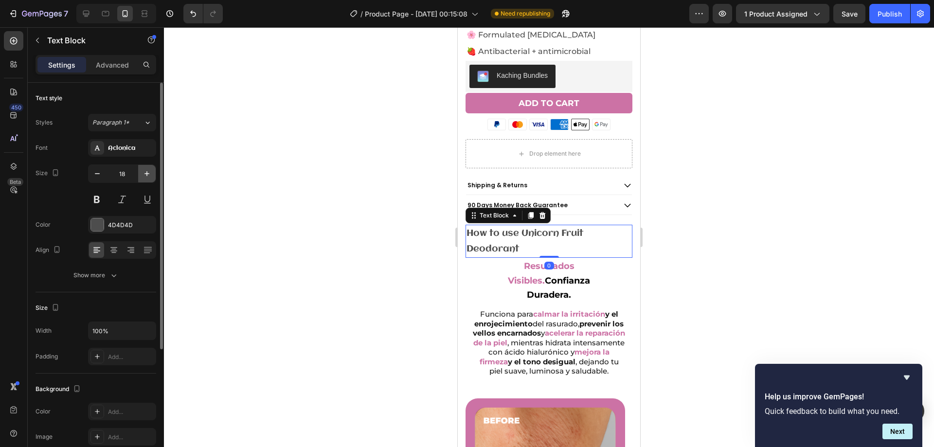
click at [144, 169] on icon "button" at bounding box center [147, 174] width 10 height 10
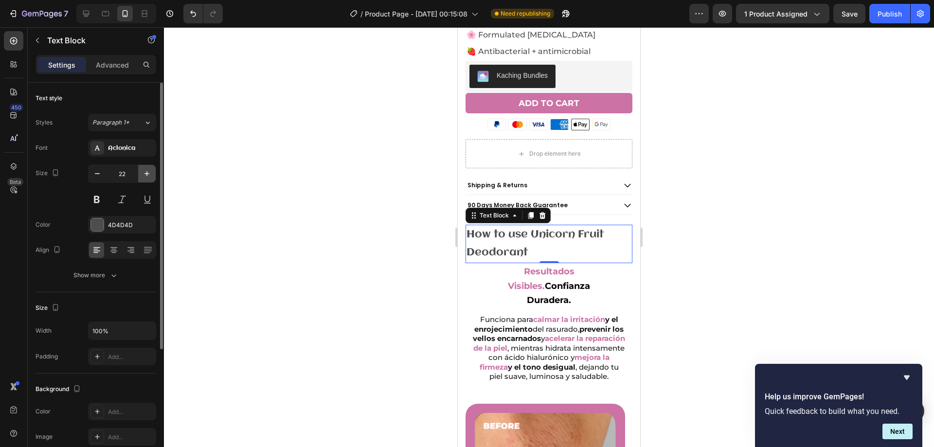
click at [144, 169] on icon "button" at bounding box center [147, 174] width 10 height 10
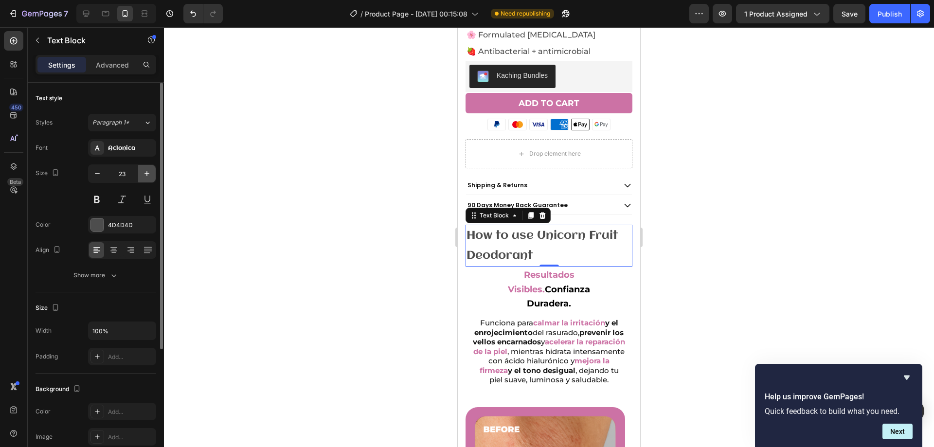
click at [144, 169] on icon "button" at bounding box center [147, 174] width 10 height 10
type input "25"
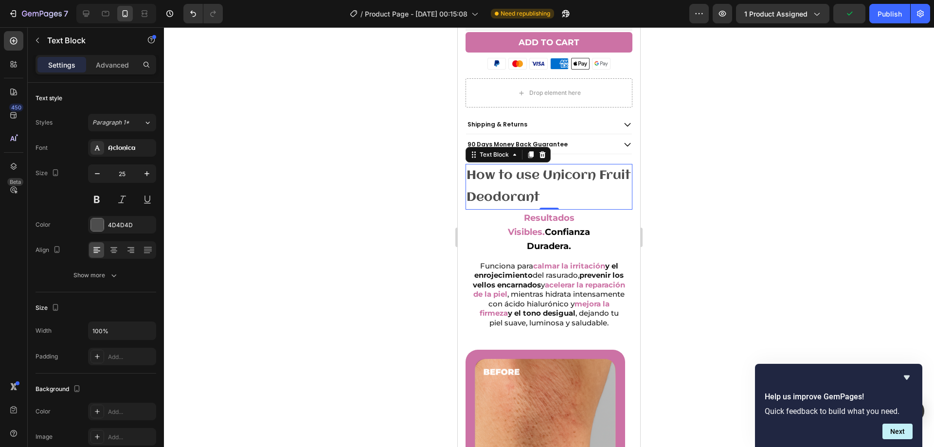
scroll to position [497, 0]
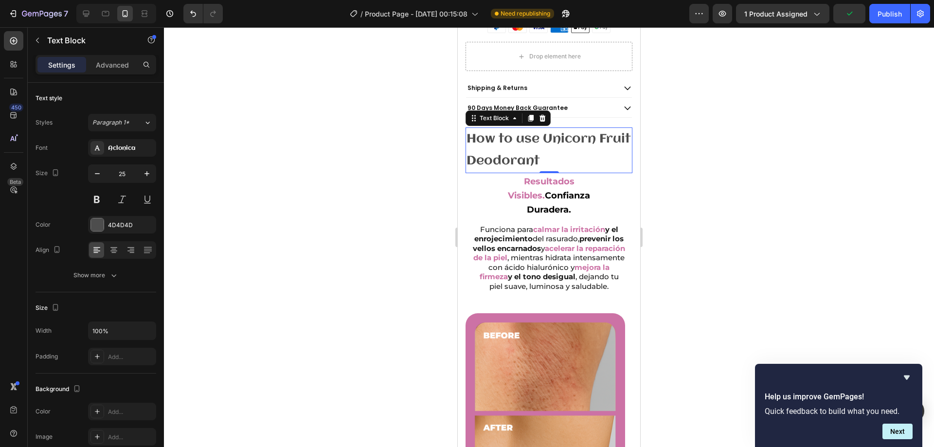
click at [664, 162] on div at bounding box center [549, 237] width 770 height 420
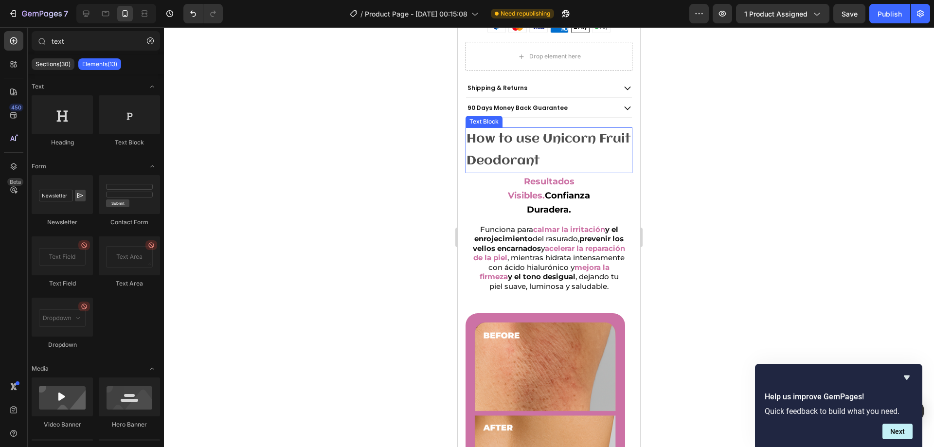
scroll to position [448, 0]
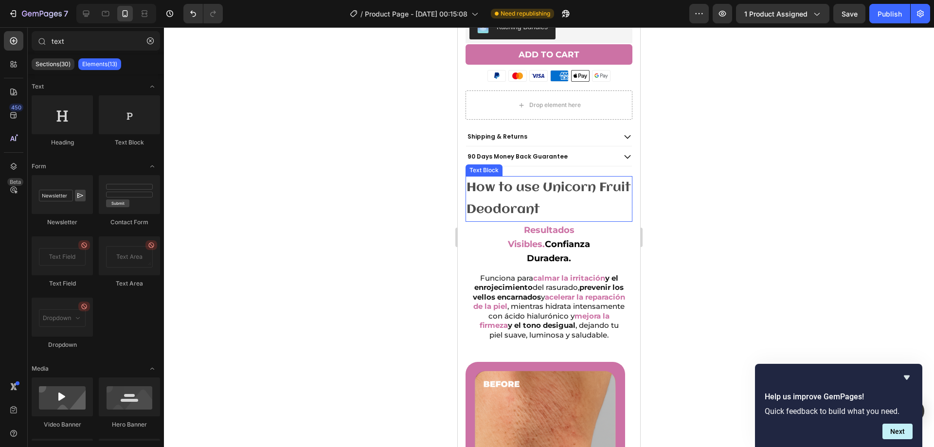
click at [600, 188] on p "How to use Unicorn Fruit Deodorant" at bounding box center [549, 199] width 165 height 44
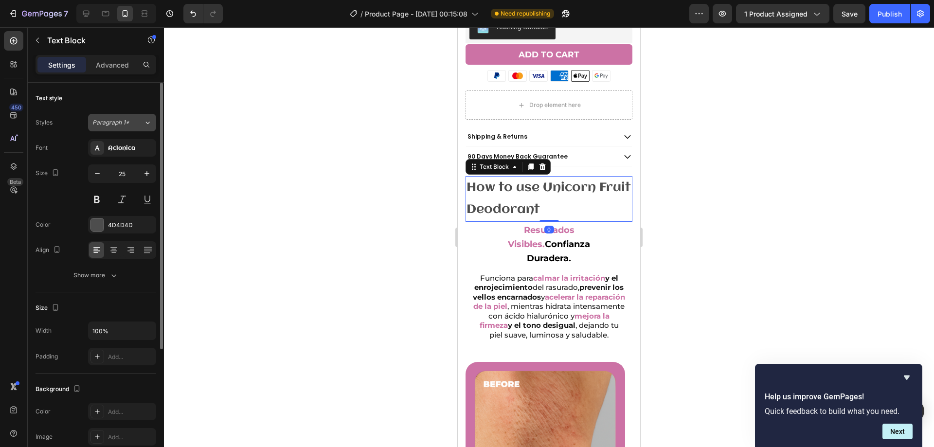
click at [125, 126] on span "Paragraph 1*" at bounding box center [110, 122] width 37 height 9
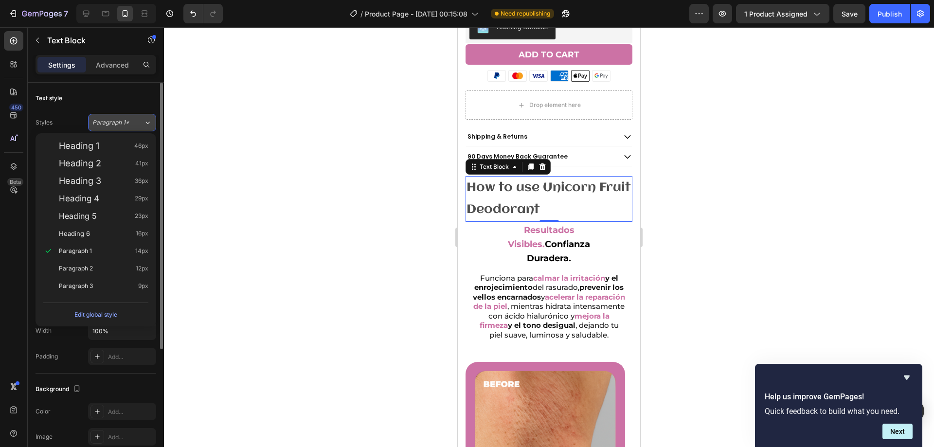
click at [126, 122] on span "Paragraph 1*" at bounding box center [110, 122] width 37 height 9
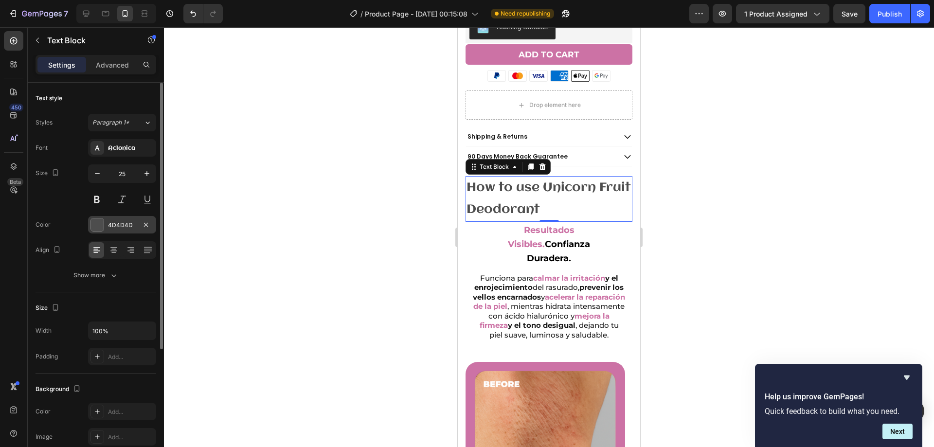
click at [102, 224] on div at bounding box center [97, 224] width 13 height 13
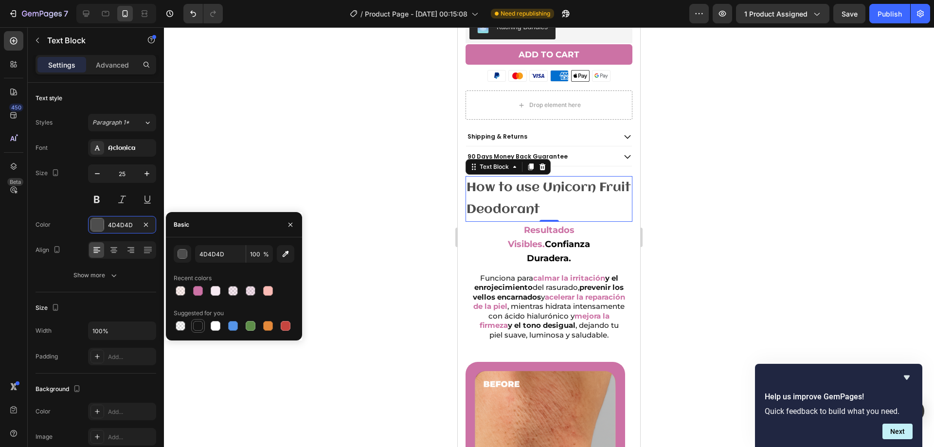
click at [199, 325] on div at bounding box center [198, 326] width 10 height 10
click at [186, 251] on div "button" at bounding box center [183, 255] width 10 height 10
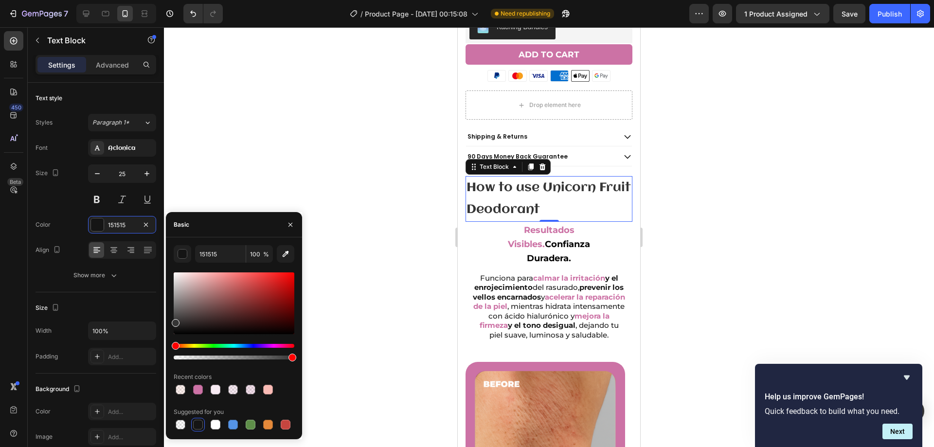
drag, startPoint x: 174, startPoint y: 331, endPoint x: 169, endPoint y: 321, distance: 10.9
click at [169, 321] on div "151515 100 % Recent colors Suggested for you" at bounding box center [234, 338] width 136 height 186
click at [172, 319] on div at bounding box center [176, 321] width 8 height 8
drag, startPoint x: 175, startPoint y: 320, endPoint x: 172, endPoint y: 315, distance: 5.3
click at [172, 315] on div at bounding box center [176, 317] width 8 height 8
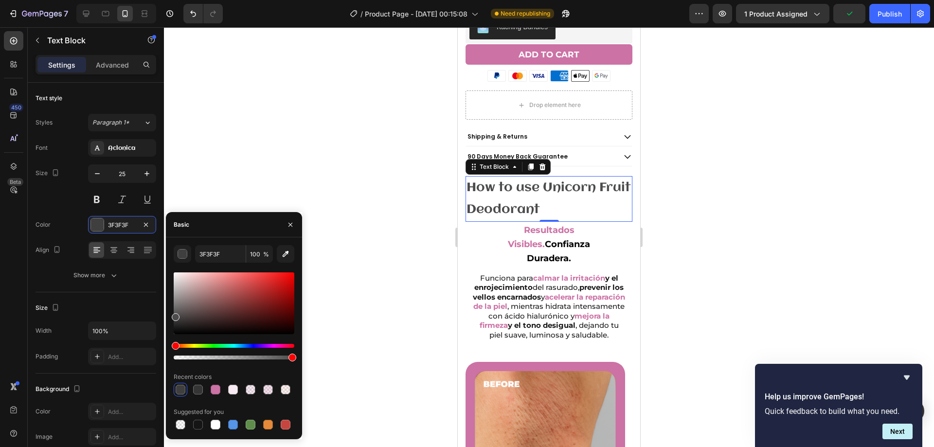
type input "4C4C4C"
click at [195, 181] on div at bounding box center [549, 237] width 770 height 420
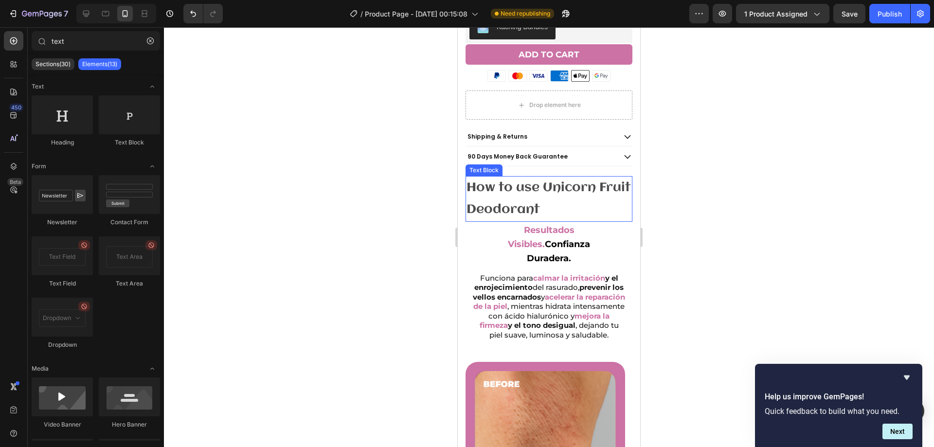
click at [470, 204] on p "How to use Unicorn Fruit Deodorant" at bounding box center [549, 199] width 165 height 44
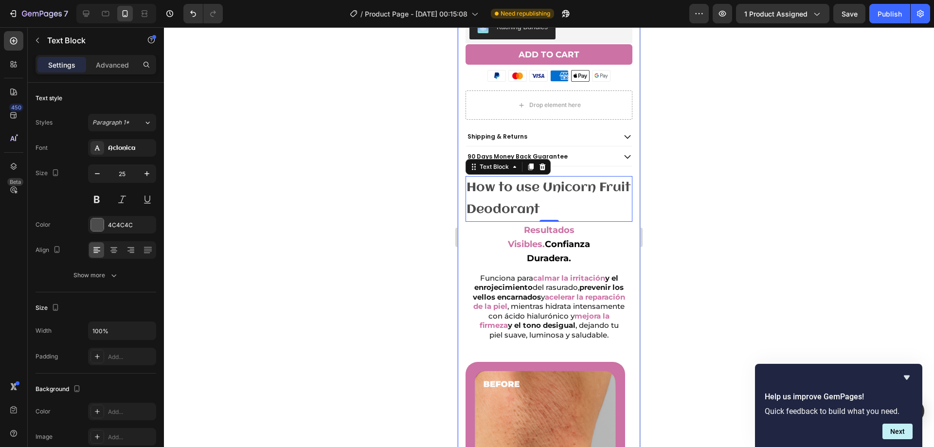
click at [626, 194] on div "Icon Icon Icon Icon Icon Icon List 4.8/5 - 2,351 Reseñas Text Block Row Unicorn…" at bounding box center [549, 249] width 182 height 756
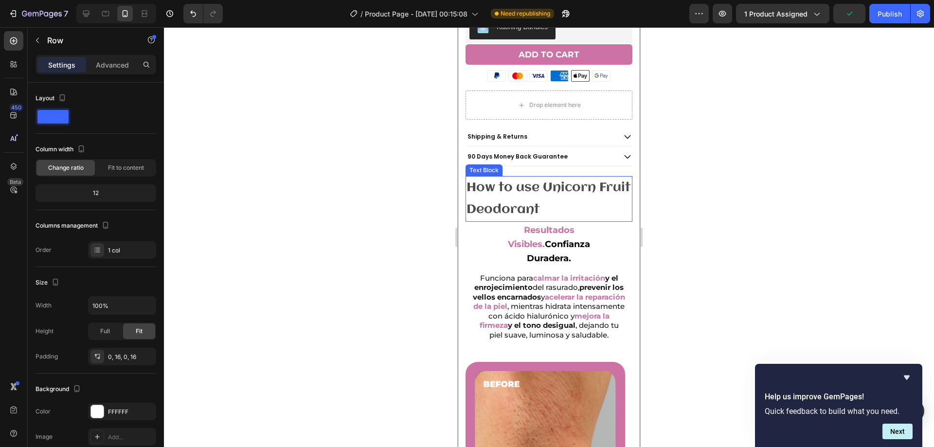
click at [486, 177] on p "How to use Unicorn Fruit Deodorant" at bounding box center [549, 199] width 165 height 44
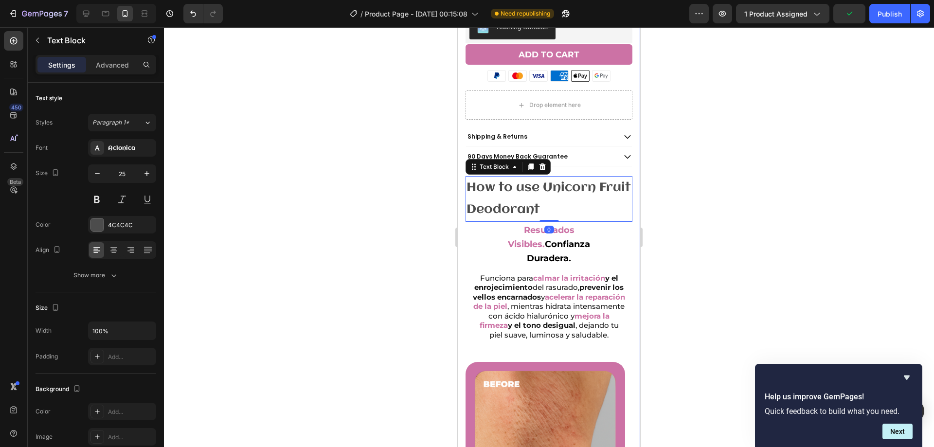
click at [463, 179] on div "Icon Icon Icon Icon Icon Icon List 4.8/5 - 2,351 Reseñas Text Block Row Unicorn…" at bounding box center [549, 249] width 182 height 756
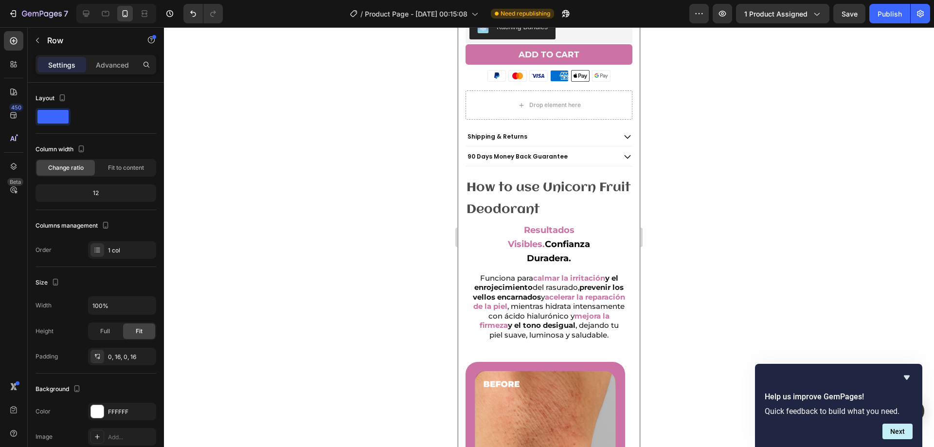
click at [472, 181] on p "How to use Unicorn Fruit Deodorant" at bounding box center [549, 199] width 165 height 44
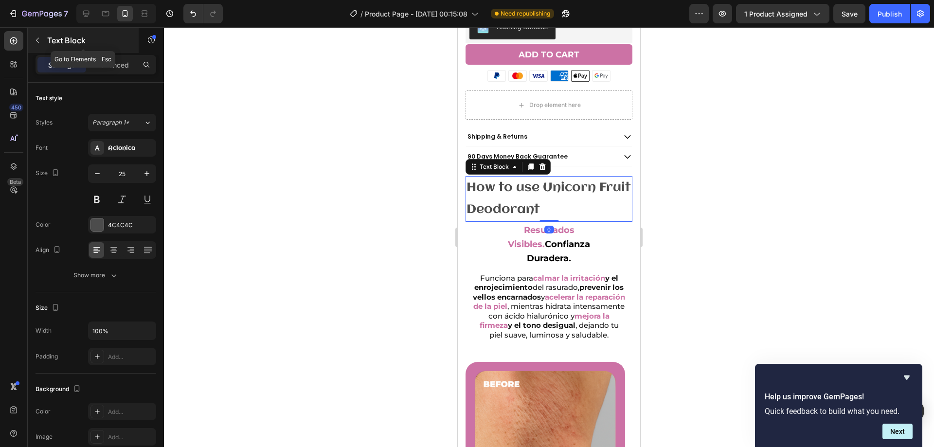
click at [40, 45] on button "button" at bounding box center [38, 41] width 16 height 16
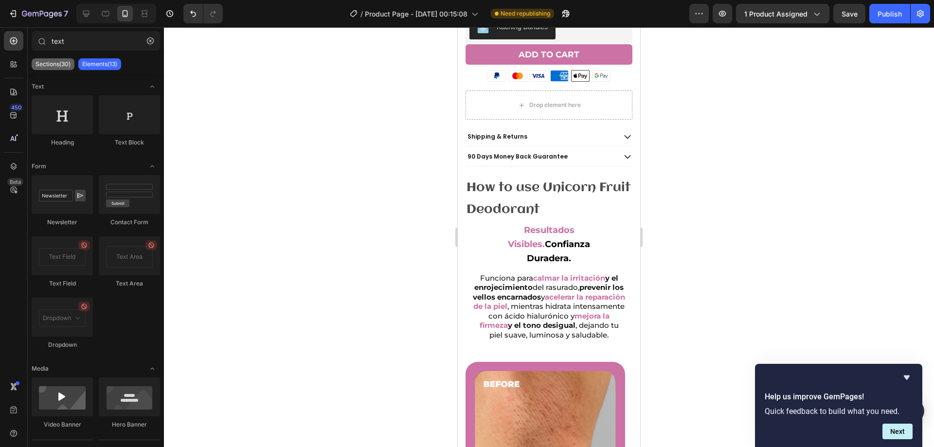
click at [50, 70] on div "Sections(30)" at bounding box center [53, 64] width 43 height 12
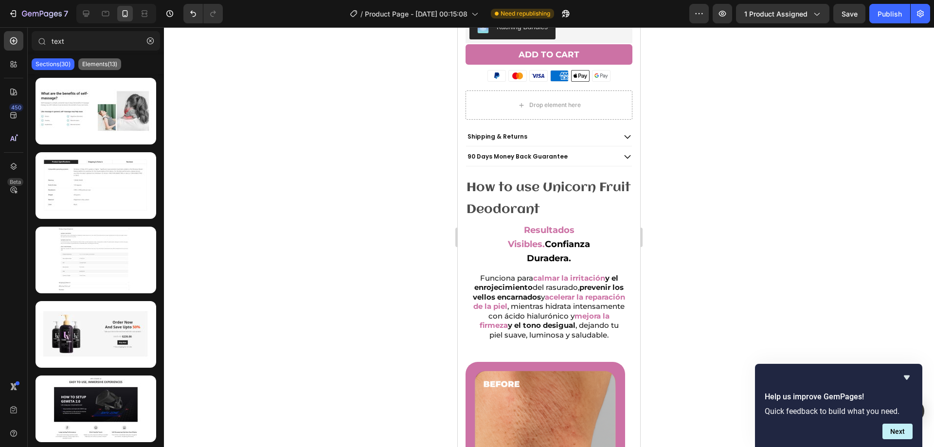
click at [117, 68] on p "Elements(13)" at bounding box center [99, 64] width 35 height 8
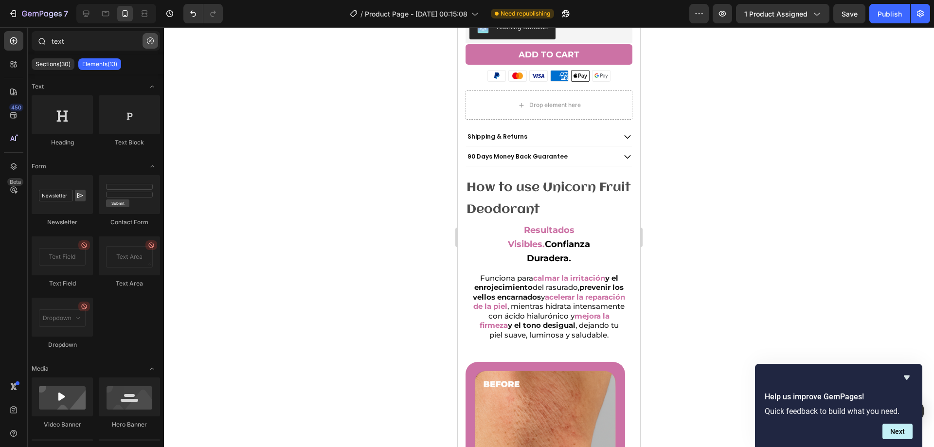
click at [153, 36] on button "button" at bounding box center [151, 41] width 16 height 16
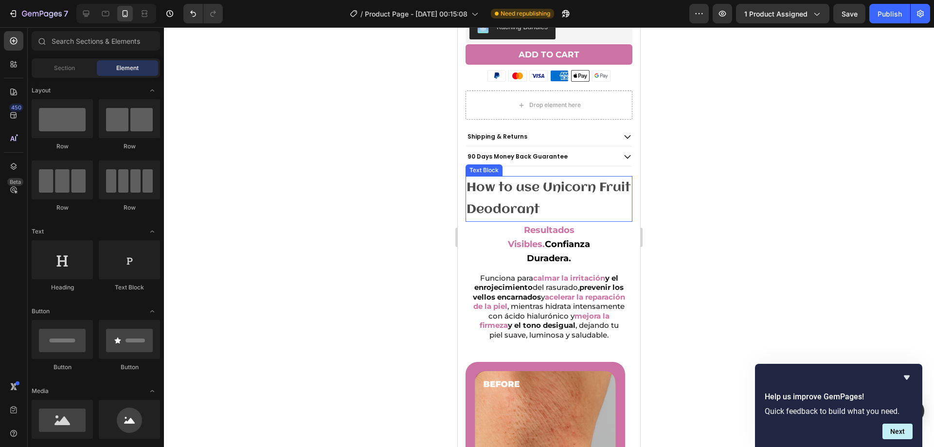
click at [618, 195] on p "How to use Unicorn Fruit Deodorant" at bounding box center [549, 199] width 165 height 44
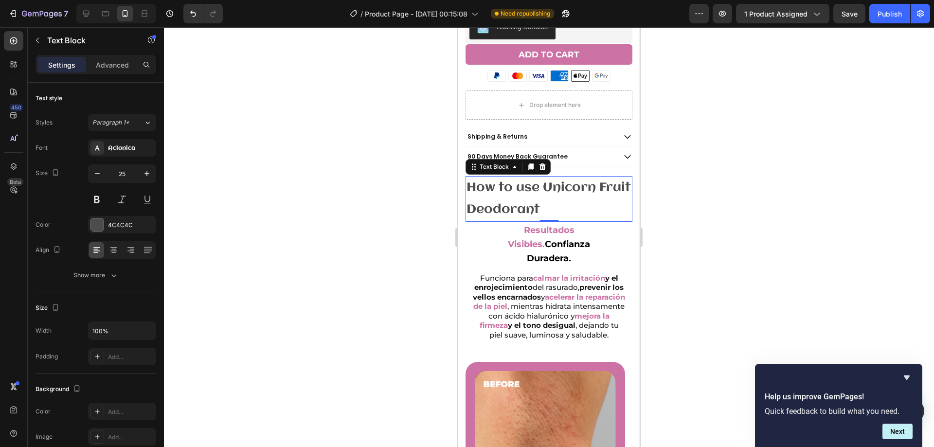
click at [459, 185] on div "Icon Icon Icon Icon Icon Icon List 4.8/5 - 2,351 Reseñas Text Block Row Unicorn…" at bounding box center [549, 249] width 182 height 756
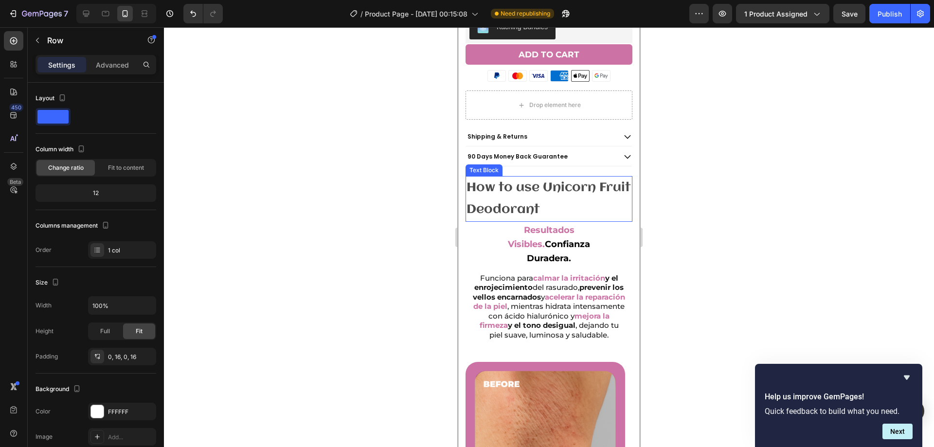
click at [616, 177] on p "How to use Unicorn Fruit Deodorant" at bounding box center [549, 199] width 165 height 44
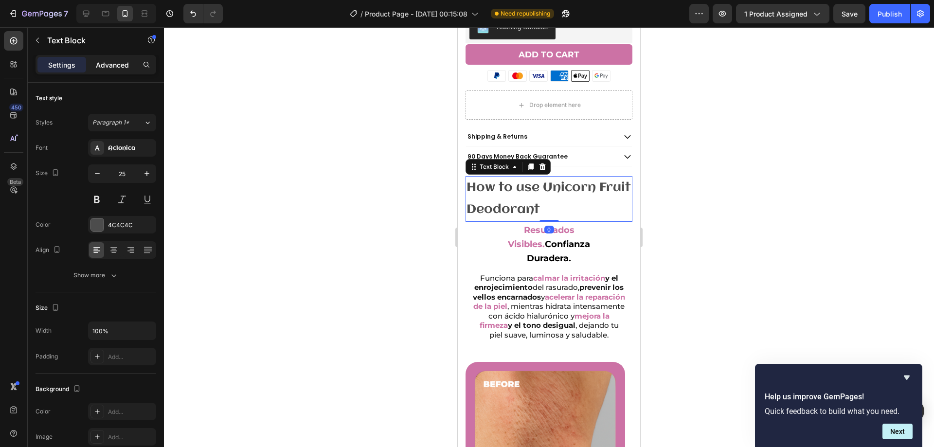
click at [113, 72] on div "Advanced" at bounding box center [112, 65] width 49 height 16
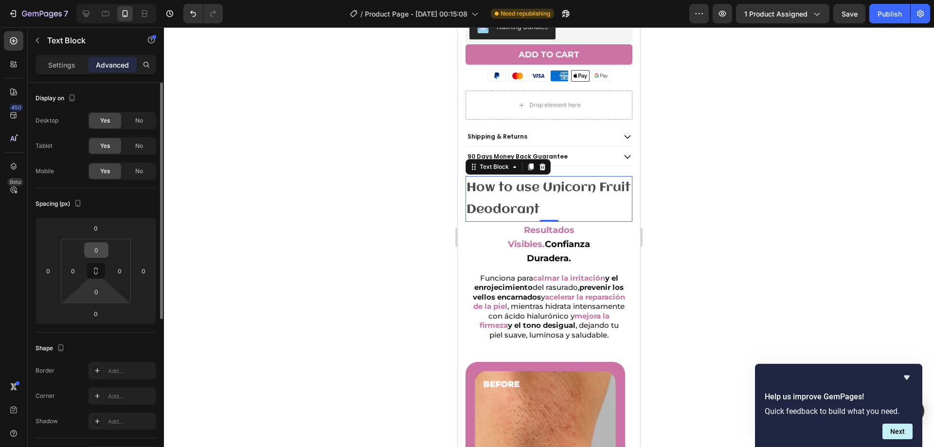
click at [104, 252] on input "0" at bounding box center [96, 250] width 19 height 15
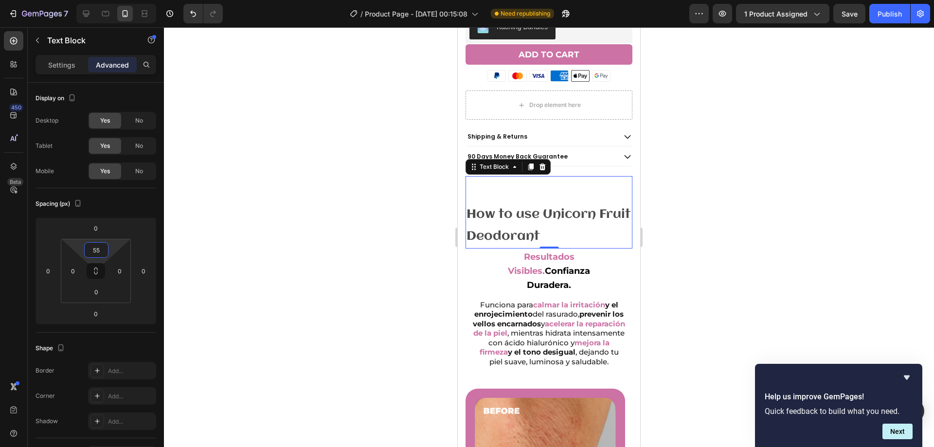
type input "55"
click at [523, 190] on div "How to use Unicorn Fruit Deodorant Text Block 0" at bounding box center [549, 212] width 167 height 72
click at [705, 186] on div at bounding box center [549, 237] width 770 height 420
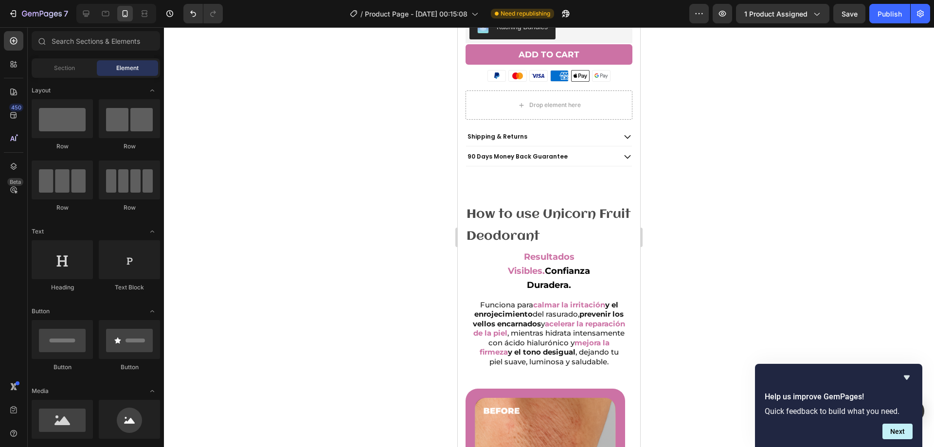
click at [576, 179] on div "How to use Unicorn Fruit Deodorant Text Block" at bounding box center [549, 212] width 167 height 72
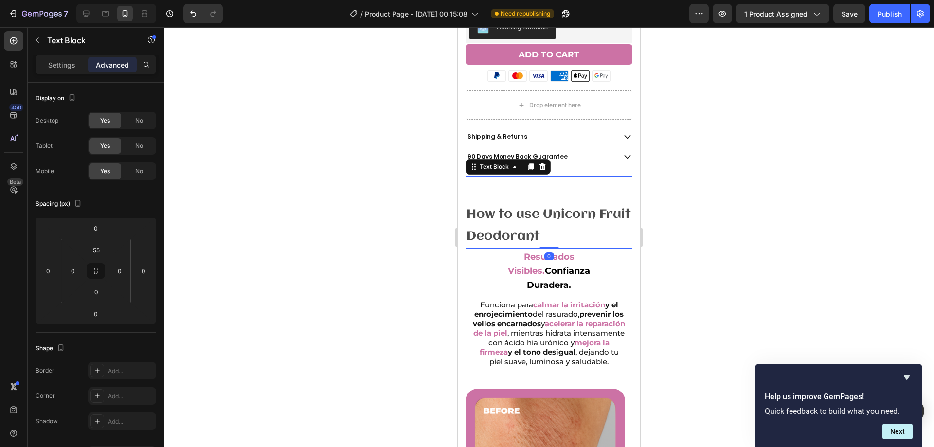
type input "0"
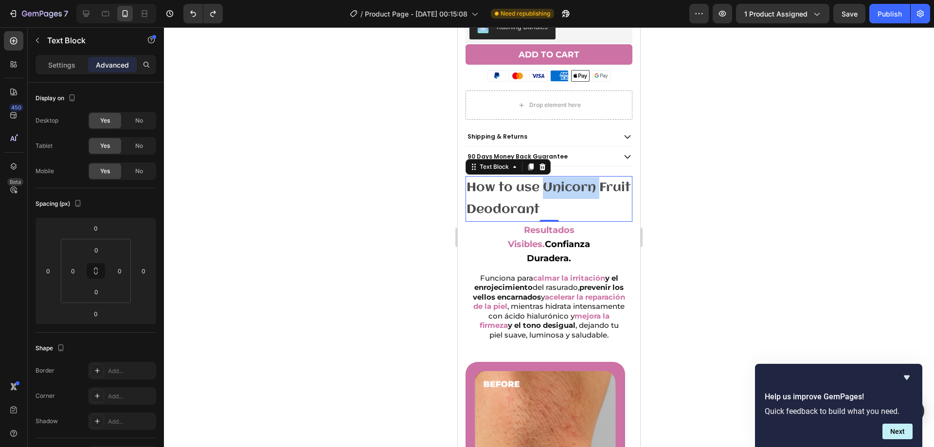
click at [557, 184] on p "How to use Unicorn Fruit Deodorant" at bounding box center [549, 199] width 165 height 44
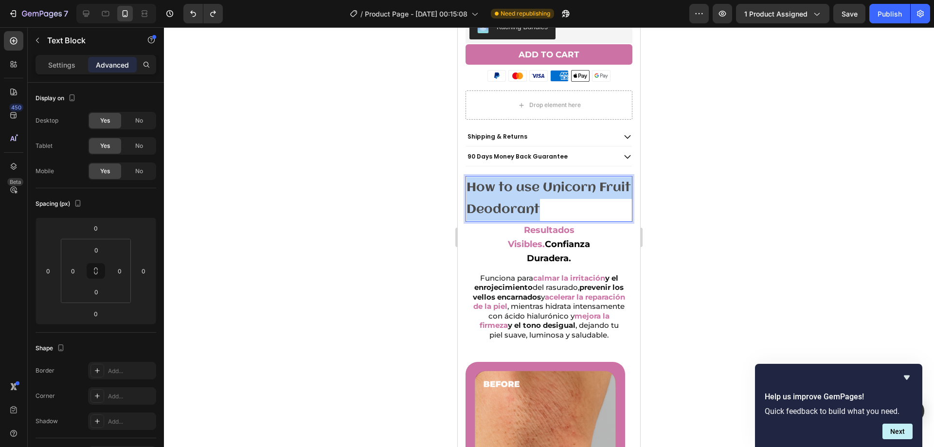
click at [557, 184] on p "How to use Unicorn Fruit Deodorant" at bounding box center [549, 199] width 165 height 44
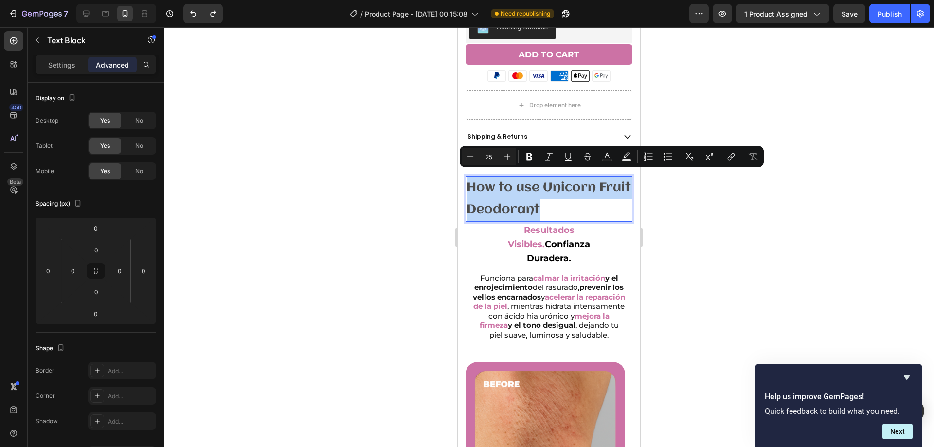
copy p "How to use Unicorn Fruit Deodorant"
click at [735, 193] on div at bounding box center [549, 237] width 770 height 420
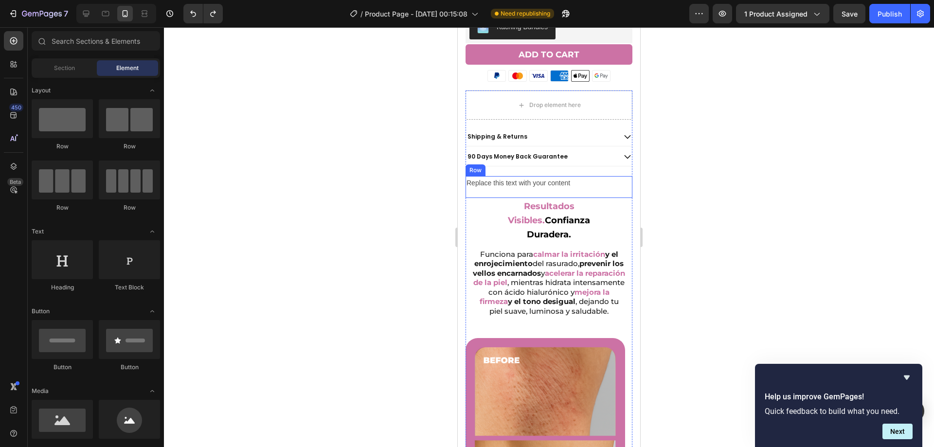
click at [588, 183] on div "Replace this text with your content Text Block Row" at bounding box center [549, 187] width 167 height 22
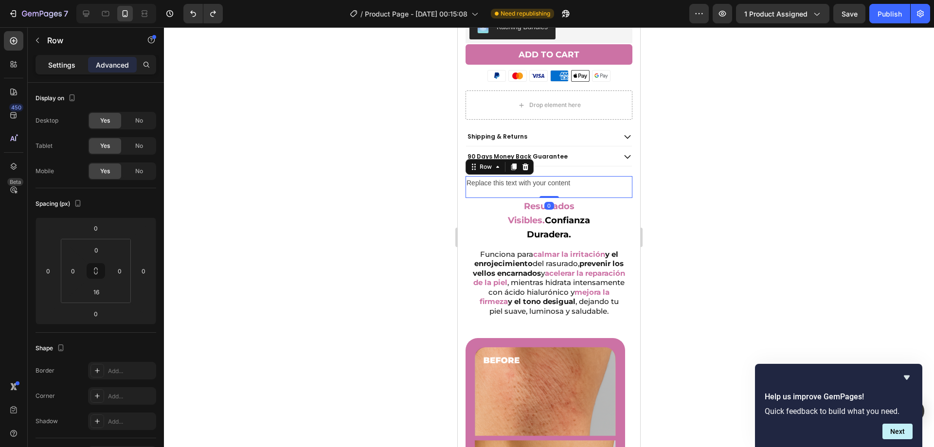
click at [58, 63] on p "Settings" at bounding box center [61, 65] width 27 height 10
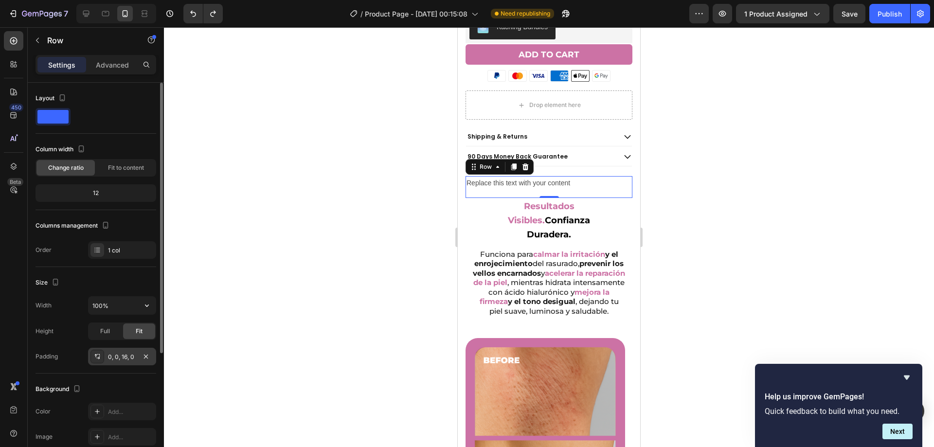
scroll to position [49, 0]
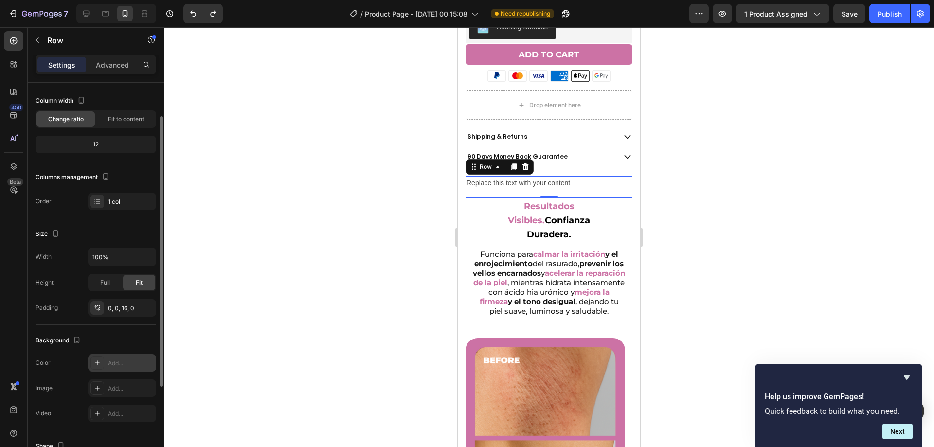
click at [94, 361] on icon at bounding box center [97, 363] width 8 height 8
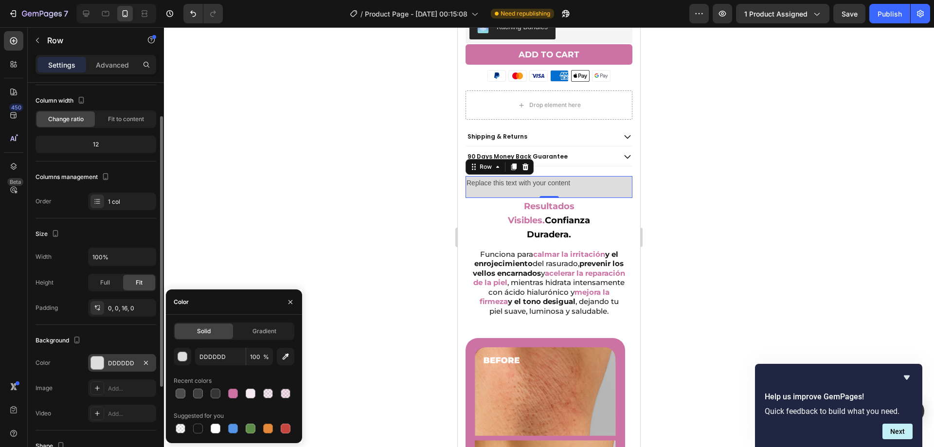
click at [285, 213] on div at bounding box center [549, 237] width 770 height 420
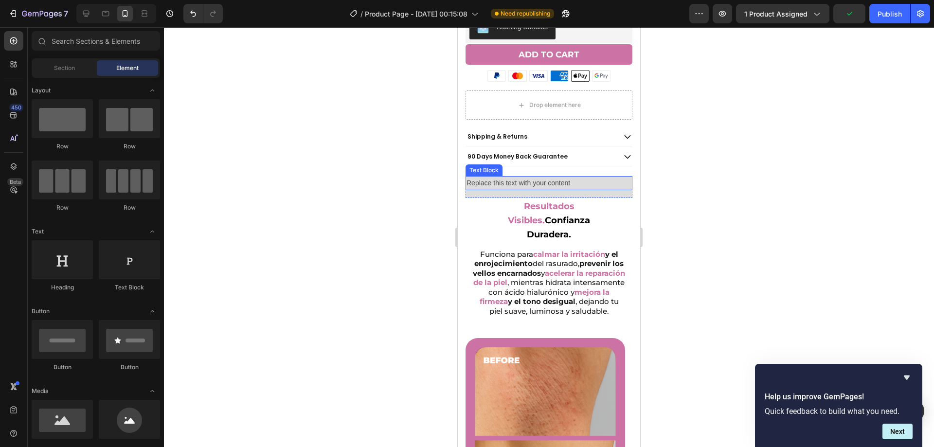
click at [467, 180] on div "Replace this text with your content" at bounding box center [549, 183] width 167 height 14
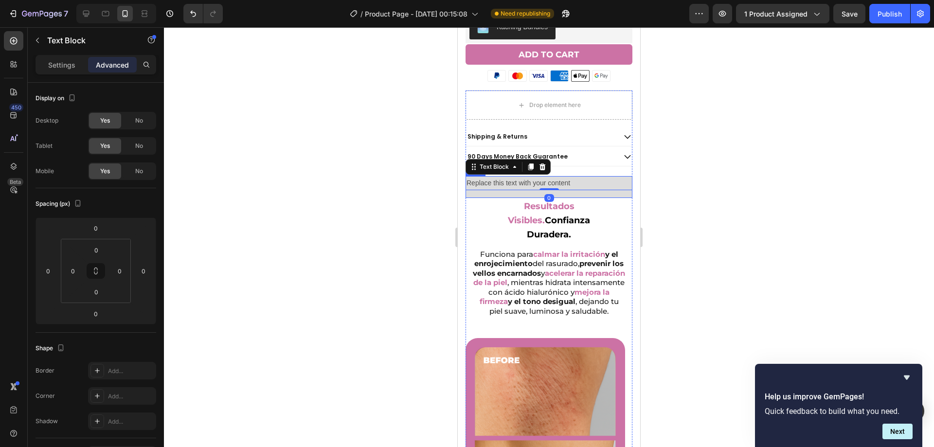
click at [471, 187] on div "Replace this text with your content Text Block 0 Row" at bounding box center [549, 187] width 167 height 22
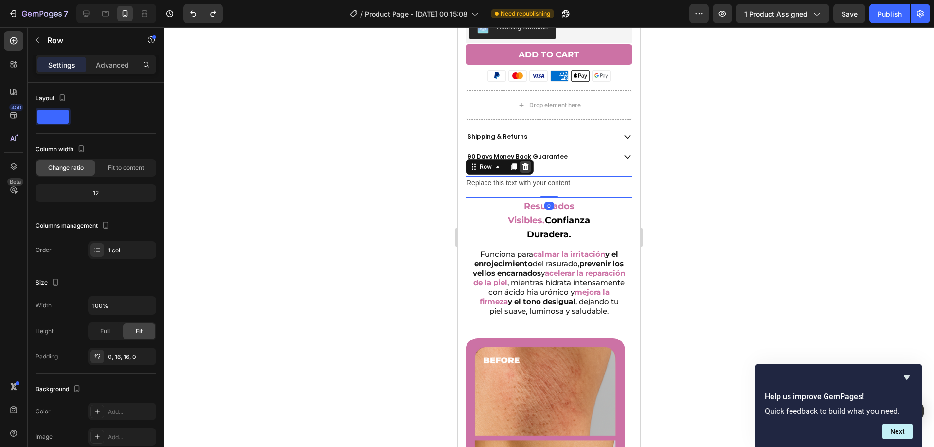
click at [527, 163] on icon at bounding box center [525, 166] width 6 height 7
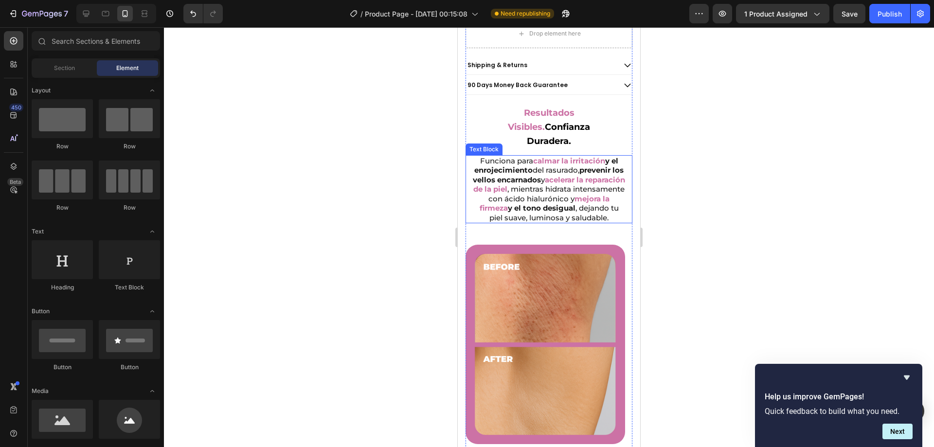
scroll to position [497, 0]
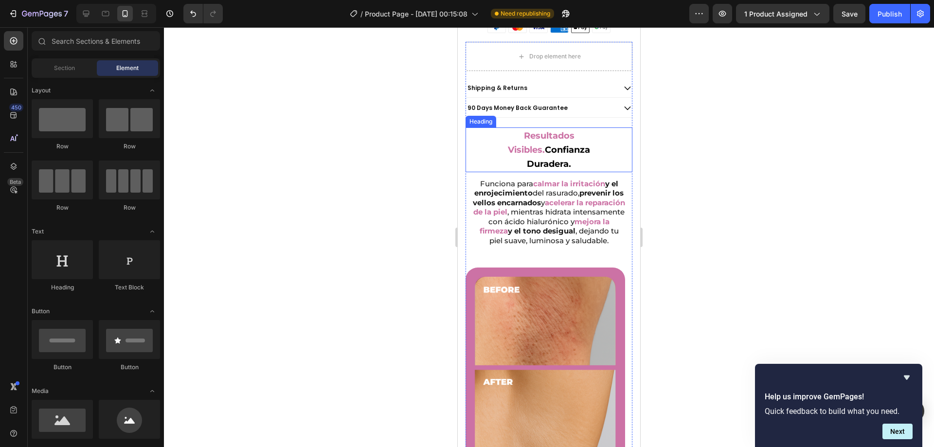
click at [470, 134] on div "Resultados Visibles. Confianza Duradera." at bounding box center [548, 149] width 157 height 45
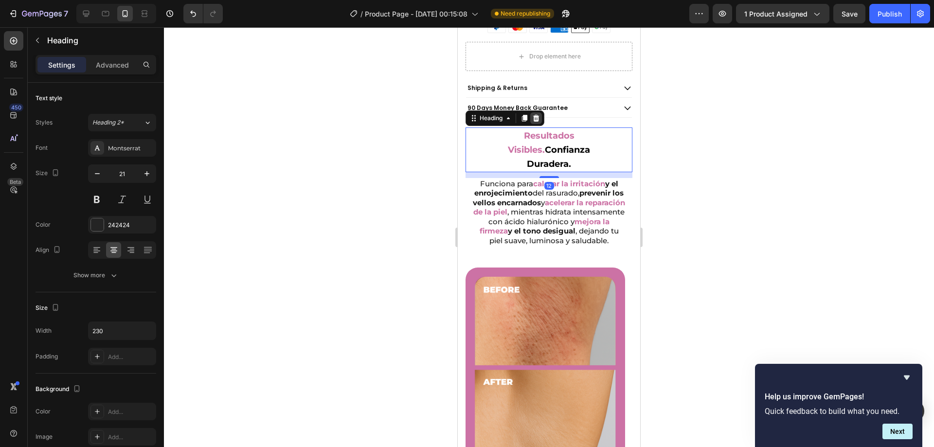
click at [535, 115] on icon at bounding box center [536, 118] width 6 height 7
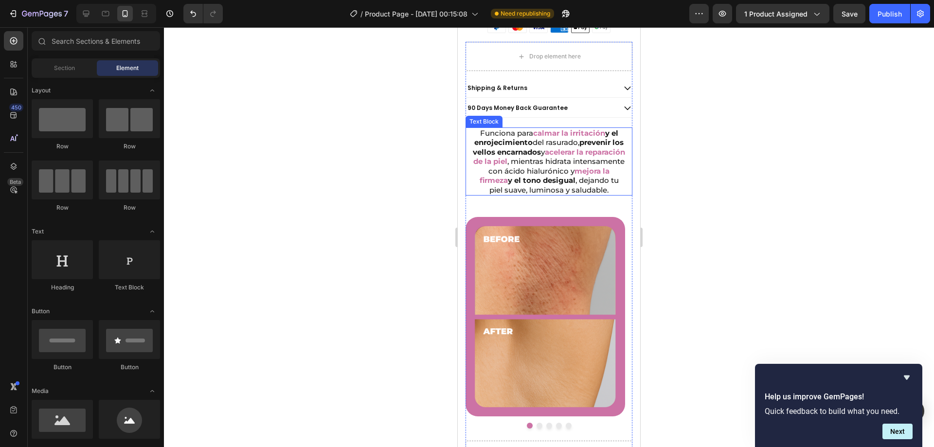
click at [480, 140] on p "Funciona para calmar la irritación y el enrojecimiento del rasurado, prevenir l…" at bounding box center [548, 161] width 153 height 67
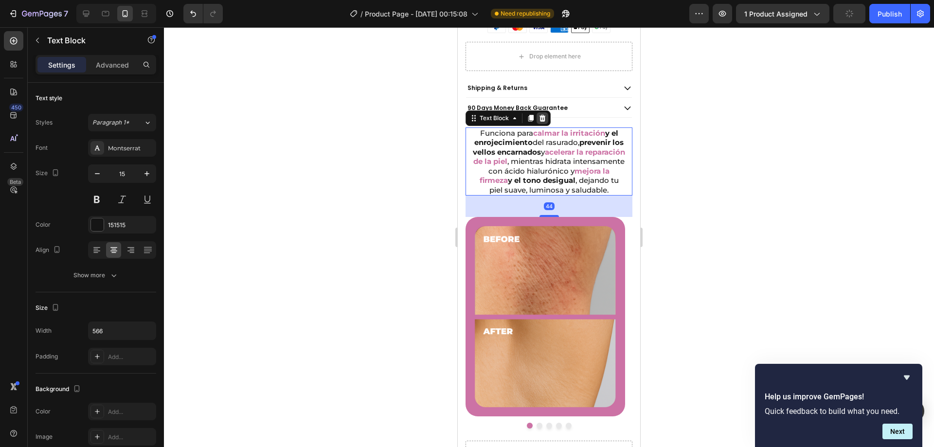
click at [541, 114] on icon at bounding box center [543, 118] width 8 height 8
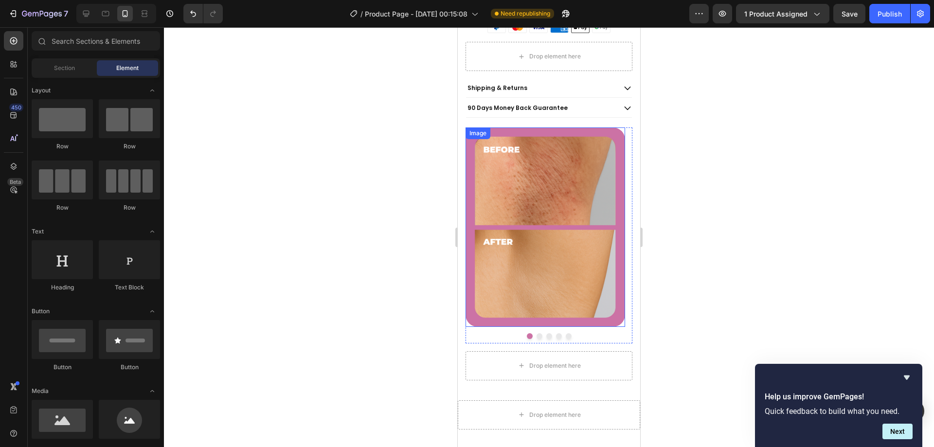
click at [474, 141] on img at bounding box center [546, 226] width 160 height 199
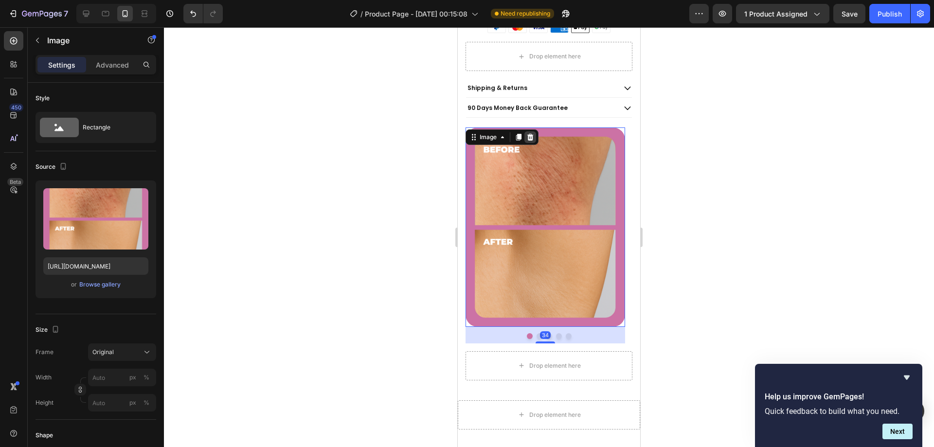
click at [529, 134] on icon at bounding box center [530, 137] width 6 height 7
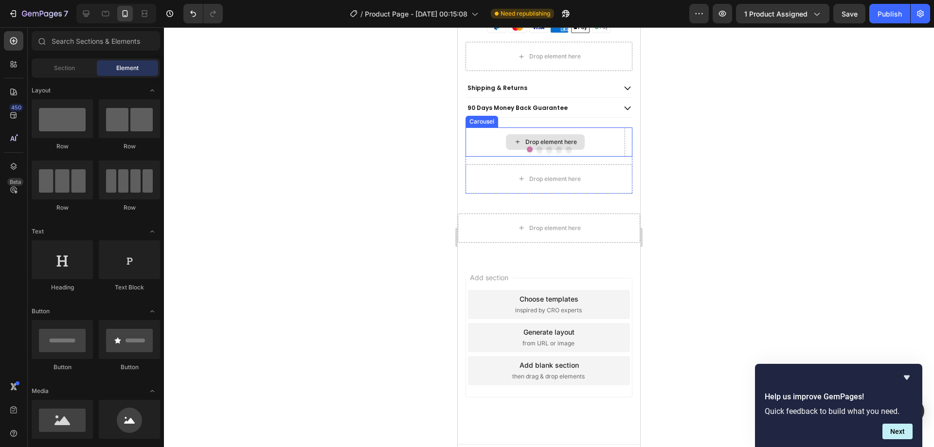
click at [505, 145] on div "Drop element here" at bounding box center [546, 141] width 160 height 29
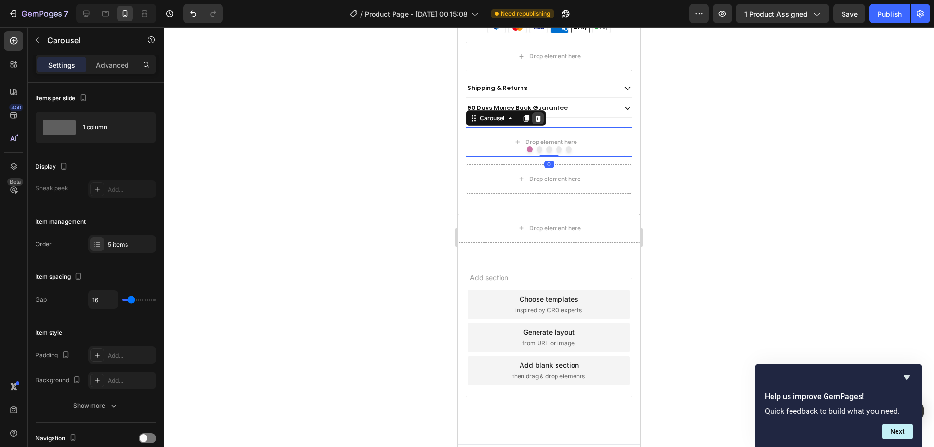
click at [539, 115] on icon at bounding box center [538, 118] width 6 height 7
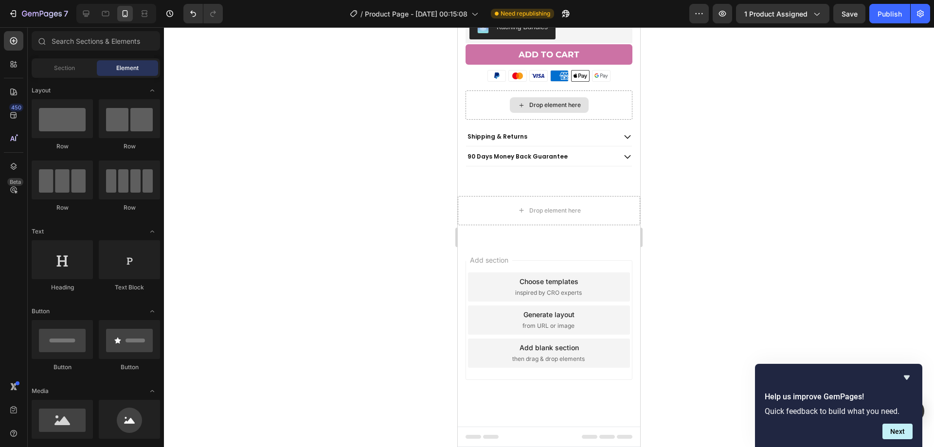
scroll to position [439, 0]
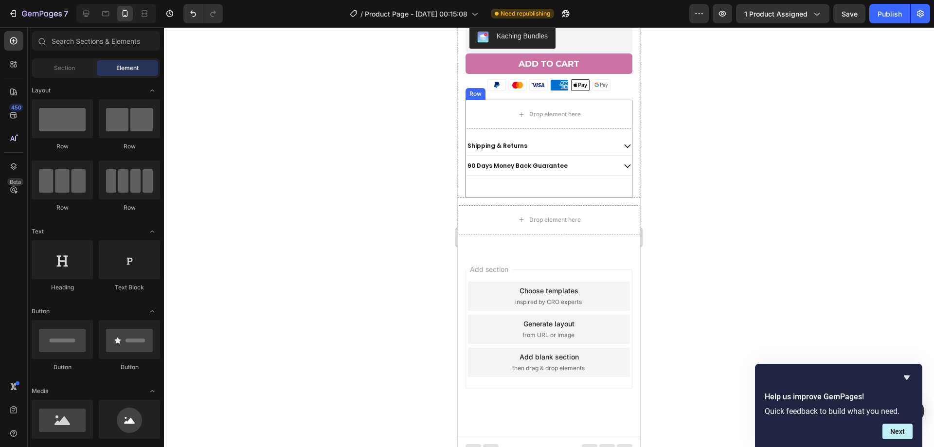
click at [480, 174] on div "Shipping & Returns 90 Days Money Back Guarantee Accordion" at bounding box center [549, 161] width 167 height 48
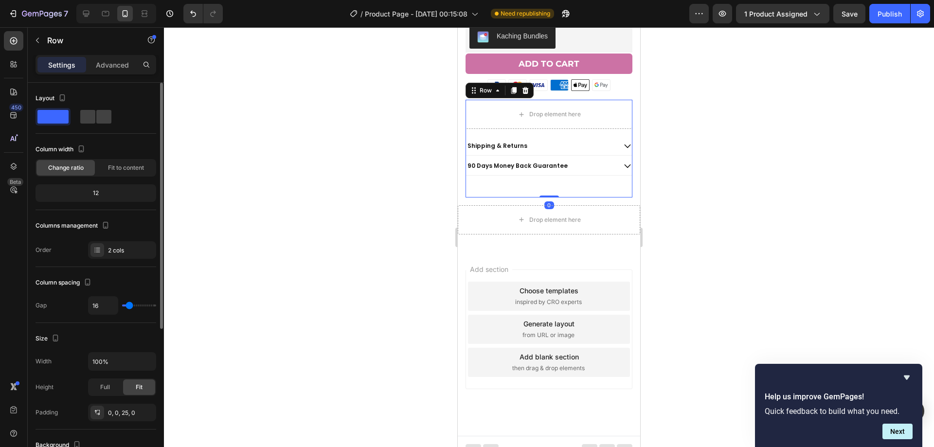
drag, startPoint x: 118, startPoint y: 67, endPoint x: 120, endPoint y: 85, distance: 17.6
click at [119, 67] on p "Advanced" at bounding box center [112, 65] width 33 height 10
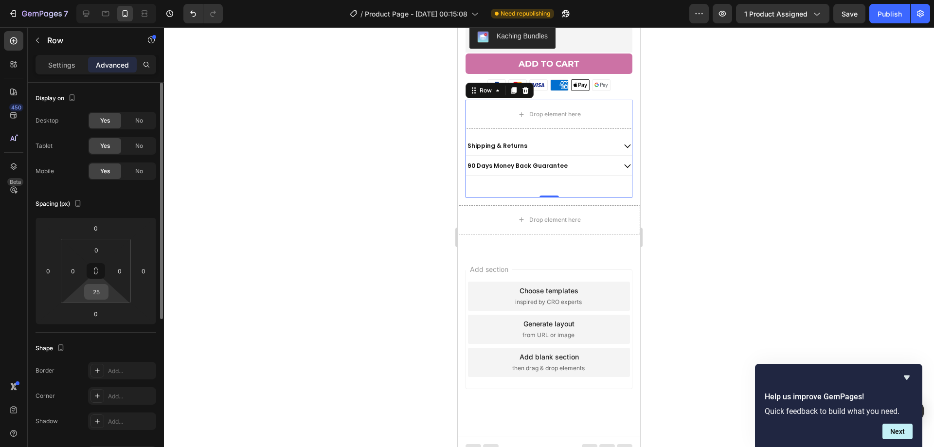
click at [98, 297] on input "25" at bounding box center [96, 292] width 19 height 15
type input "15"
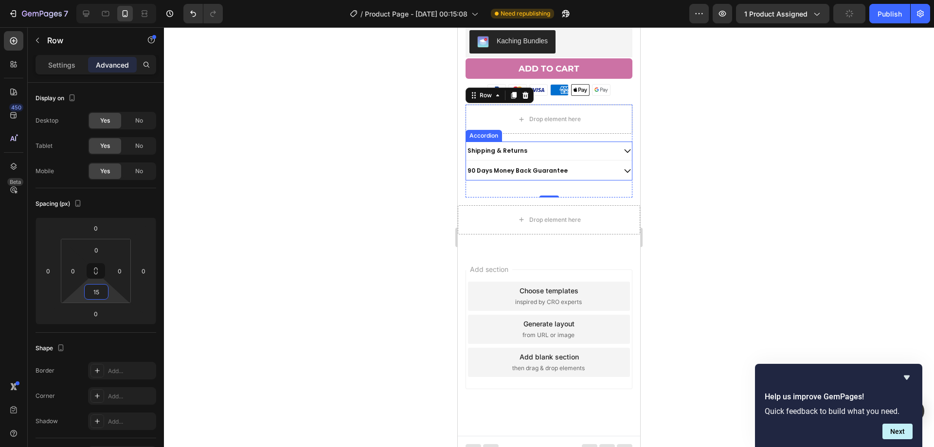
click at [536, 167] on div "90 Days Money Back Guarantee" at bounding box center [549, 171] width 166 height 19
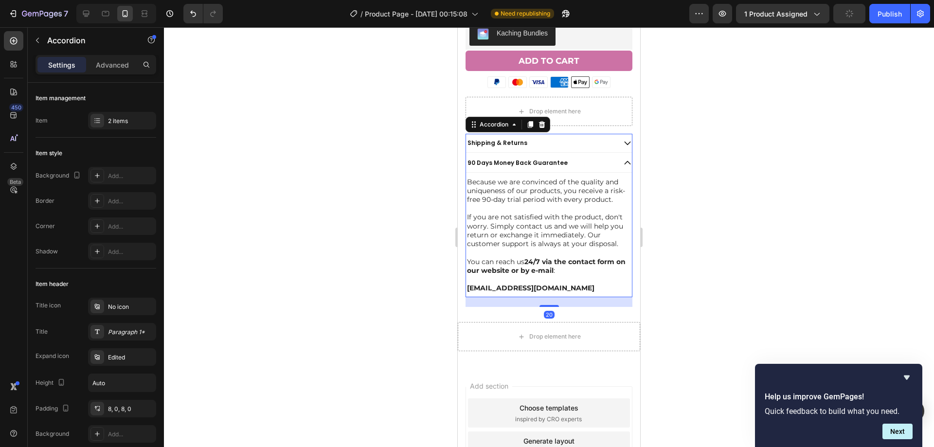
scroll to position [497, 0]
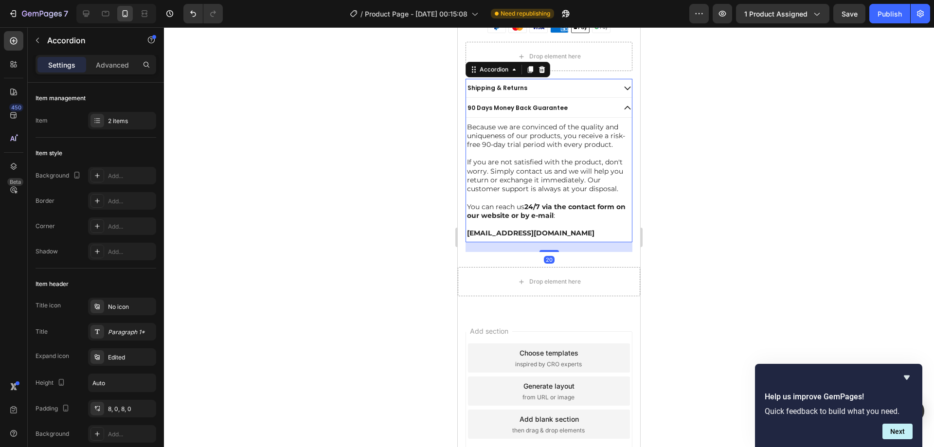
drag, startPoint x: 544, startPoint y: 250, endPoint x: 1155, endPoint y: 225, distance: 611.5
click at [544, 225] on div "Shipping & Returns 90 Days Money Back Guarantee Because we are convinced of the…" at bounding box center [549, 160] width 167 height 163
type input "100%"
type input "100"
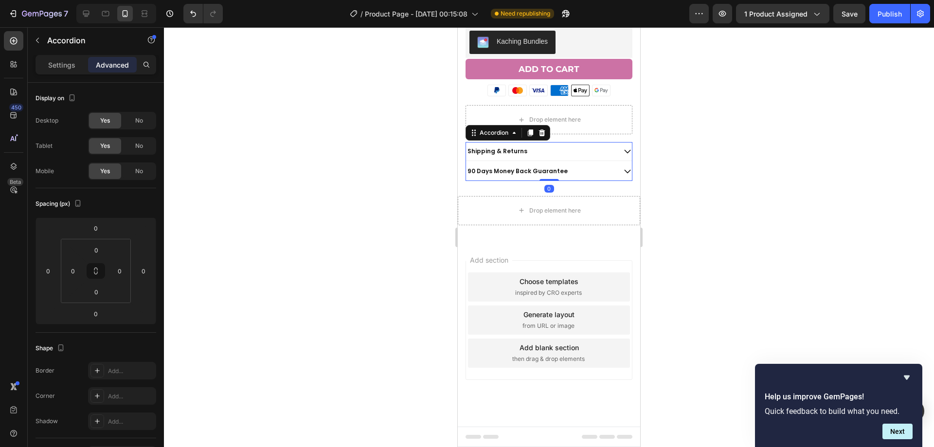
click at [701, 196] on div at bounding box center [549, 237] width 770 height 420
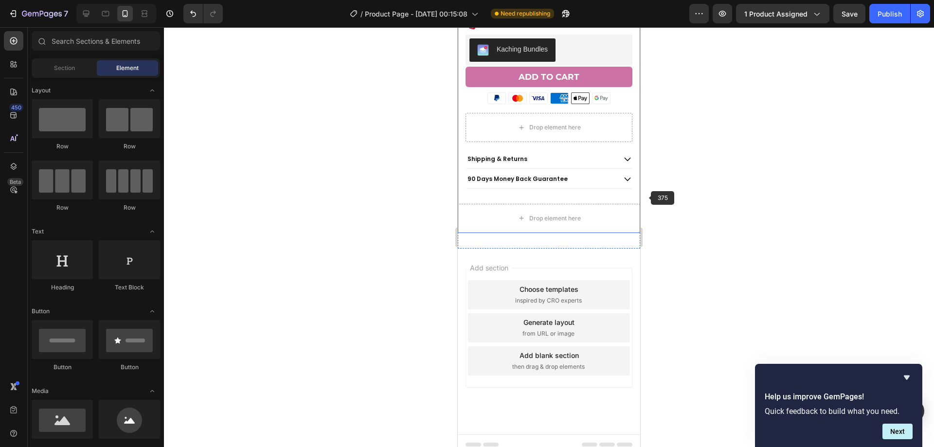
scroll to position [424, 0]
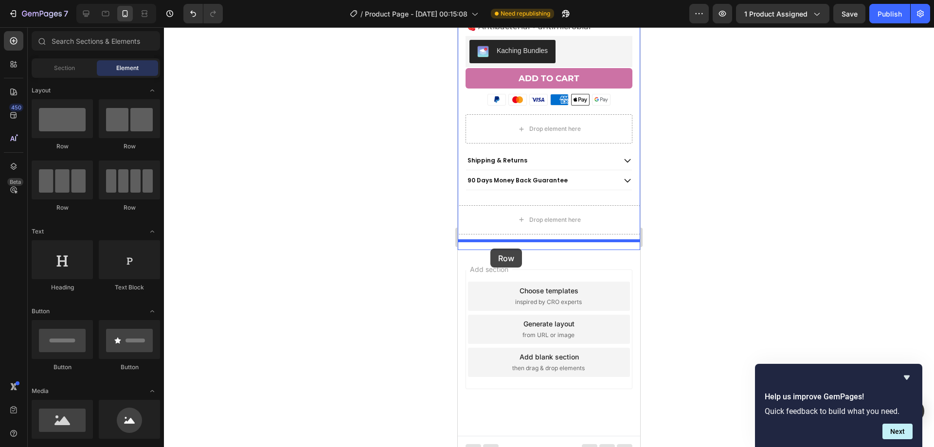
drag, startPoint x: 585, startPoint y: 166, endPoint x: 490, endPoint y: 249, distance: 125.9
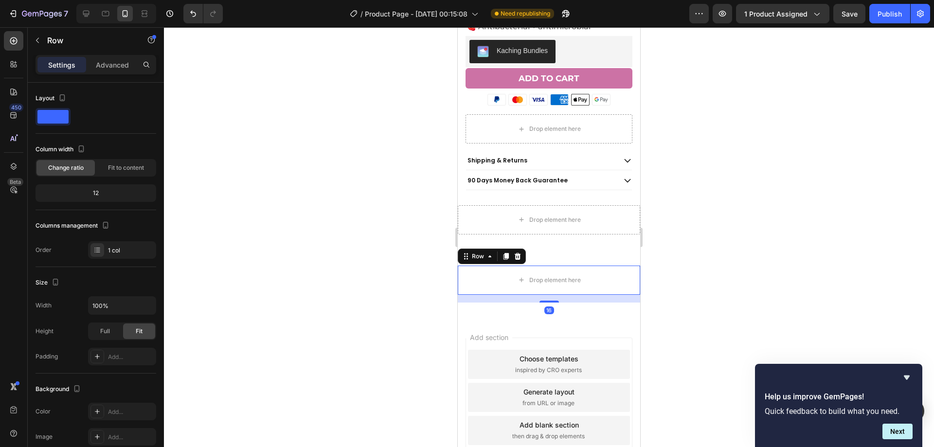
scroll to position [492, 0]
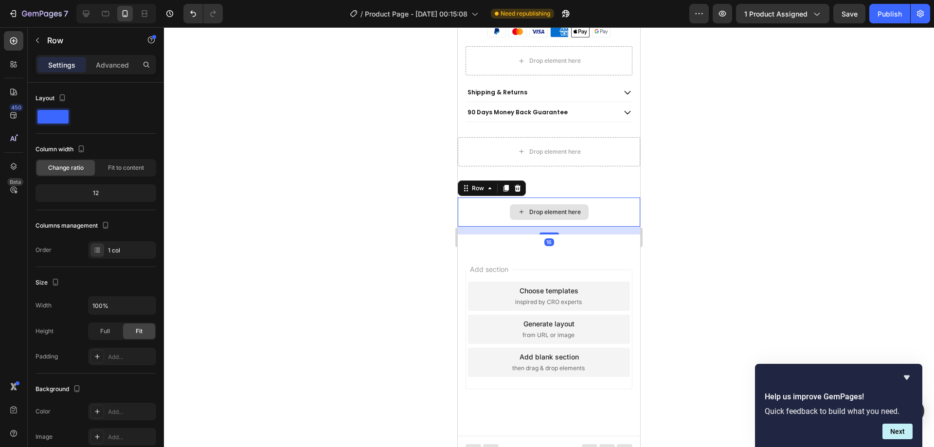
click at [511, 204] on div "Drop element here" at bounding box center [549, 212] width 79 height 16
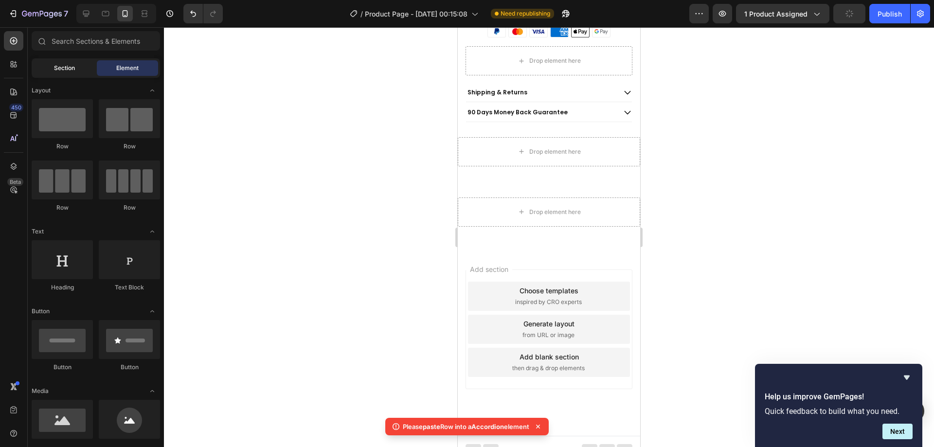
click at [75, 69] on div "Section" at bounding box center [64, 68] width 61 height 16
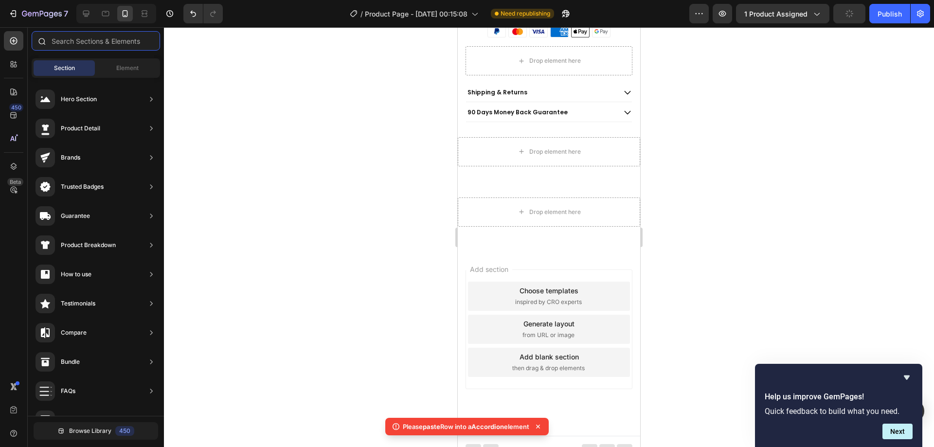
click at [76, 42] on input "text" at bounding box center [96, 40] width 128 height 19
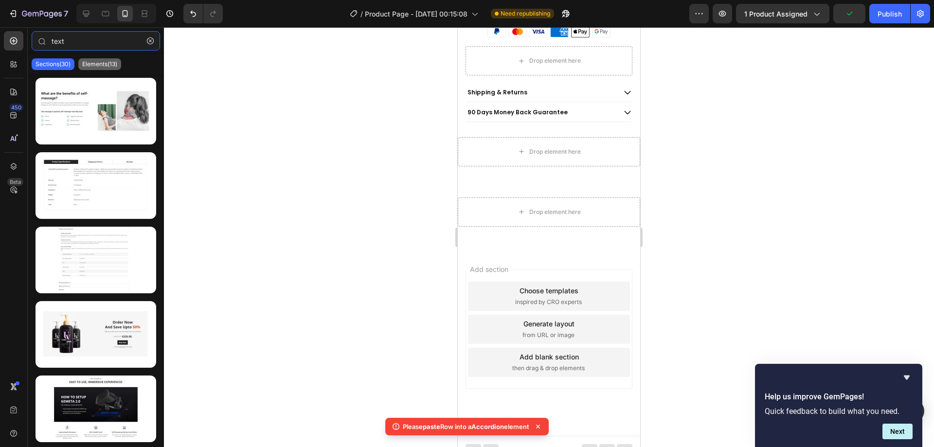
type input "text"
click at [90, 62] on p "Elements(13)" at bounding box center [99, 64] width 35 height 8
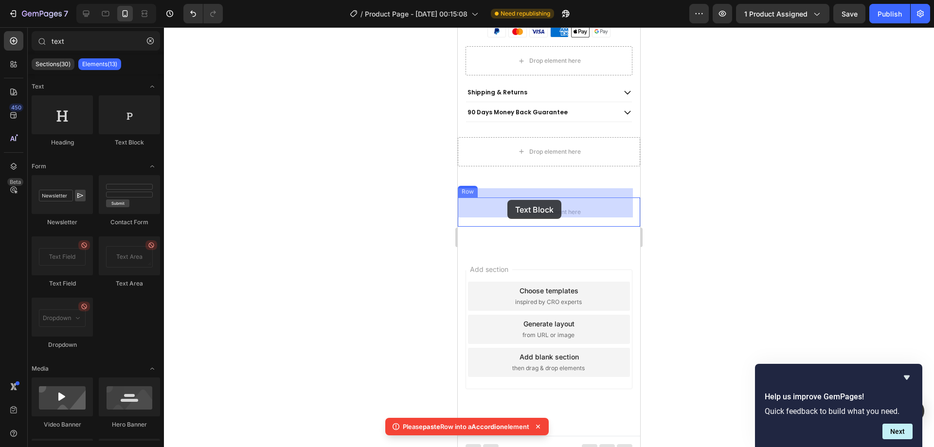
drag, startPoint x: 575, startPoint y: 143, endPoint x: 503, endPoint y: 195, distance: 89.2
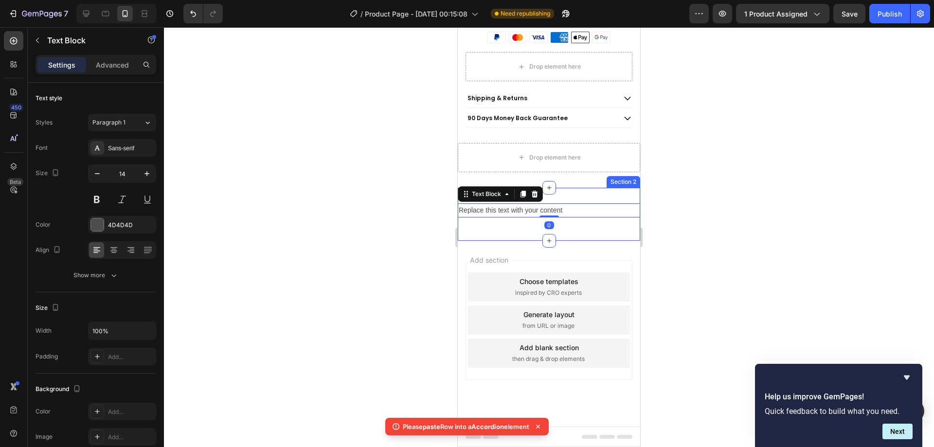
scroll to position [477, 0]
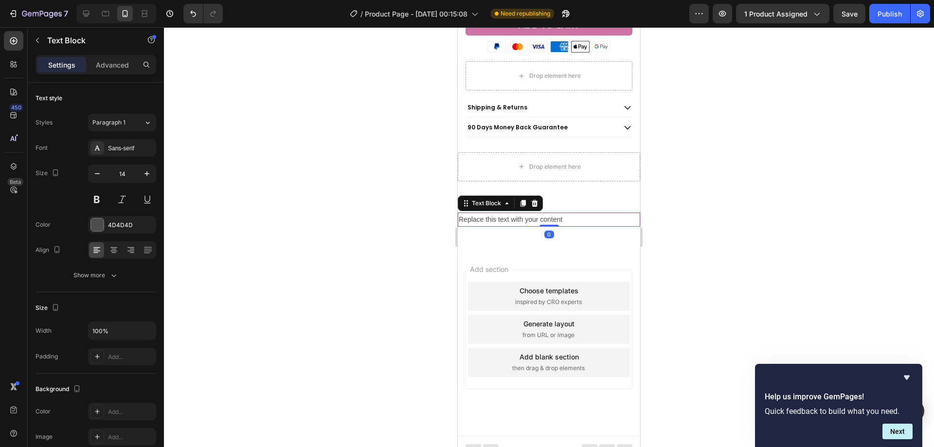
click at [504, 213] on div "Replace this text with your content" at bounding box center [549, 220] width 182 height 14
click at [504, 214] on p "Replace this text with your content" at bounding box center [549, 220] width 180 height 12
click at [706, 181] on div at bounding box center [549, 237] width 770 height 420
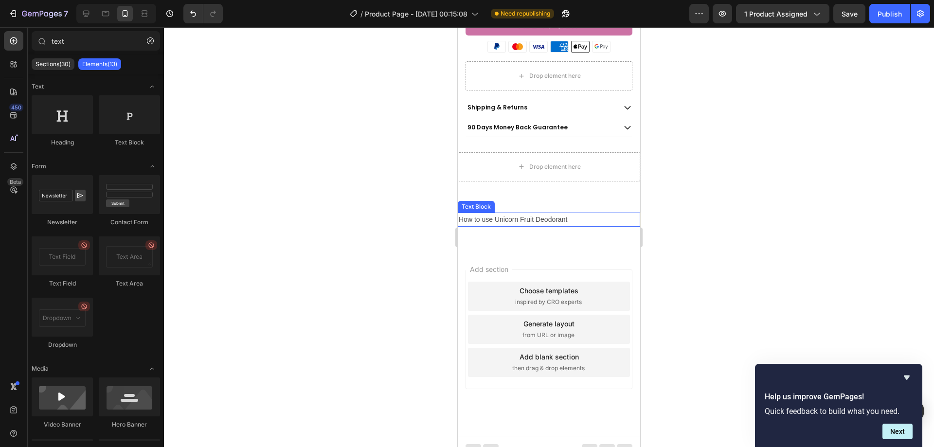
click at [601, 214] on p "How to use Unicorn Fruit Deodorant" at bounding box center [549, 220] width 180 height 12
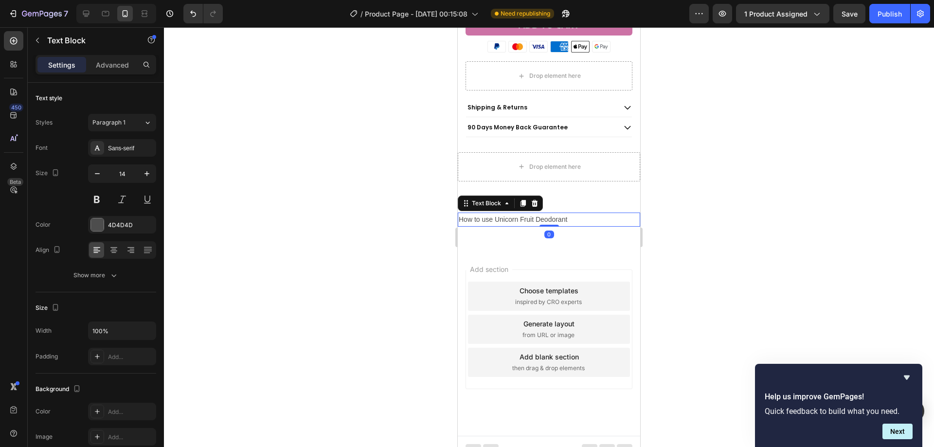
click at [662, 199] on div at bounding box center [549, 237] width 770 height 420
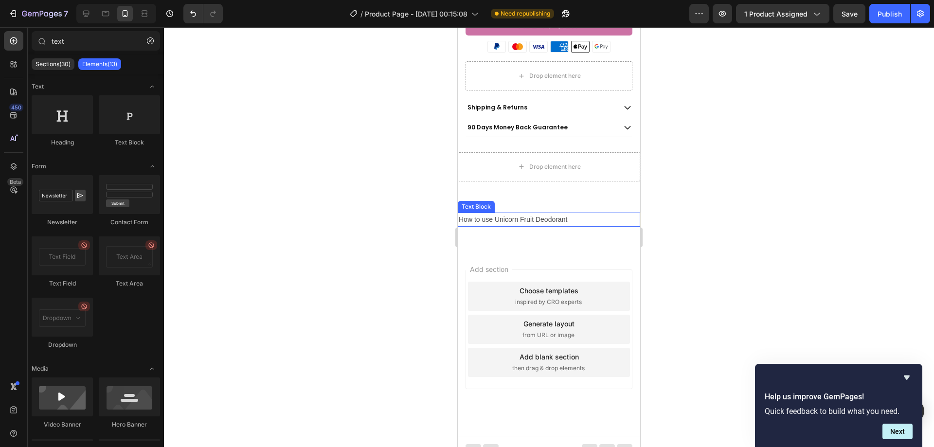
click at [604, 215] on p "How to use Unicorn Fruit Deodorant" at bounding box center [549, 220] width 180 height 12
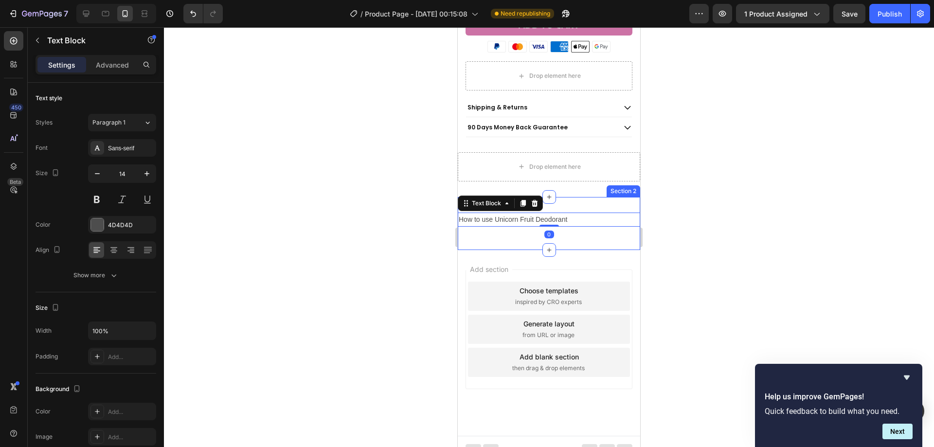
click at [572, 197] on div "How to use Unicorn Fruit Deodorant Text Block 0 Row Section 2" at bounding box center [549, 223] width 182 height 53
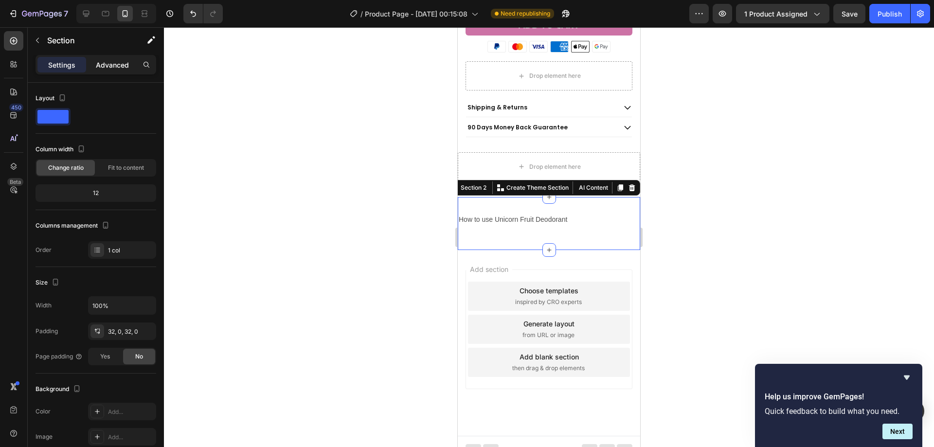
click at [111, 70] on div "Advanced" at bounding box center [112, 65] width 49 height 16
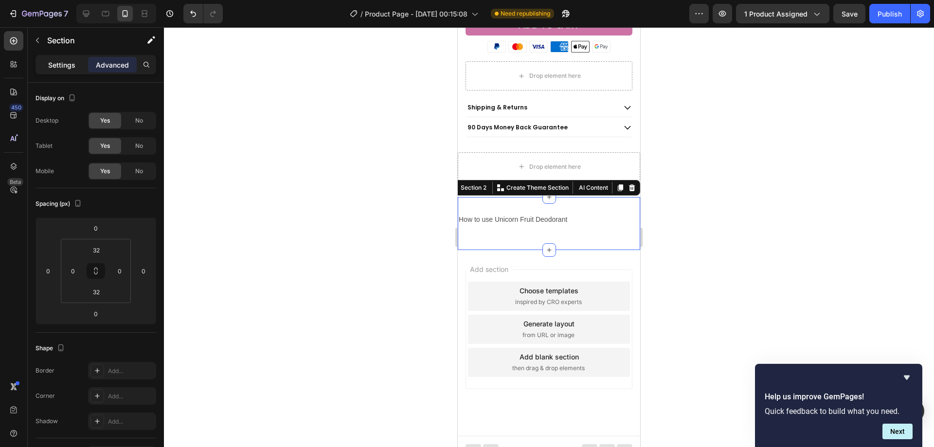
click at [58, 67] on p "Settings" at bounding box center [61, 65] width 27 height 10
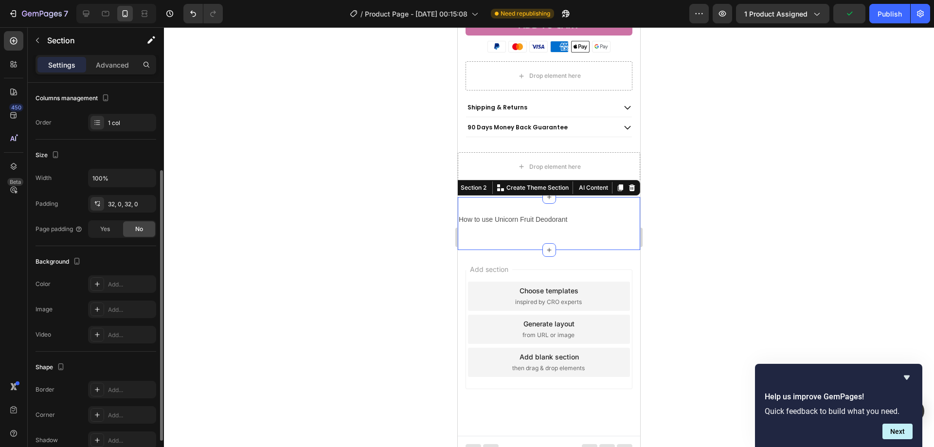
scroll to position [30, 0]
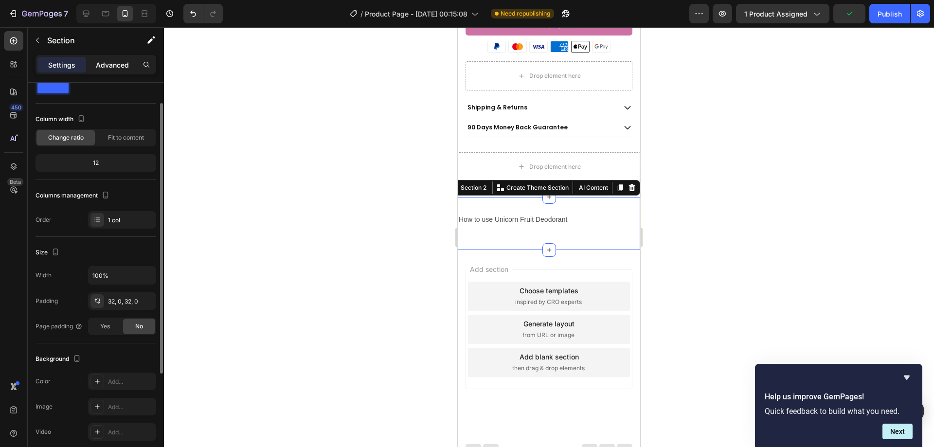
click at [124, 70] on div "Advanced" at bounding box center [112, 65] width 49 height 16
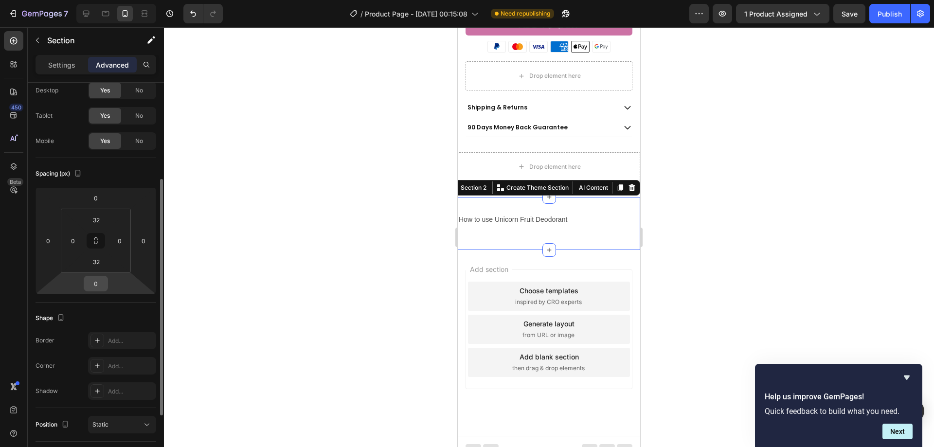
scroll to position [0, 0]
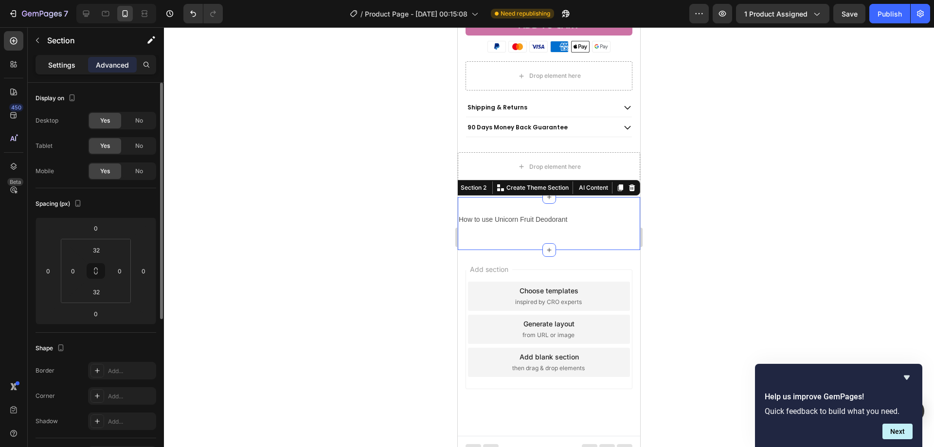
click at [74, 70] on div "Settings" at bounding box center [61, 65] width 49 height 16
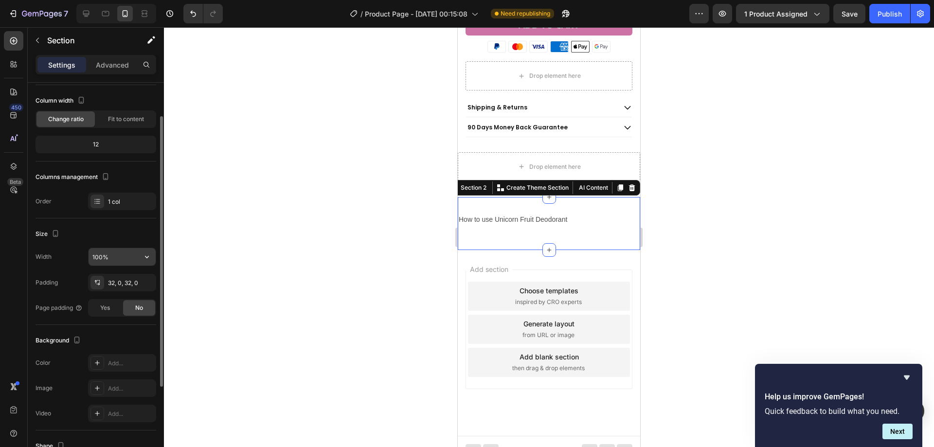
scroll to position [97, 0]
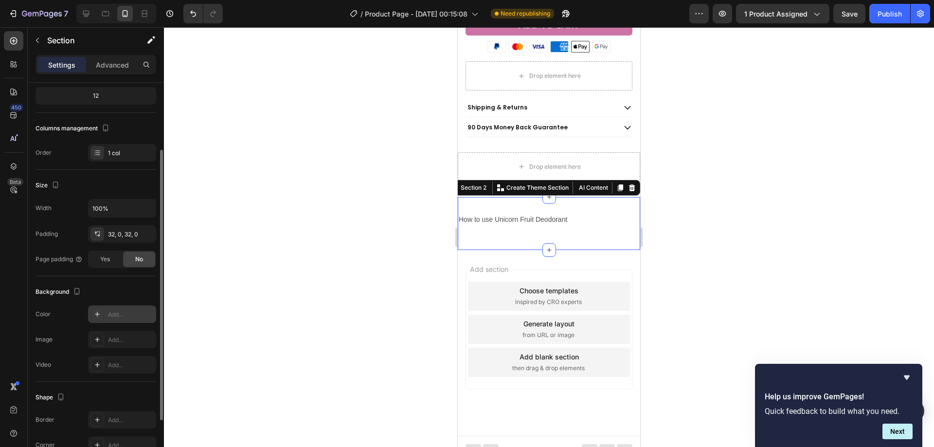
click at [94, 313] on icon at bounding box center [97, 314] width 8 height 8
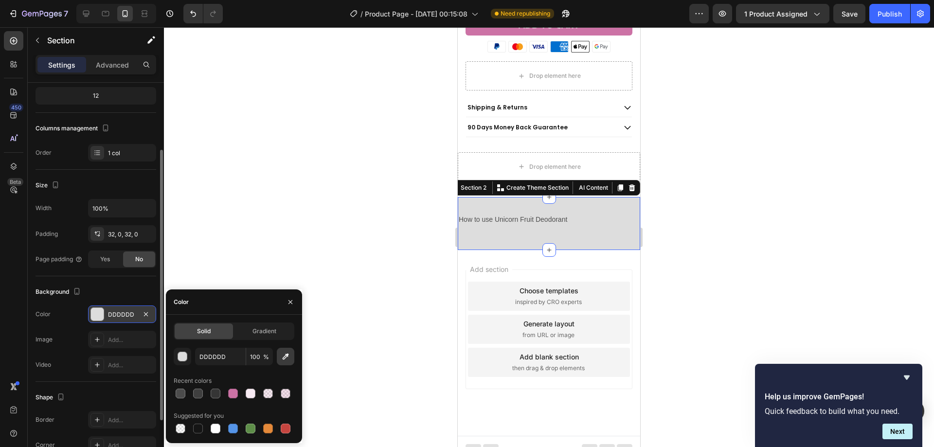
click at [285, 352] on icon "button" at bounding box center [286, 357] width 10 height 10
type input "FCFAF5"
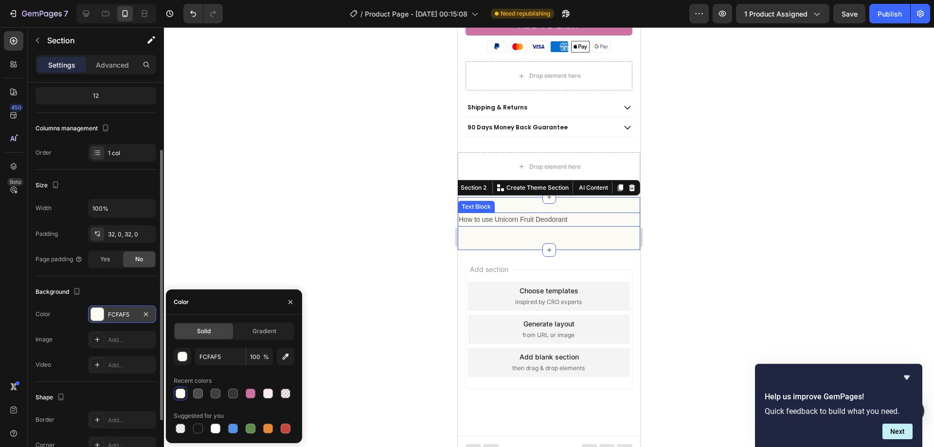
click at [527, 214] on p "How to use Unicorn Fruit Deodorant" at bounding box center [549, 220] width 180 height 12
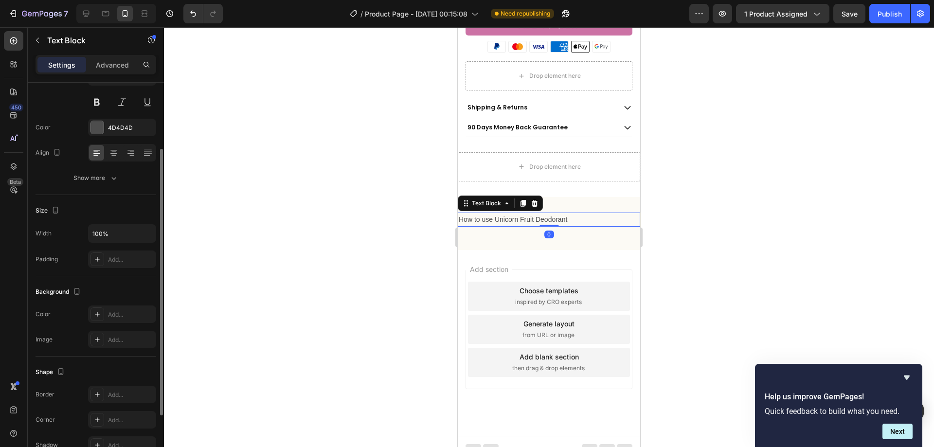
scroll to position [0, 0]
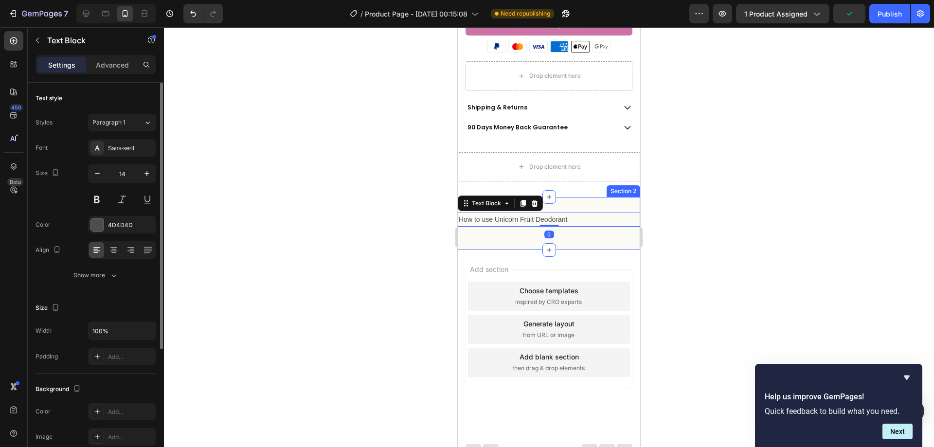
click at [469, 230] on div "How to use Unicorn Fruit Deodorant Text Block 0 Row Section 2" at bounding box center [549, 223] width 182 height 53
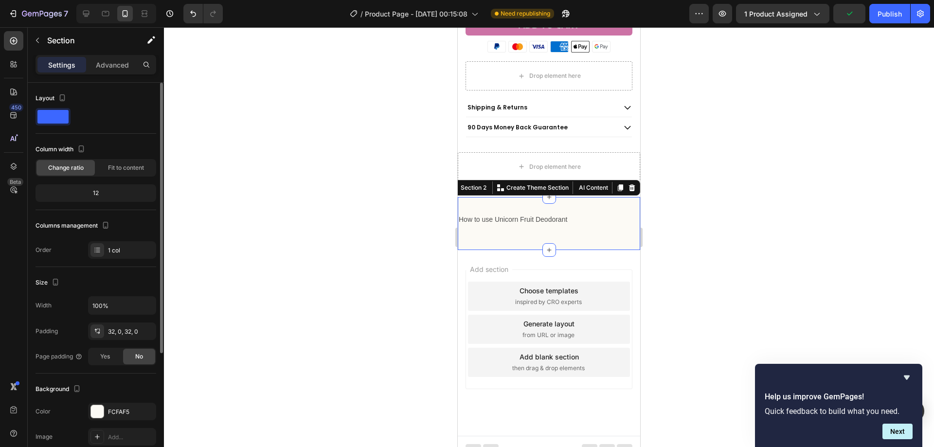
drag, startPoint x: 109, startPoint y: 69, endPoint x: 116, endPoint y: 85, distance: 17.4
click at [109, 70] on p "Advanced" at bounding box center [112, 65] width 33 height 10
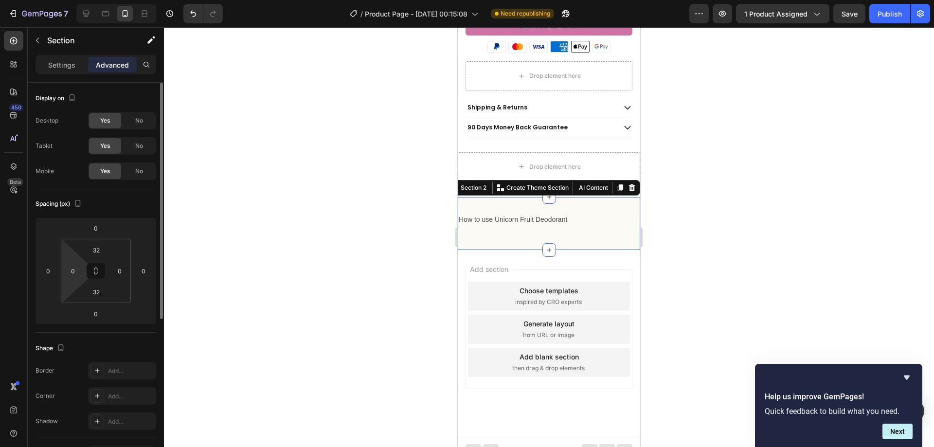
click at [85, 0] on html "7 Version history / Product Page - [DATE] 00:15:08 Need republishing Preview 1 …" at bounding box center [467, 0] width 934 height 0
type input "15"
click at [125, 273] on input "0" at bounding box center [119, 271] width 15 height 15
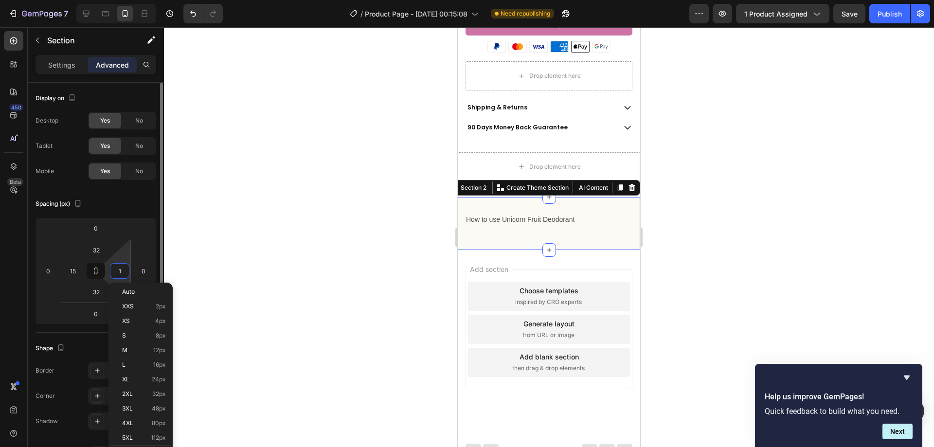
type input "15"
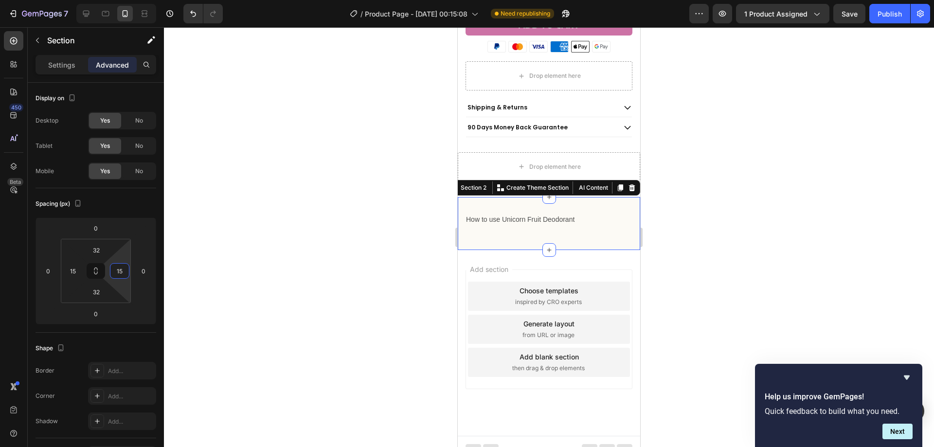
click at [212, 248] on div at bounding box center [549, 237] width 770 height 420
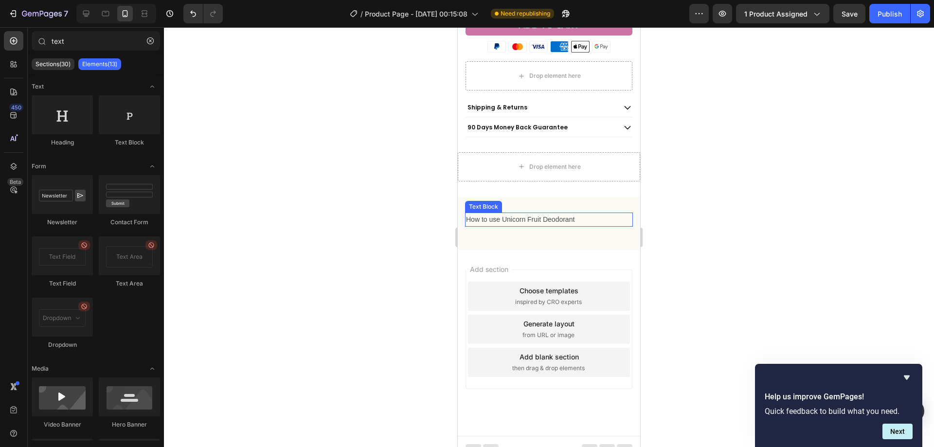
click at [527, 214] on p "How to use Unicorn Fruit Deodorant" at bounding box center [549, 220] width 166 height 12
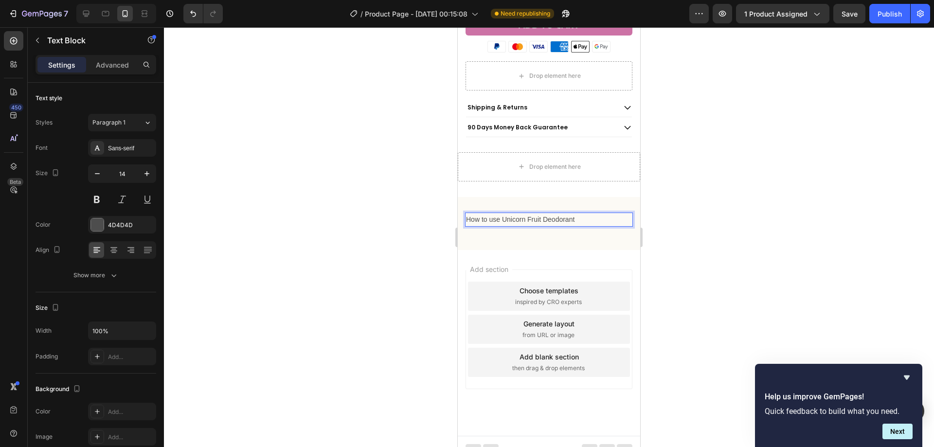
click at [533, 214] on p "How to use Unicorn Fruit Deodorant" at bounding box center [549, 220] width 166 height 12
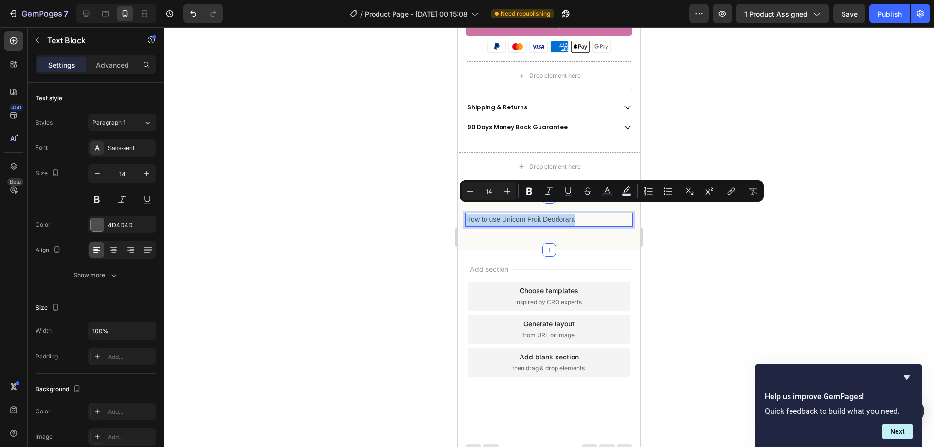
click at [500, 226] on div "How to use Unicorn Fruit Deodorant Text Block 0 Row Section 2" at bounding box center [549, 223] width 182 height 53
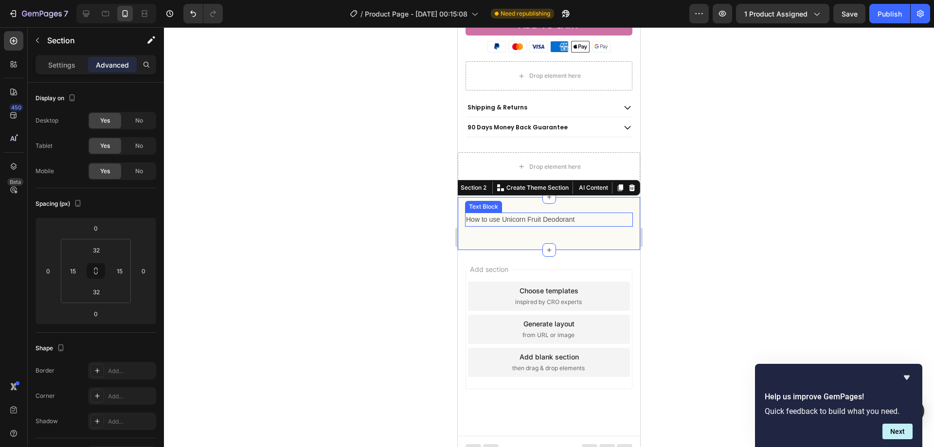
click at [502, 216] on p "How to use Unicorn Fruit Deodorant" at bounding box center [549, 220] width 166 height 12
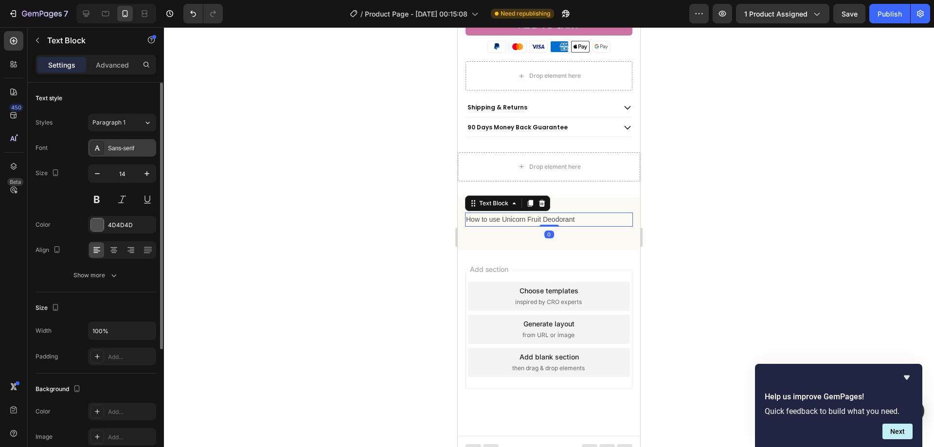
click at [136, 139] on div "Sans-serif" at bounding box center [122, 148] width 68 height 18
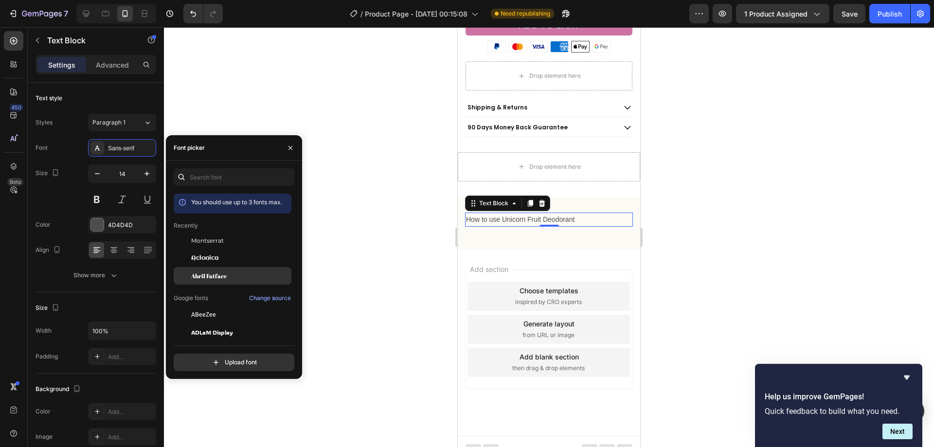
click at [210, 277] on span "Abril Fatface" at bounding box center [209, 275] width 36 height 9
